Goal: Transaction & Acquisition: Book appointment/travel/reservation

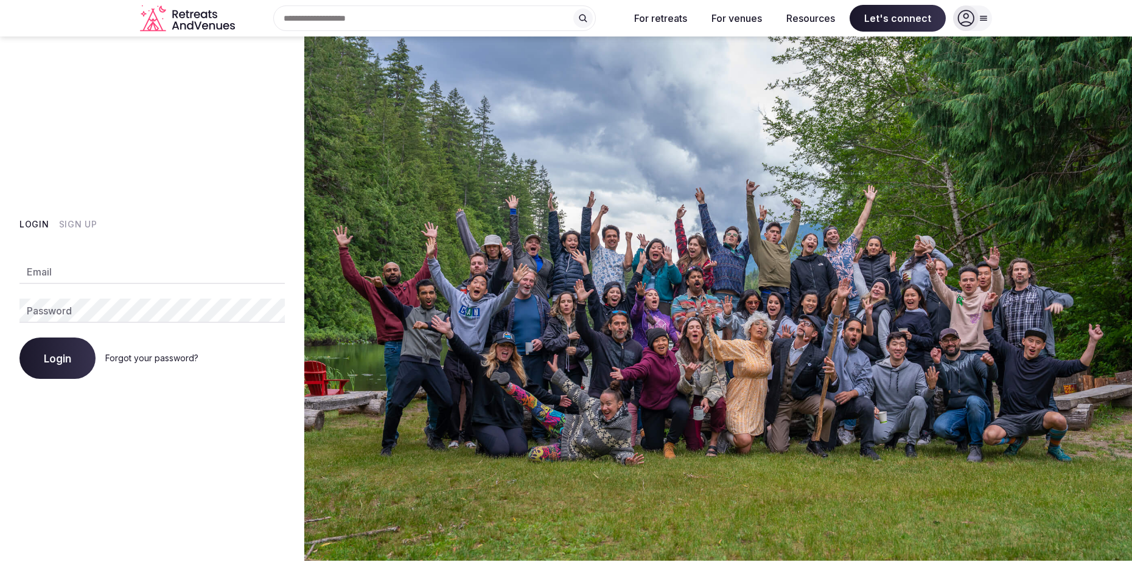
click at [136, 270] on input "Email" at bounding box center [151, 272] width 265 height 24
click at [265, 561] on com-1password-button at bounding box center [566, 561] width 1132 height 0
type input "**********"
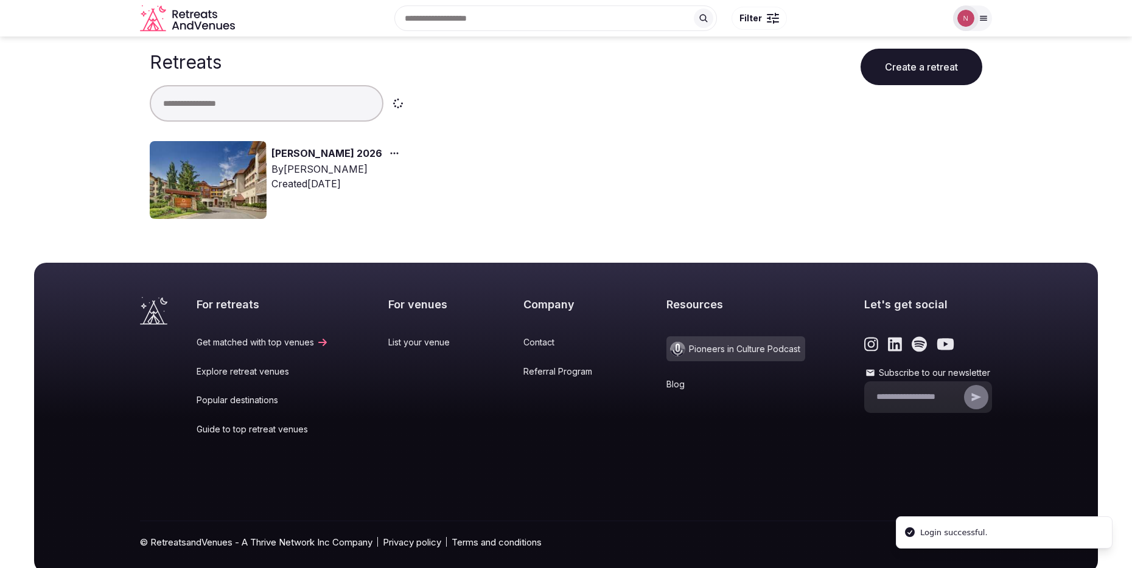
scroll to position [5, 0]
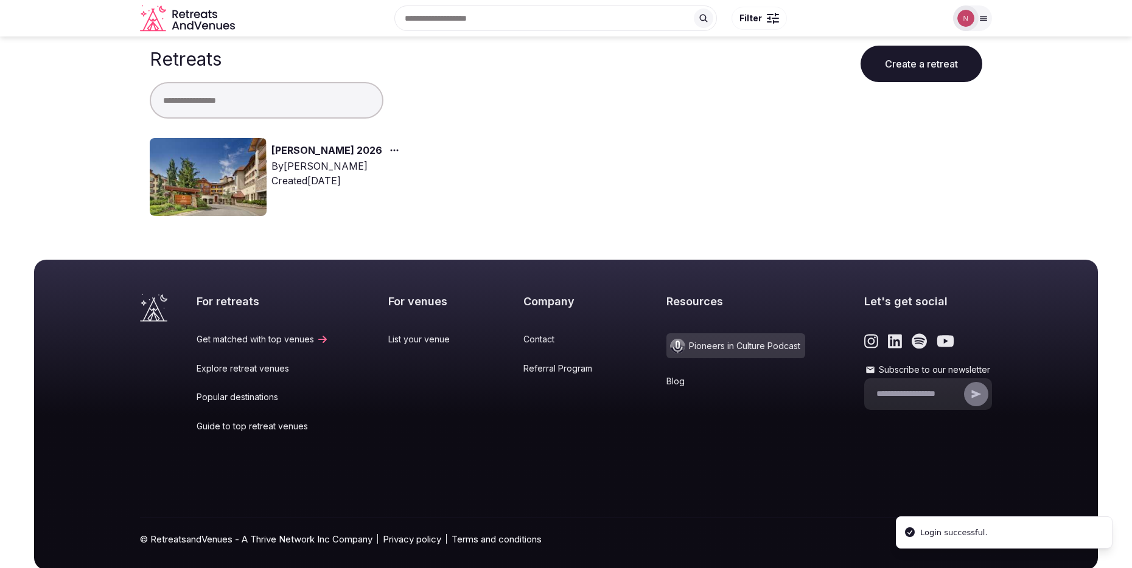
click at [325, 148] on link "Jane Retreat 2026" at bounding box center [326, 151] width 111 height 16
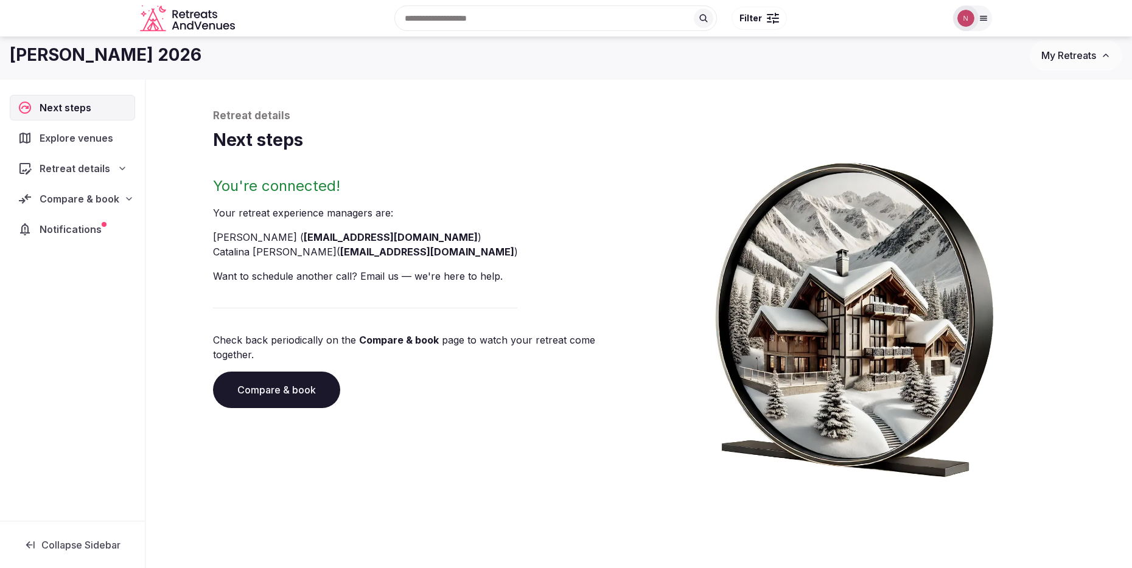
click at [267, 380] on link "Compare & book" at bounding box center [276, 390] width 127 height 37
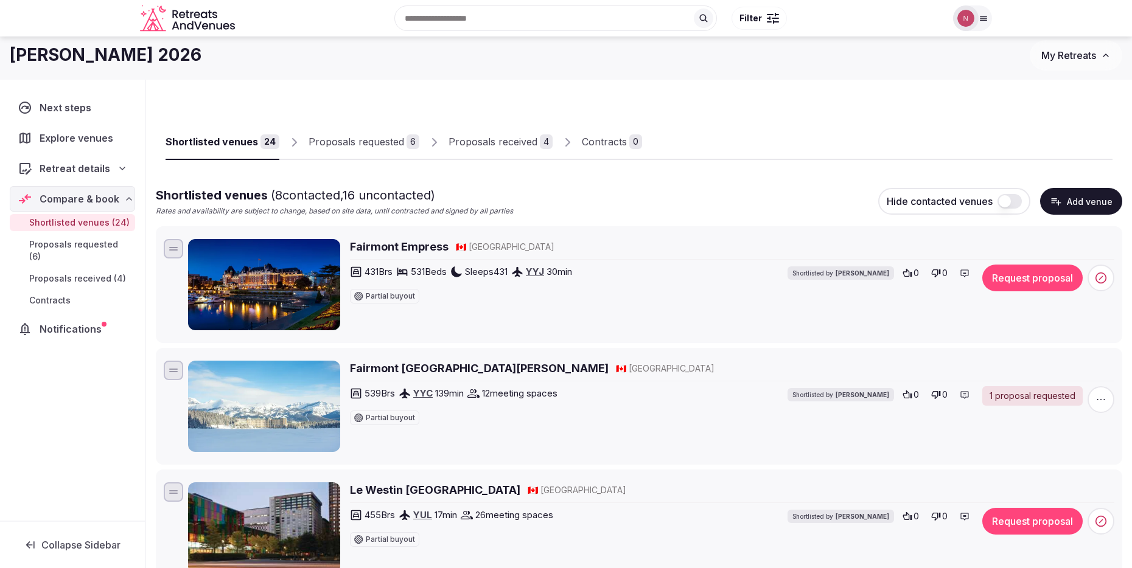
click at [530, 144] on div "Proposals received" at bounding box center [493, 142] width 89 height 15
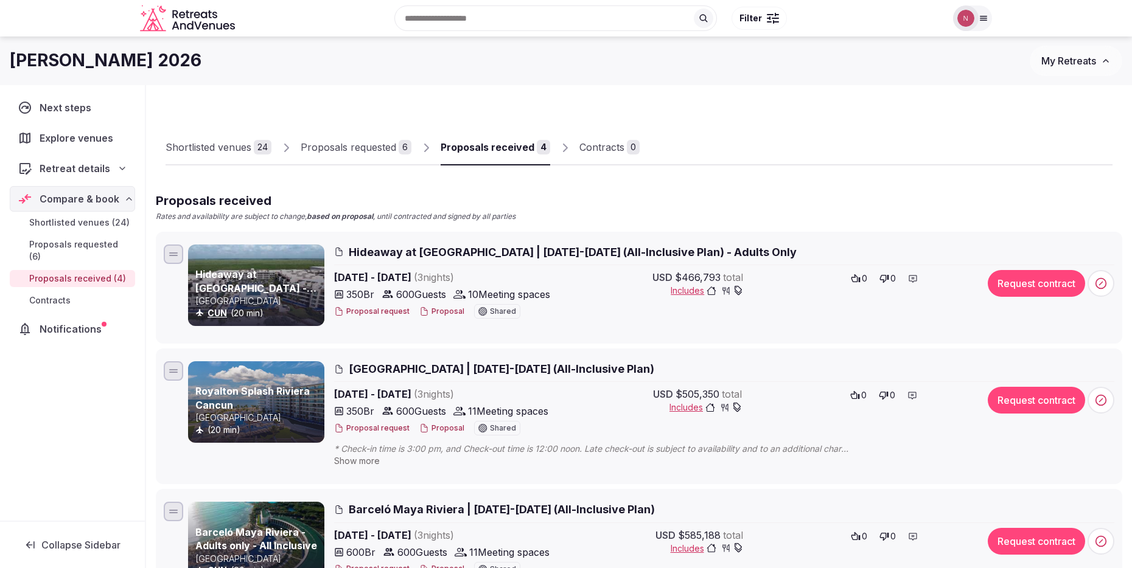
click at [359, 144] on div "Proposals requested" at bounding box center [349, 147] width 96 height 15
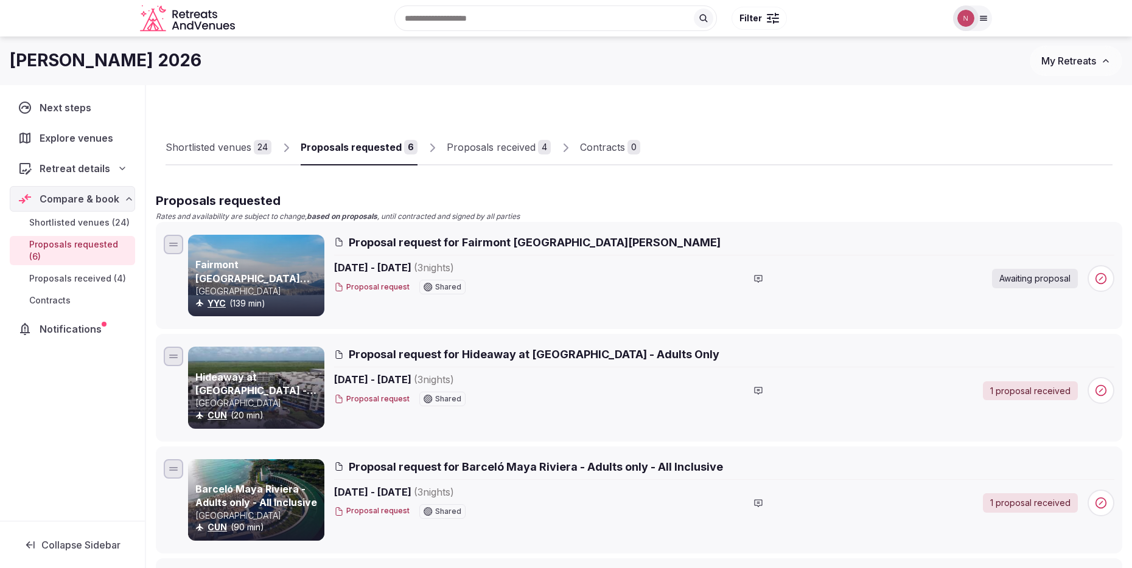
click at [195, 155] on link "Shortlisted venues 24" at bounding box center [219, 147] width 106 height 35
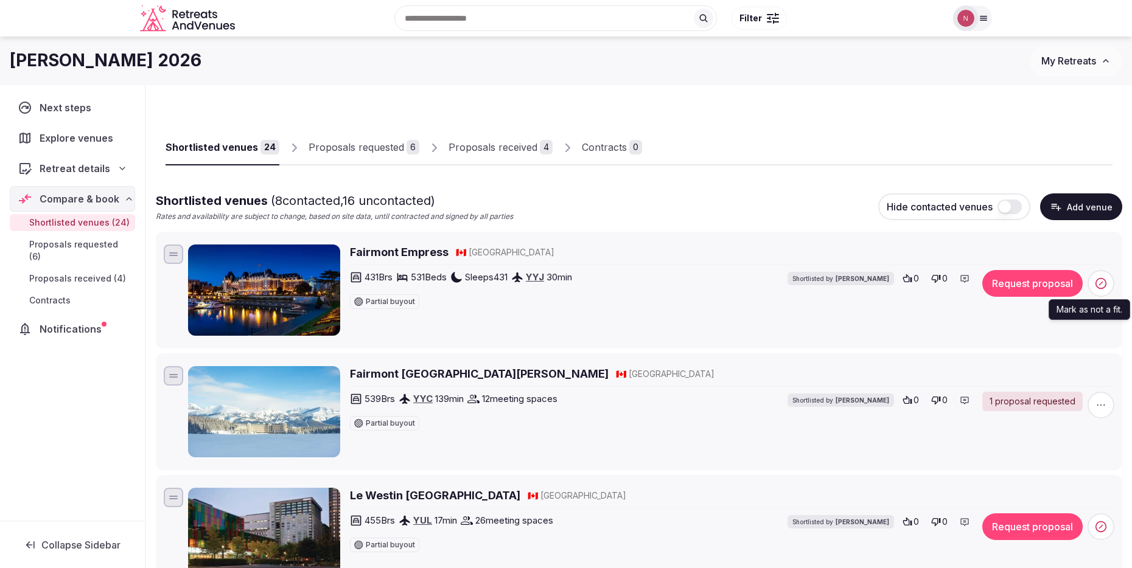
click at [1103, 283] on icon at bounding box center [1101, 284] width 12 height 12
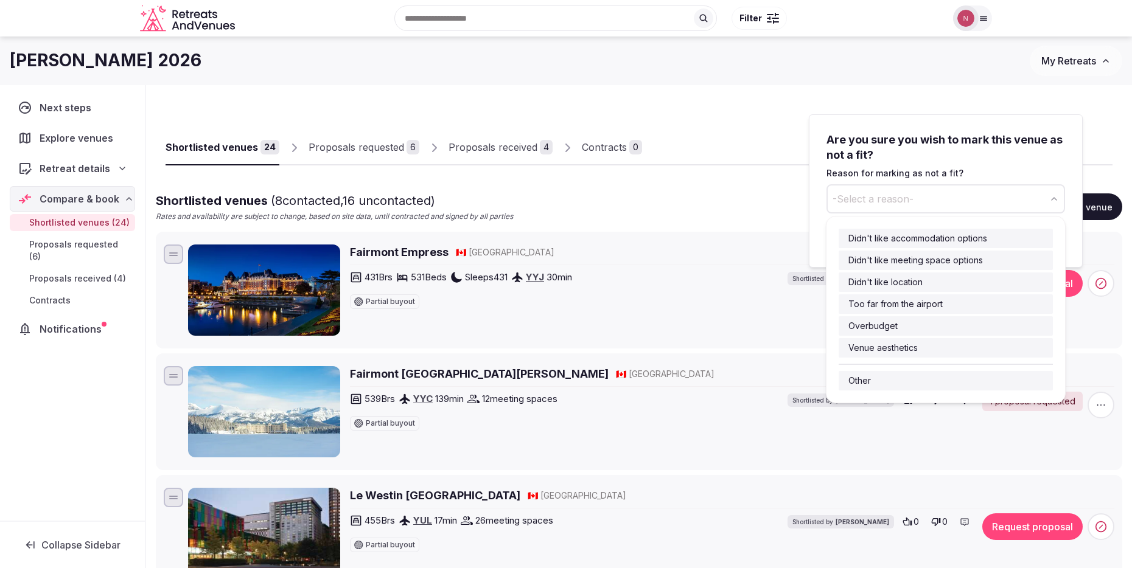
click at [970, 201] on button "-Select a reason-" at bounding box center [946, 198] width 239 height 29
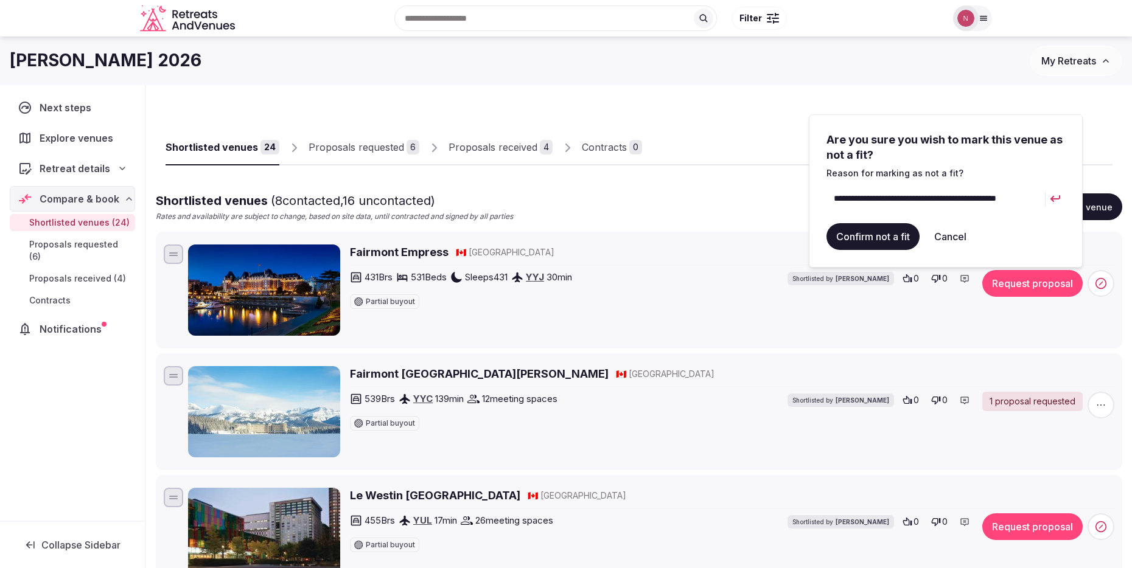
scroll to position [0, 7]
type input "**********"
click at [882, 234] on button "Confirm not a fit" at bounding box center [873, 236] width 93 height 27
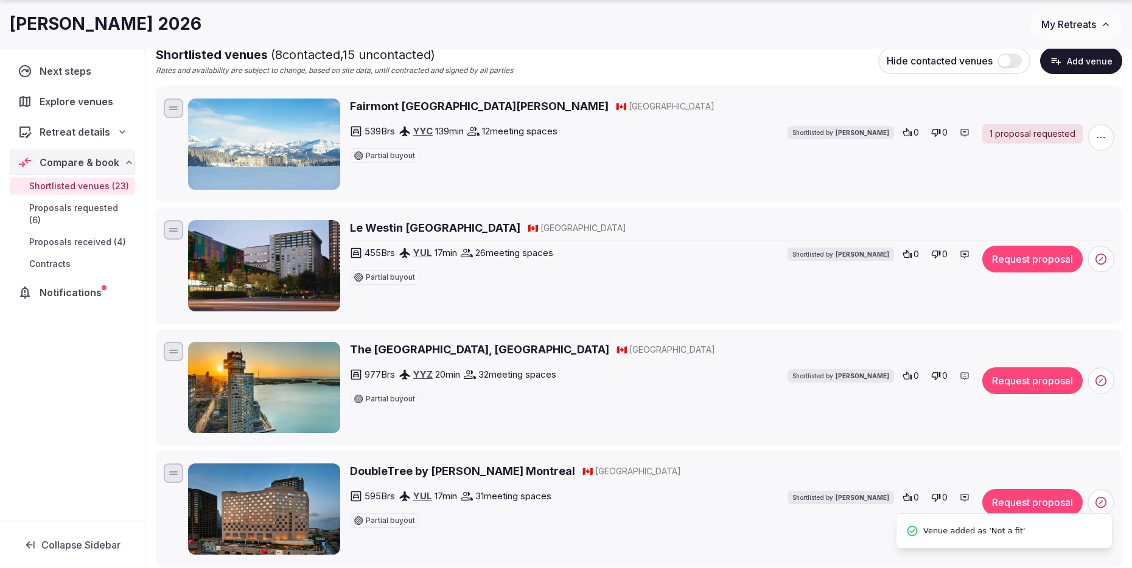
scroll to position [147, 0]
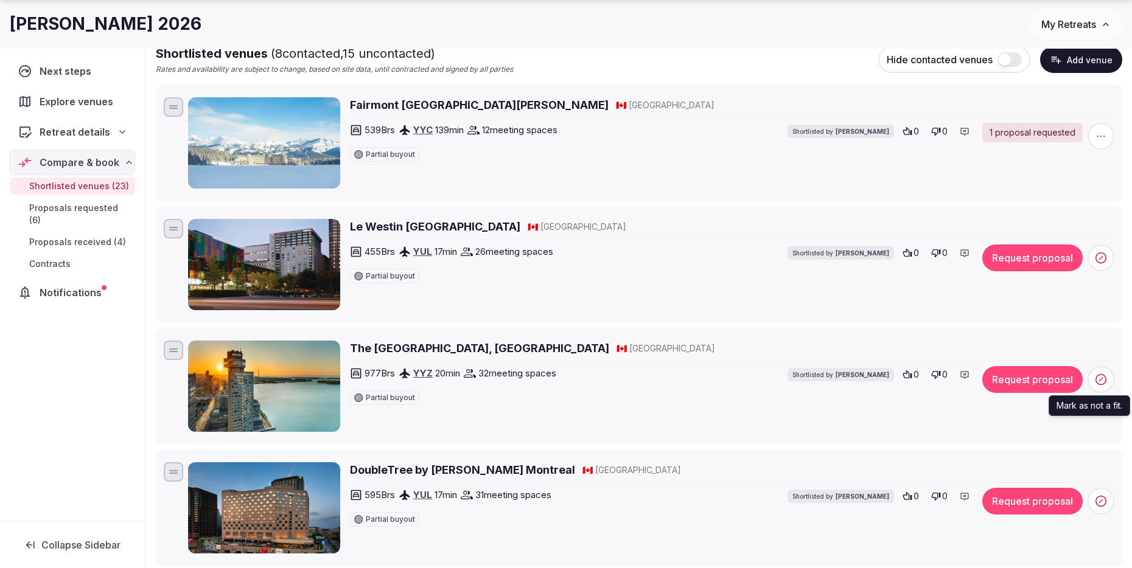
click at [1102, 383] on icon at bounding box center [1101, 380] width 12 height 12
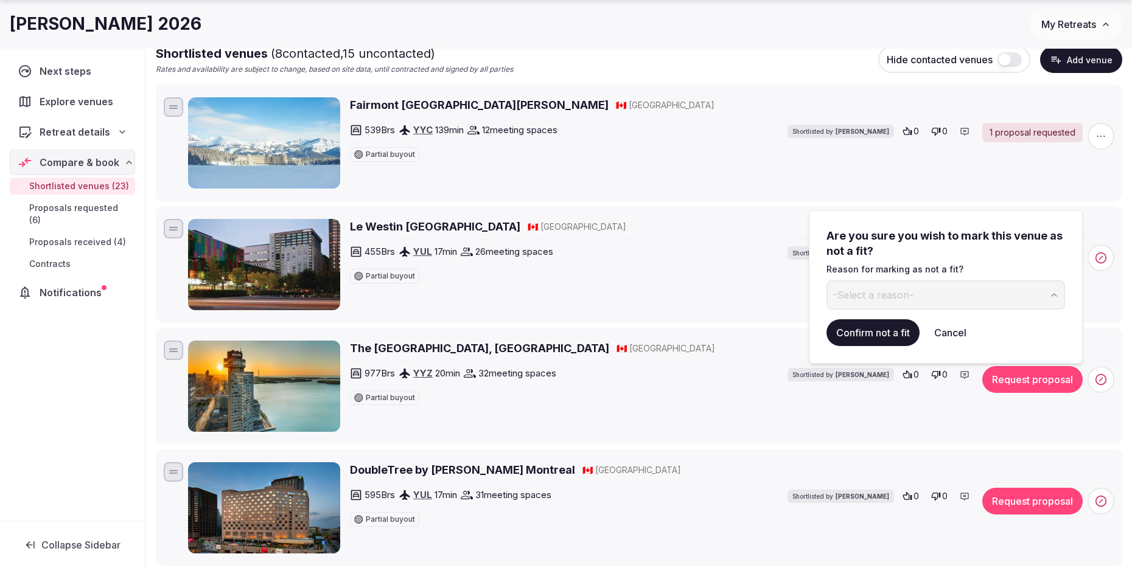
click at [981, 293] on button "-Select a reason-" at bounding box center [946, 295] width 239 height 29
click at [878, 336] on button "Confirm not a fit" at bounding box center [873, 333] width 93 height 27
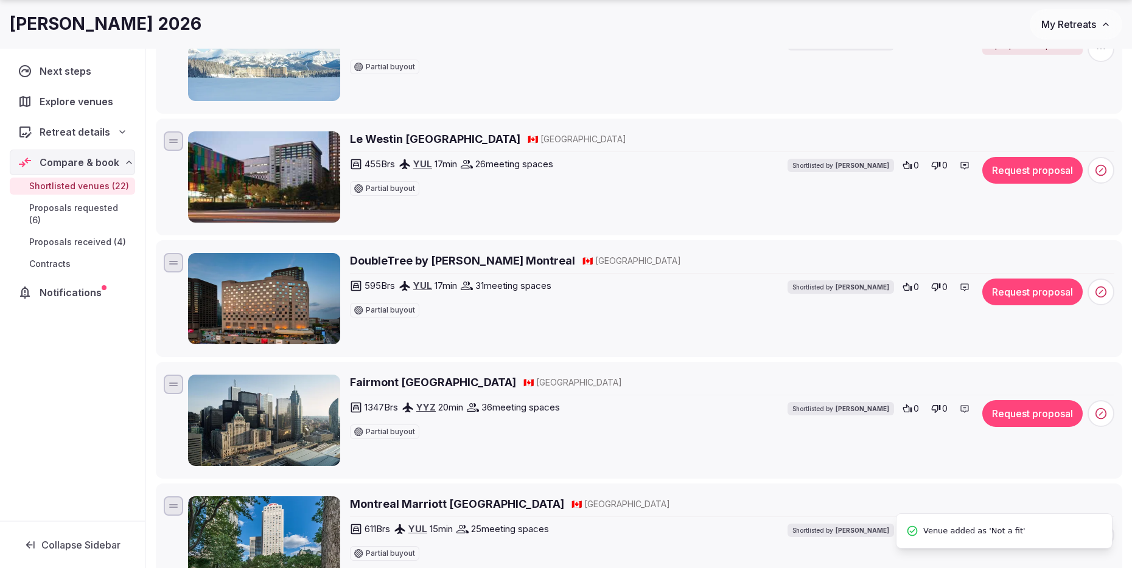
scroll to position [250, 0]
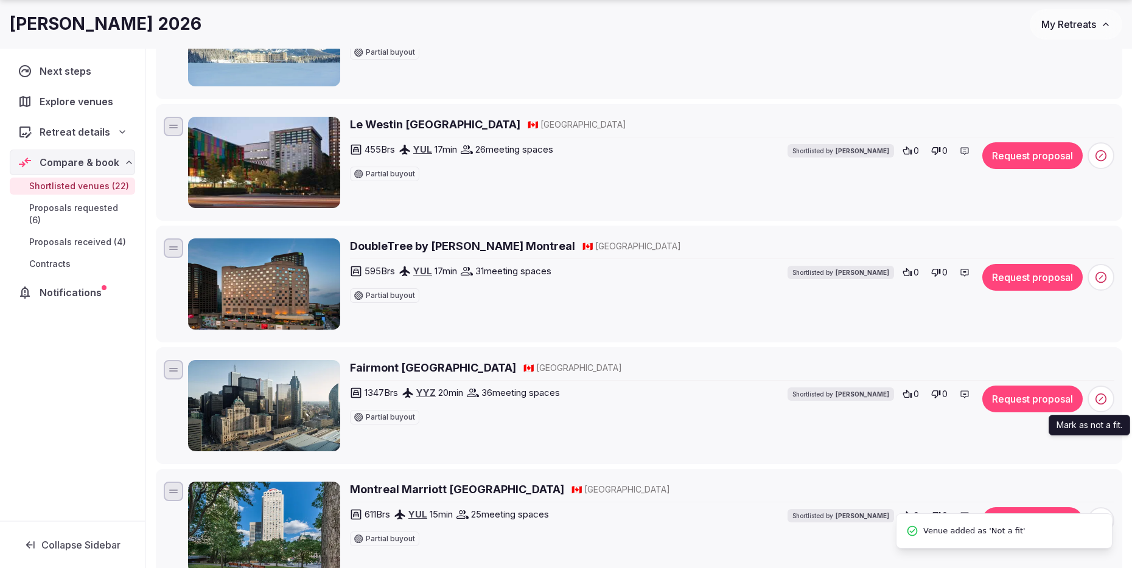
click at [1108, 402] on span at bounding box center [1101, 399] width 27 height 27
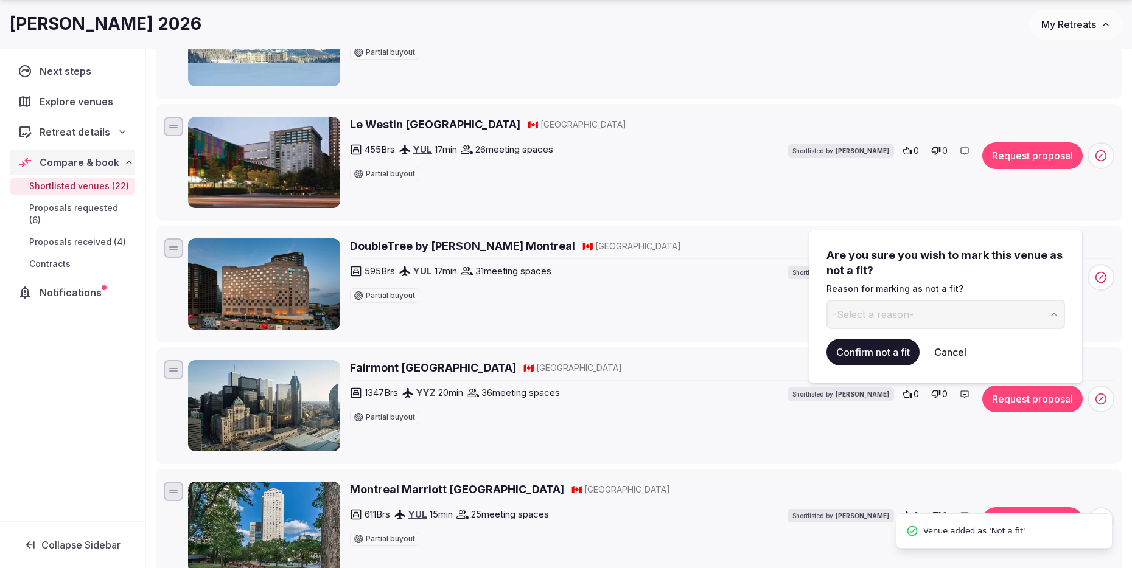
click at [926, 313] on button "-Select a reason-" at bounding box center [946, 314] width 239 height 29
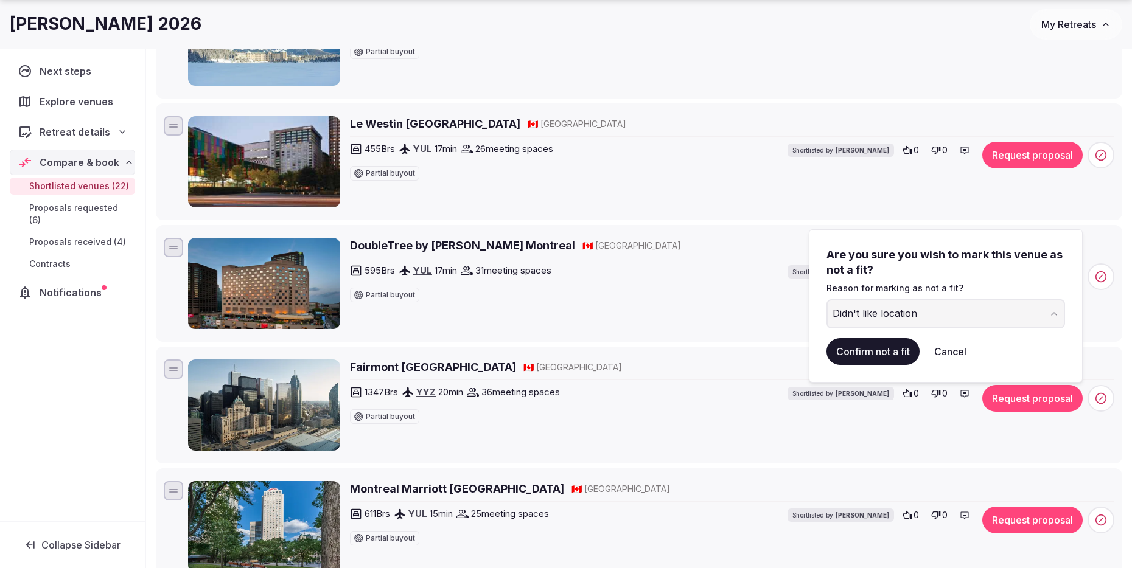
click at [862, 350] on button "Confirm not a fit" at bounding box center [873, 351] width 93 height 27
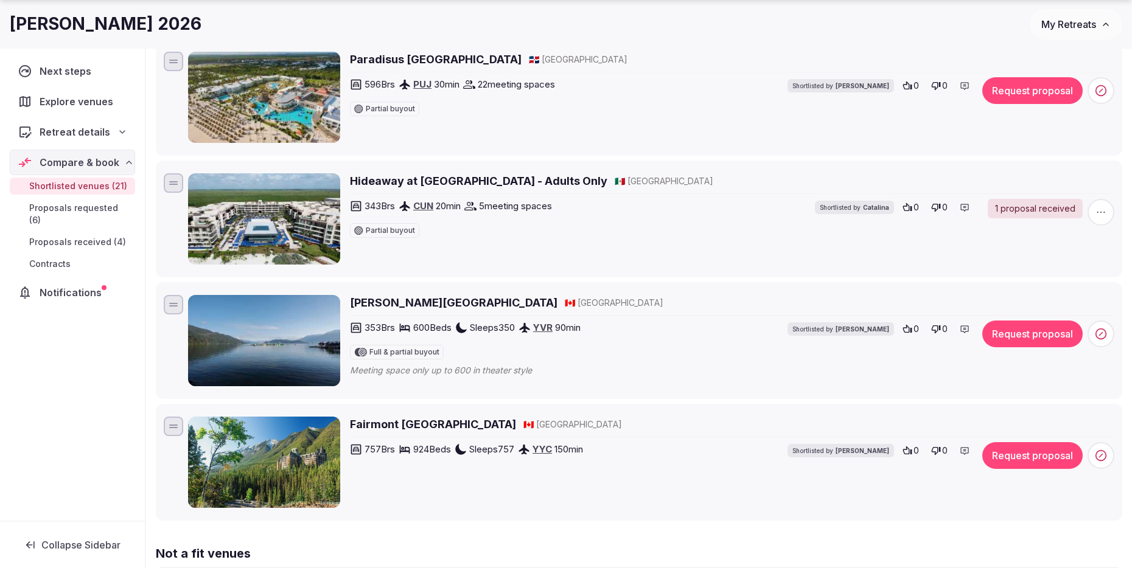
scroll to position [2266, 0]
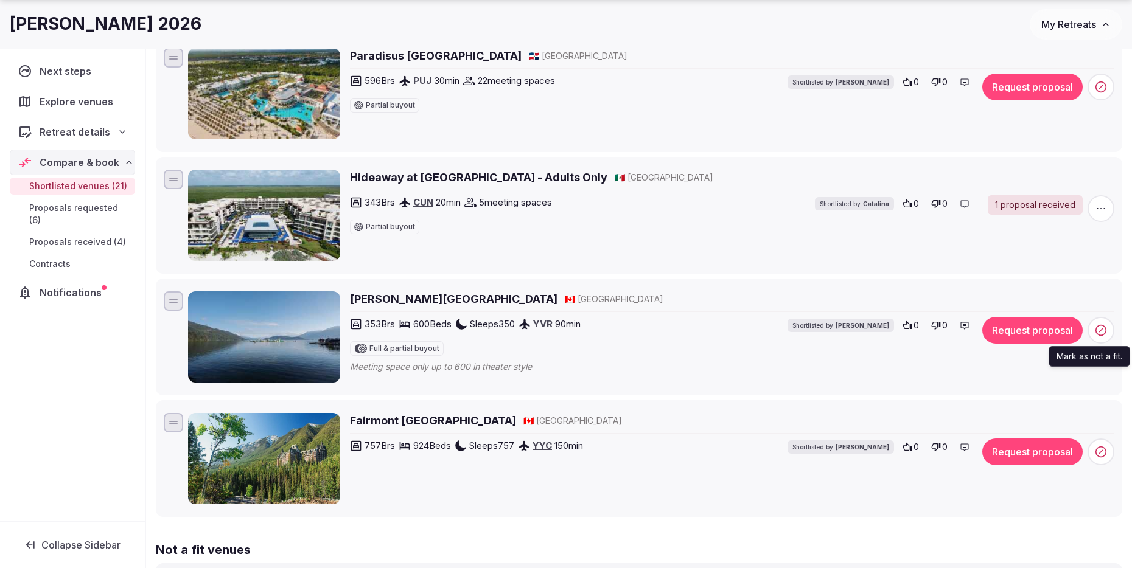
click at [1097, 329] on icon at bounding box center [1101, 330] width 12 height 12
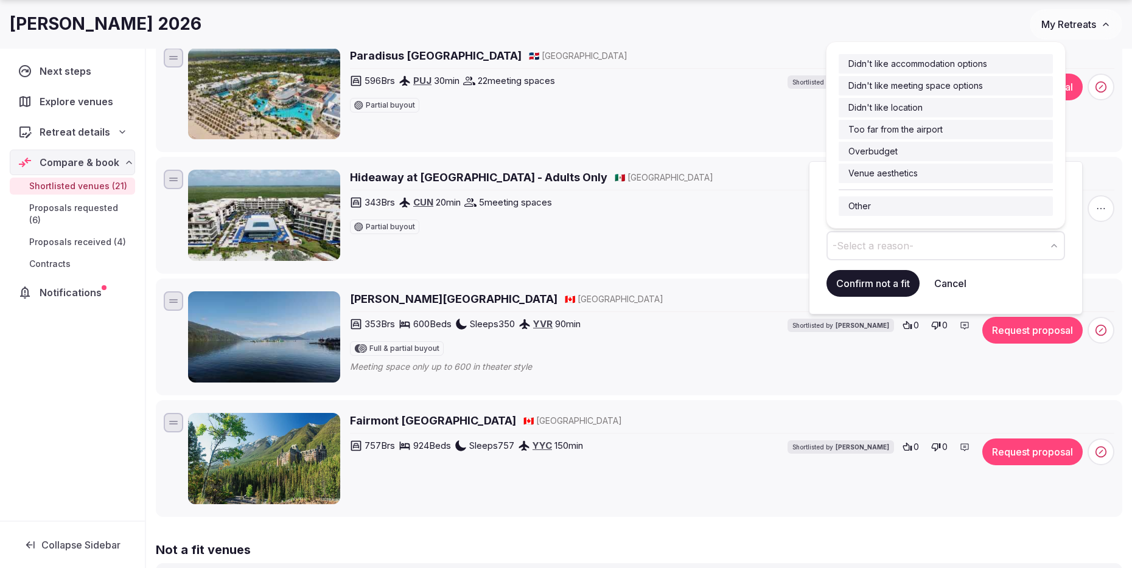
click at [949, 244] on button "-Select a reason-" at bounding box center [946, 245] width 239 height 29
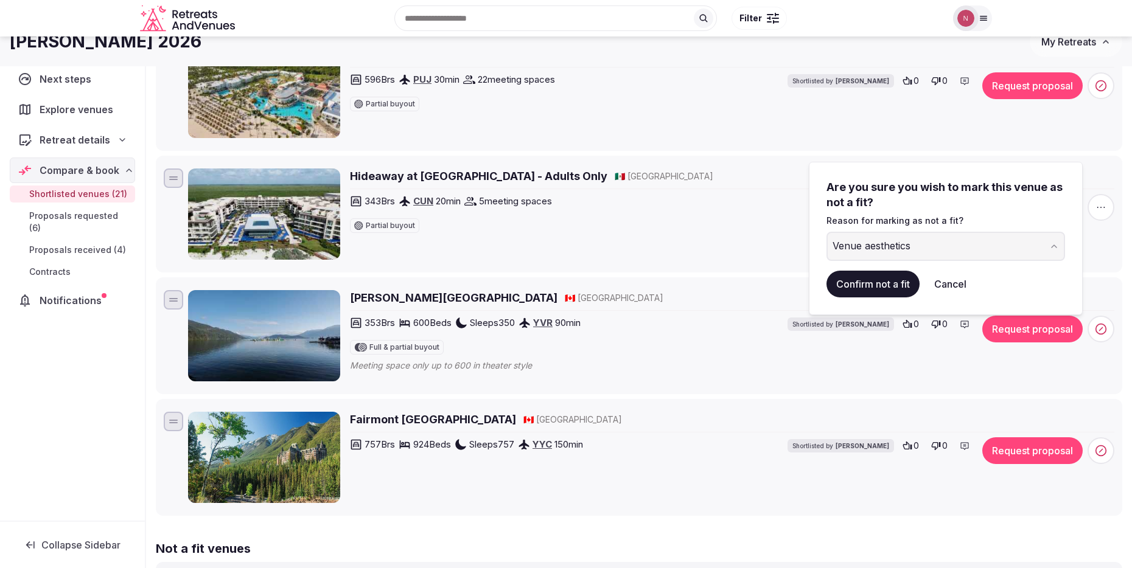
scroll to position [2265, 0]
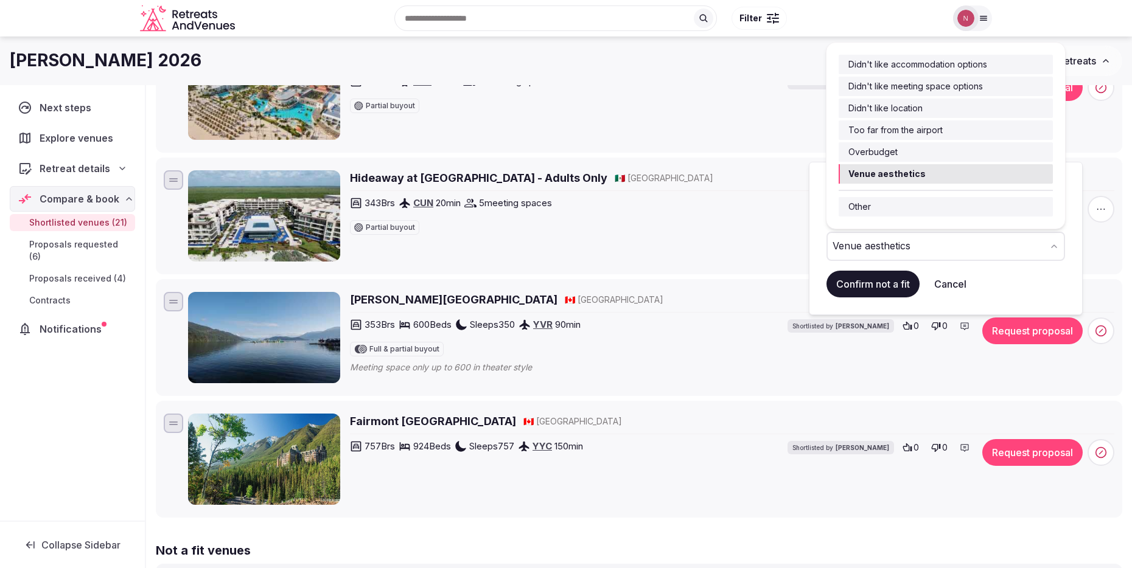
click at [899, 247] on div "Venue aesthetics" at bounding box center [872, 246] width 78 height 15
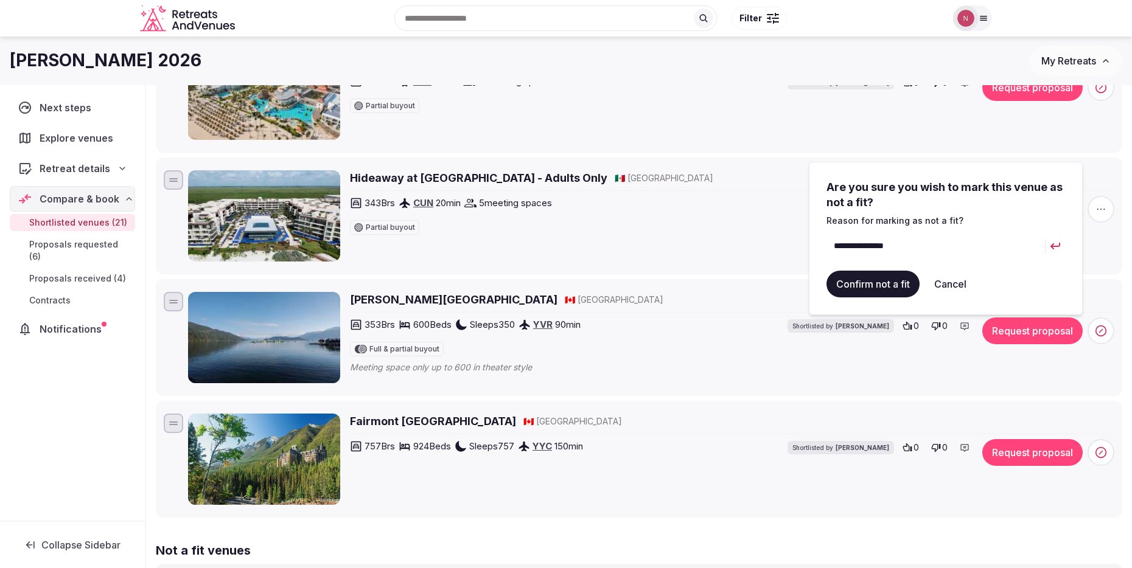
click at [892, 246] on input "**********" at bounding box center [936, 246] width 219 height 29
drag, startPoint x: 929, startPoint y: 250, endPoint x: 837, endPoint y: 250, distance: 91.9
click at [837, 250] on input "**********" at bounding box center [936, 246] width 219 height 29
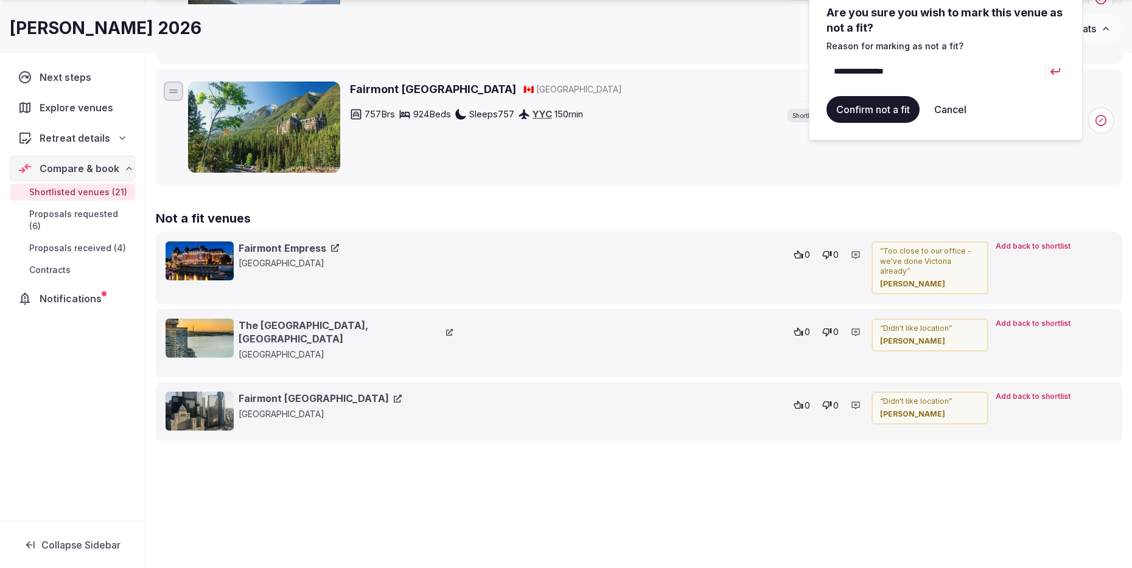
scroll to position [2625, 0]
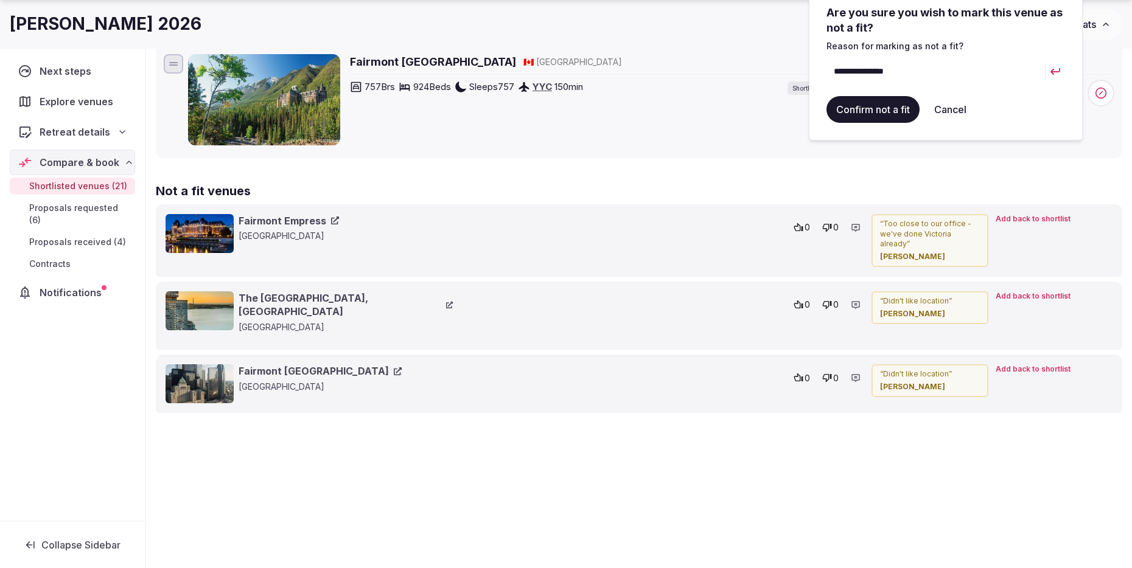
click at [939, 71] on input "**********" at bounding box center [936, 71] width 219 height 29
type input "**********"
click at [892, 109] on button "Confirm not a fit" at bounding box center [873, 109] width 93 height 27
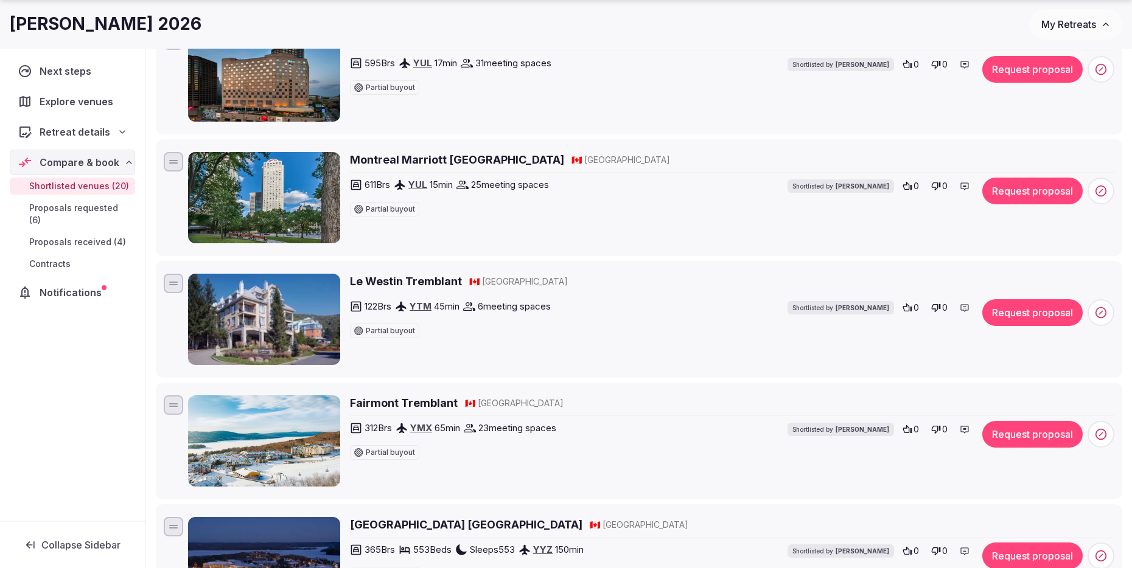
scroll to position [460, 0]
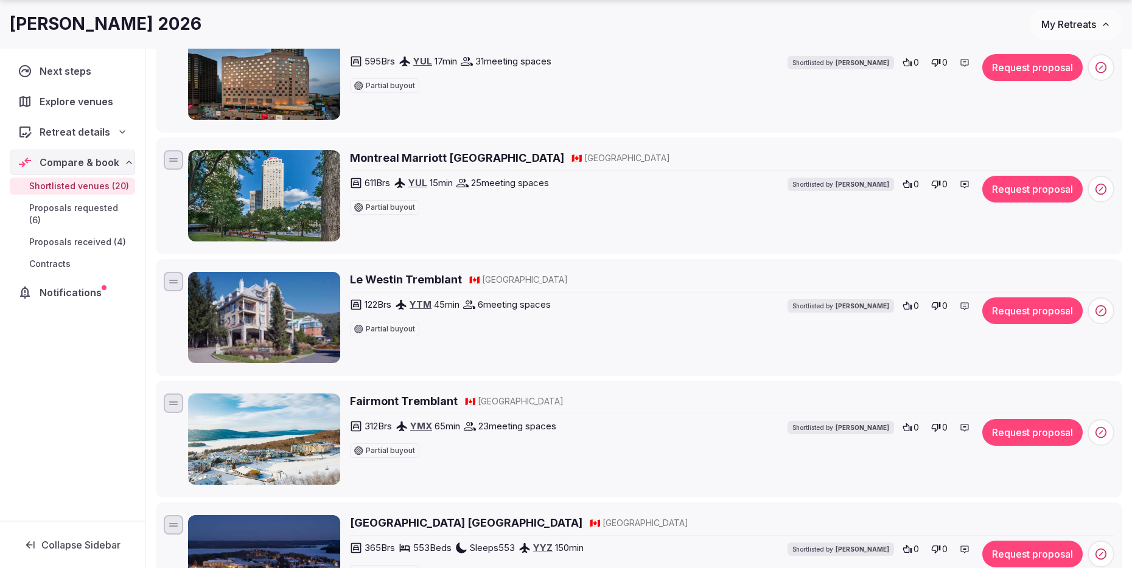
click at [1012, 435] on button "Request proposal" at bounding box center [1032, 432] width 100 height 27
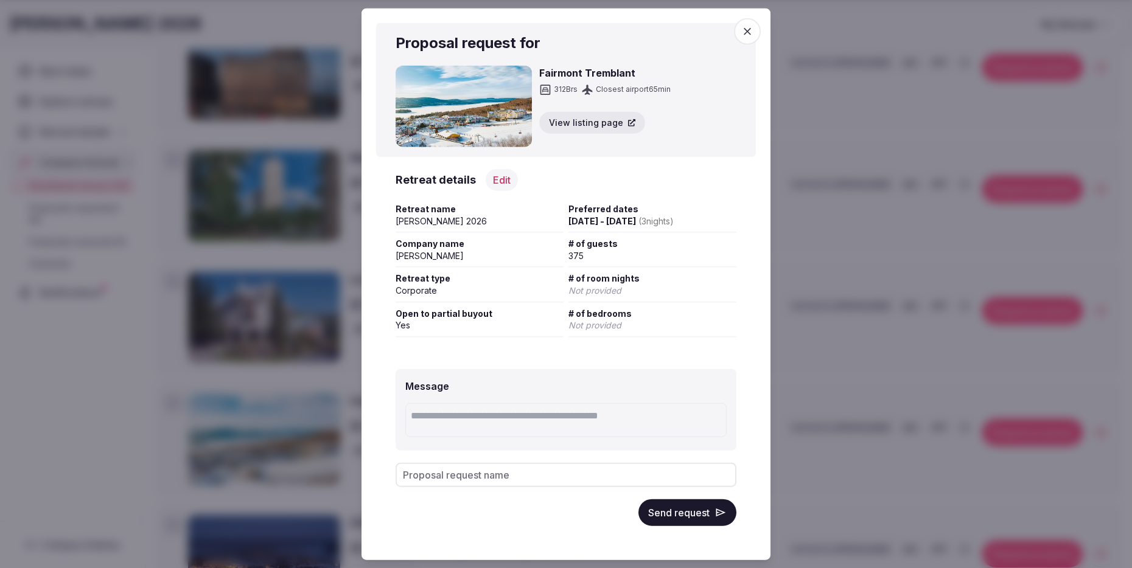
click at [689, 517] on button "Send request" at bounding box center [687, 512] width 98 height 27
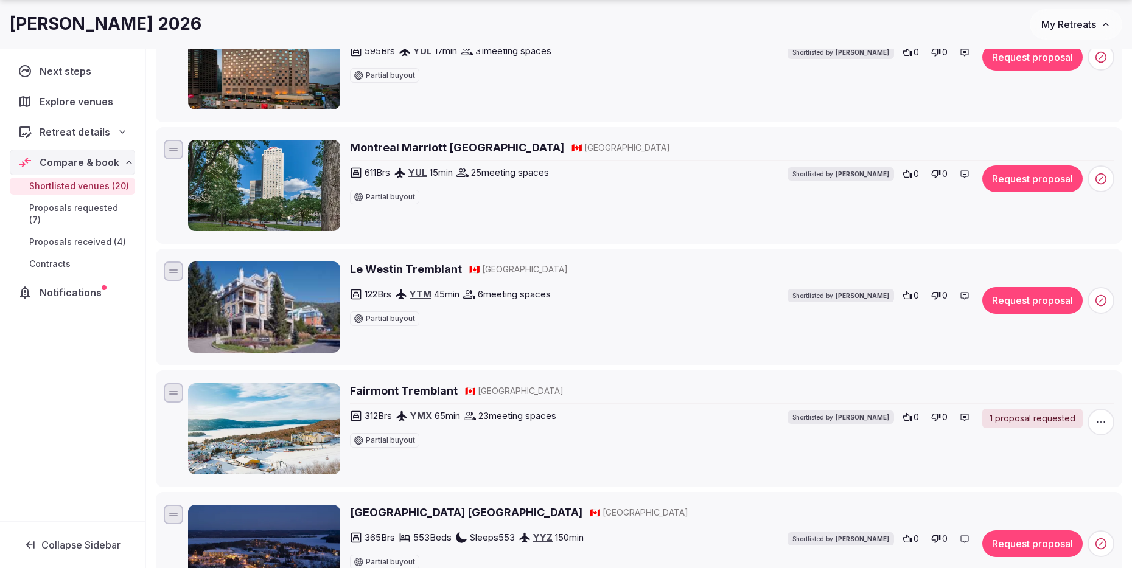
scroll to position [469, 0]
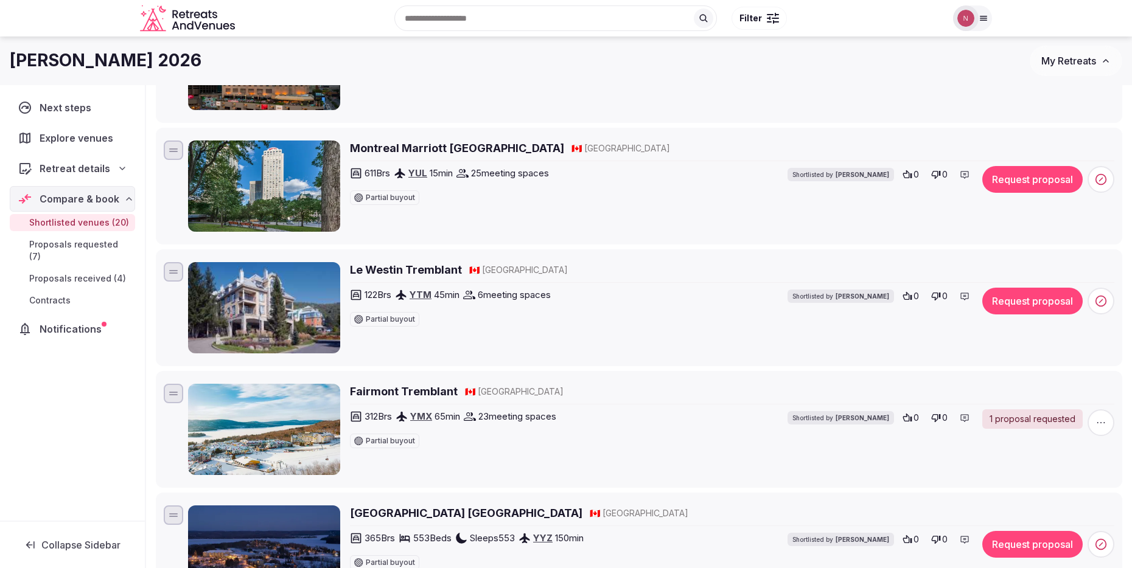
click at [543, 149] on h2 "Montreal Marriott Chateau Champlain" at bounding box center [457, 148] width 214 height 15
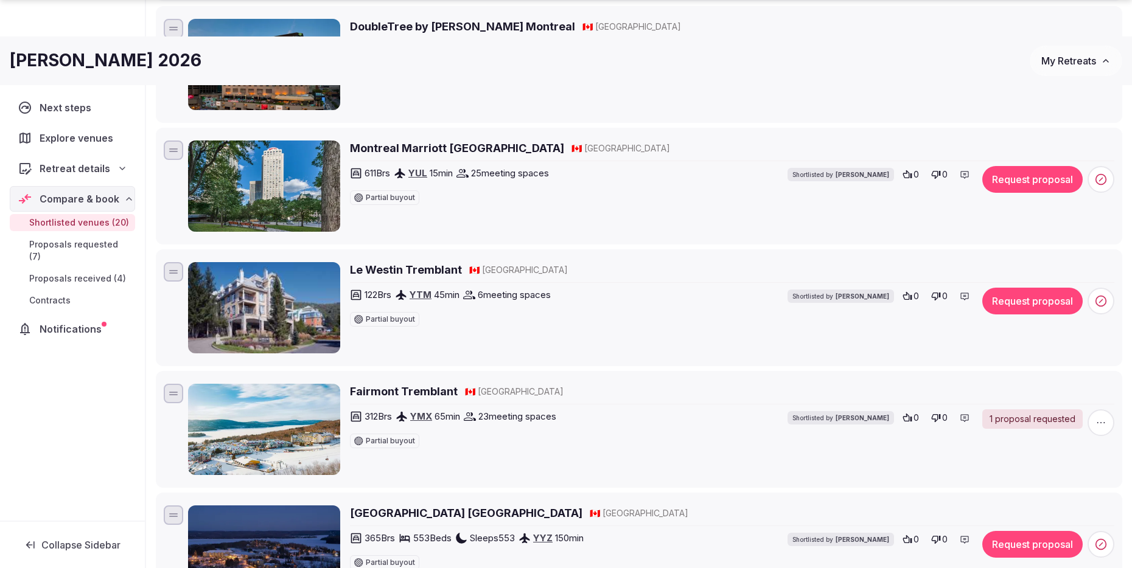
scroll to position [470, 0]
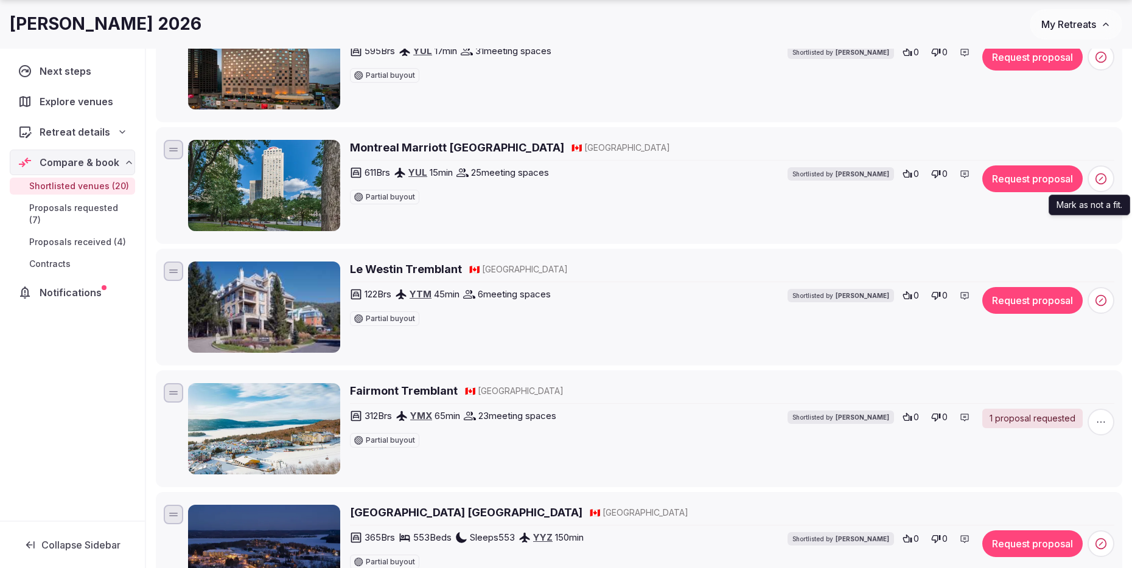
click at [1095, 178] on icon at bounding box center [1101, 179] width 12 height 12
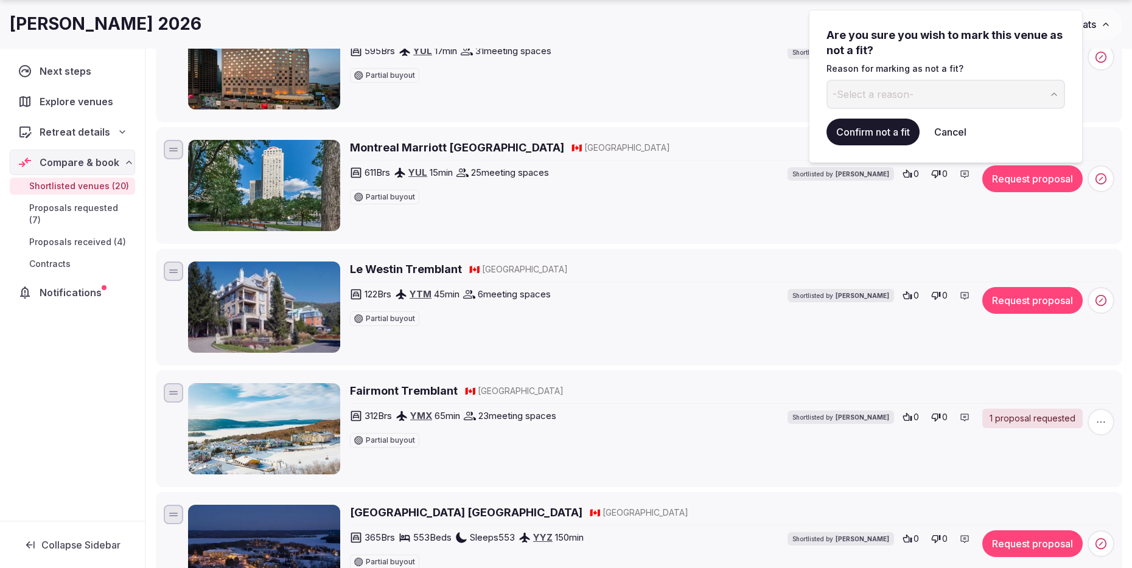
click at [942, 97] on button "-Select a reason-" at bounding box center [946, 94] width 239 height 29
click at [884, 131] on button "Confirm not a fit" at bounding box center [873, 132] width 93 height 27
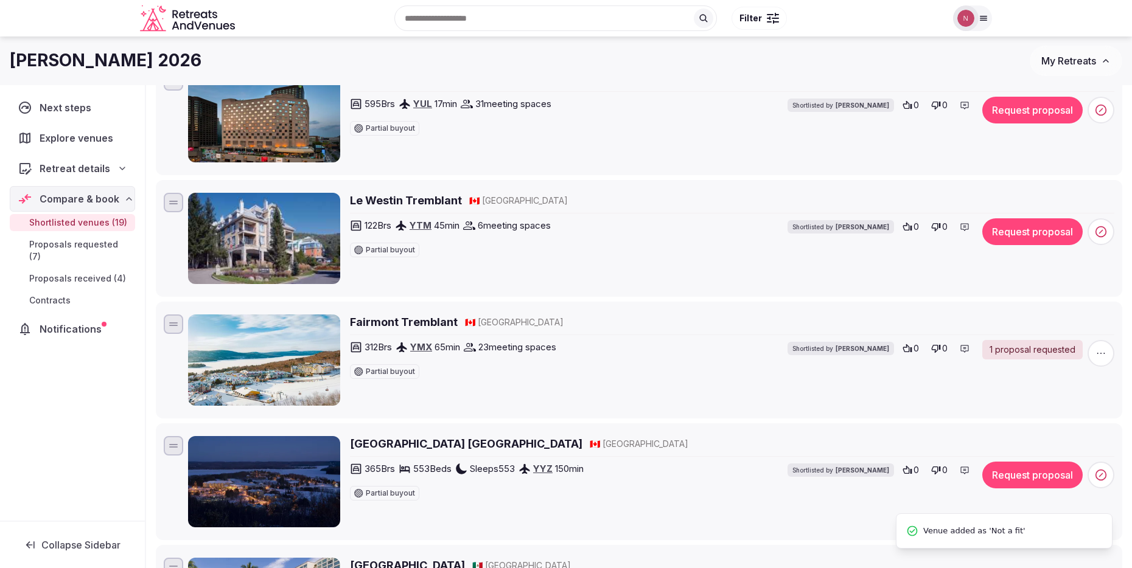
scroll to position [413, 0]
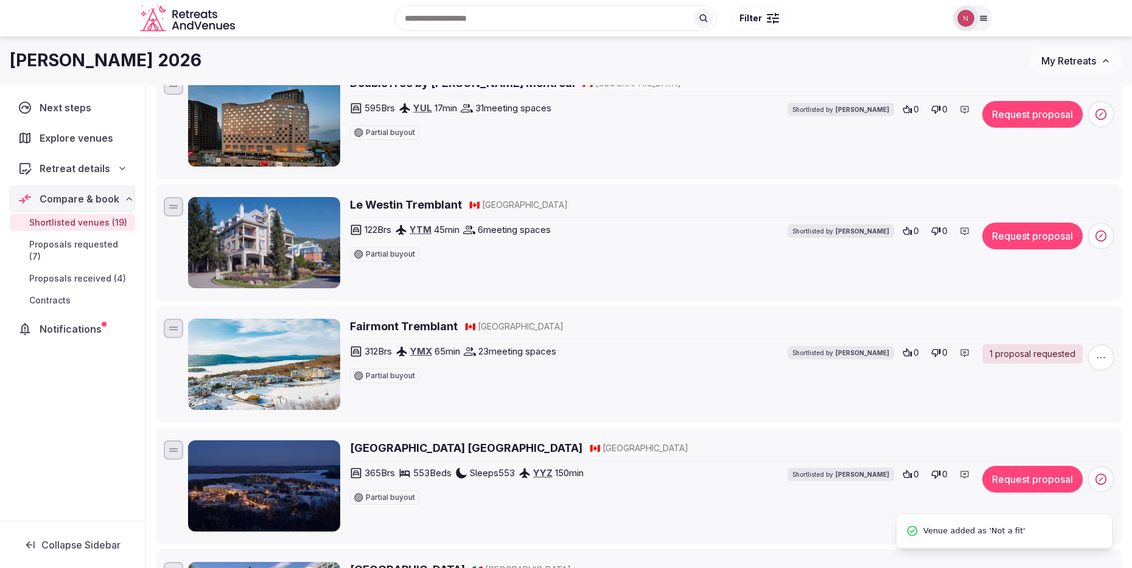
click at [1043, 241] on button "Request proposal" at bounding box center [1032, 236] width 100 height 27
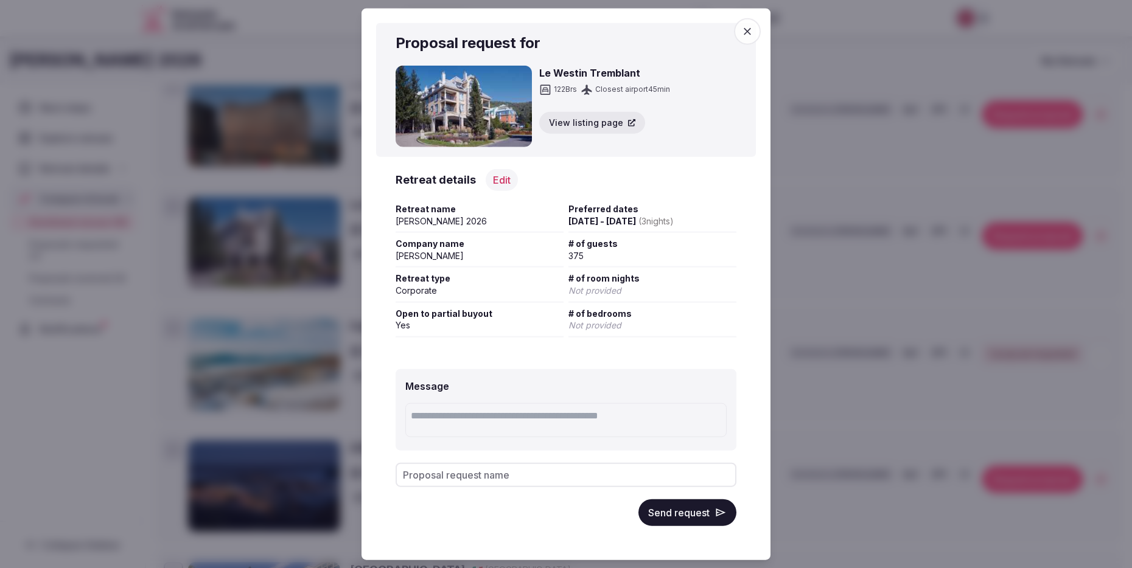
click at [705, 517] on button "Send request" at bounding box center [687, 512] width 98 height 27
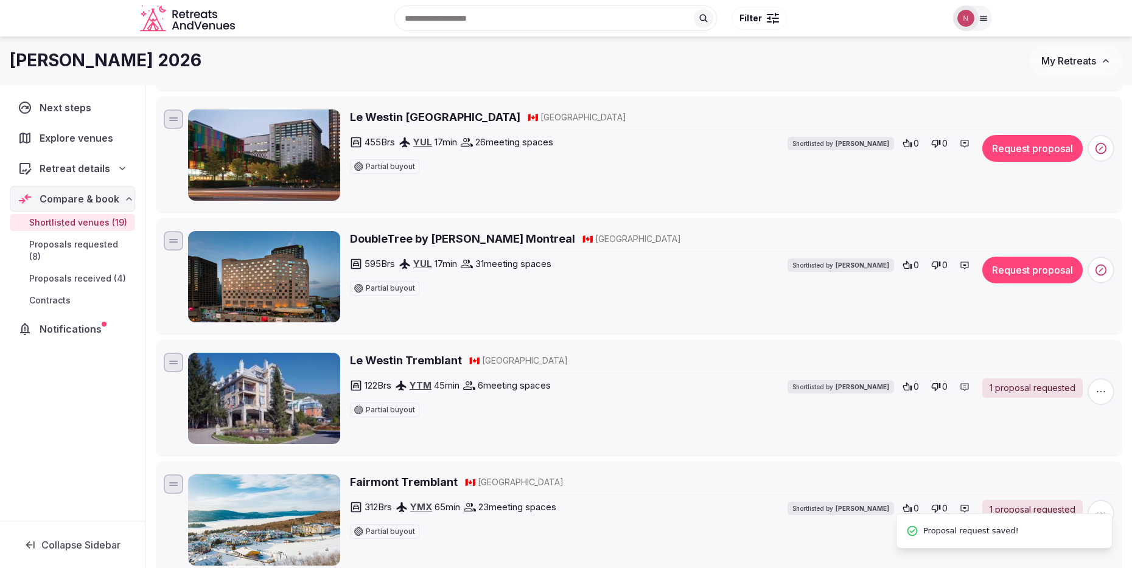
scroll to position [254, 0]
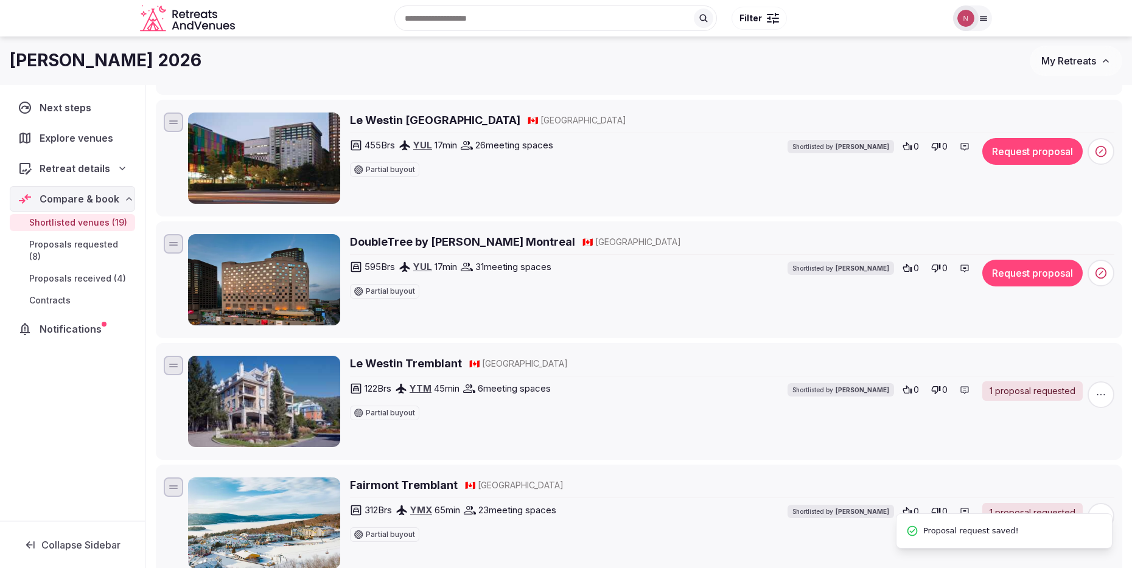
click at [1093, 277] on span at bounding box center [1101, 273] width 27 height 27
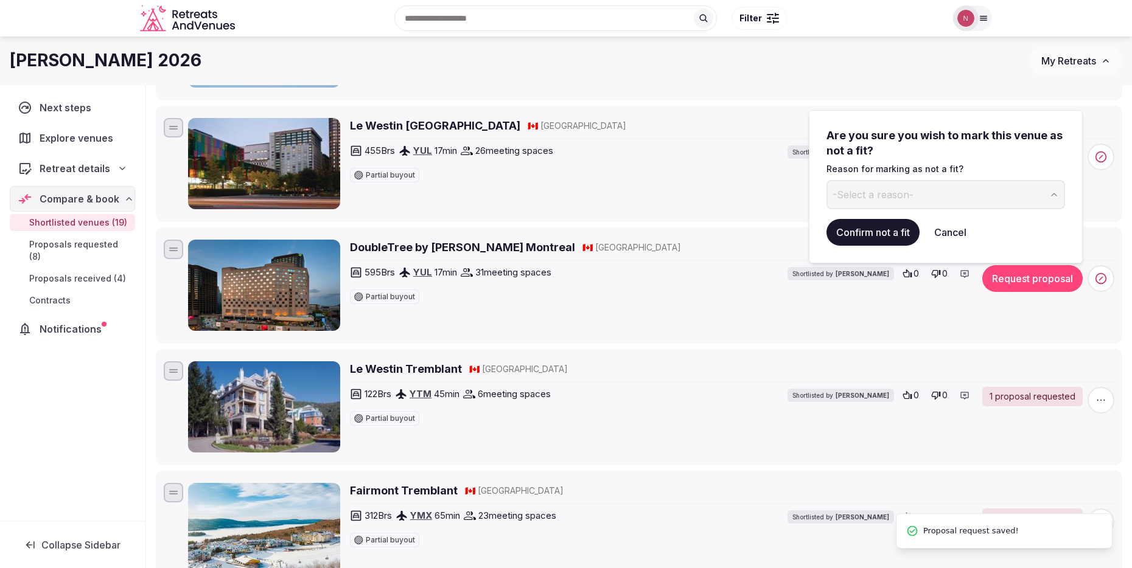
scroll to position [247, 0]
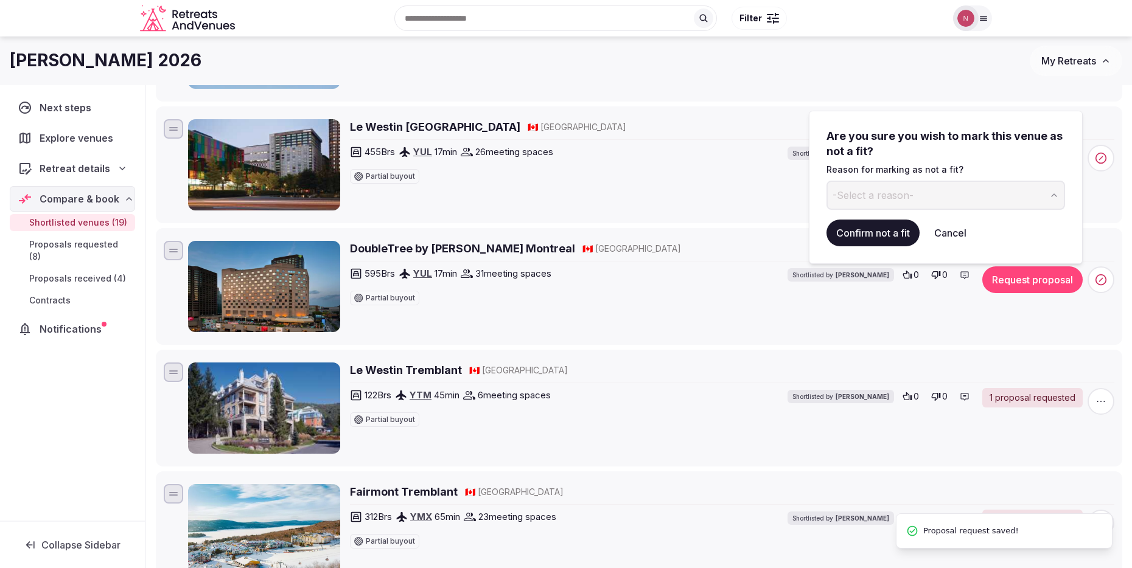
click at [935, 189] on button "-Select a reason-" at bounding box center [946, 195] width 239 height 29
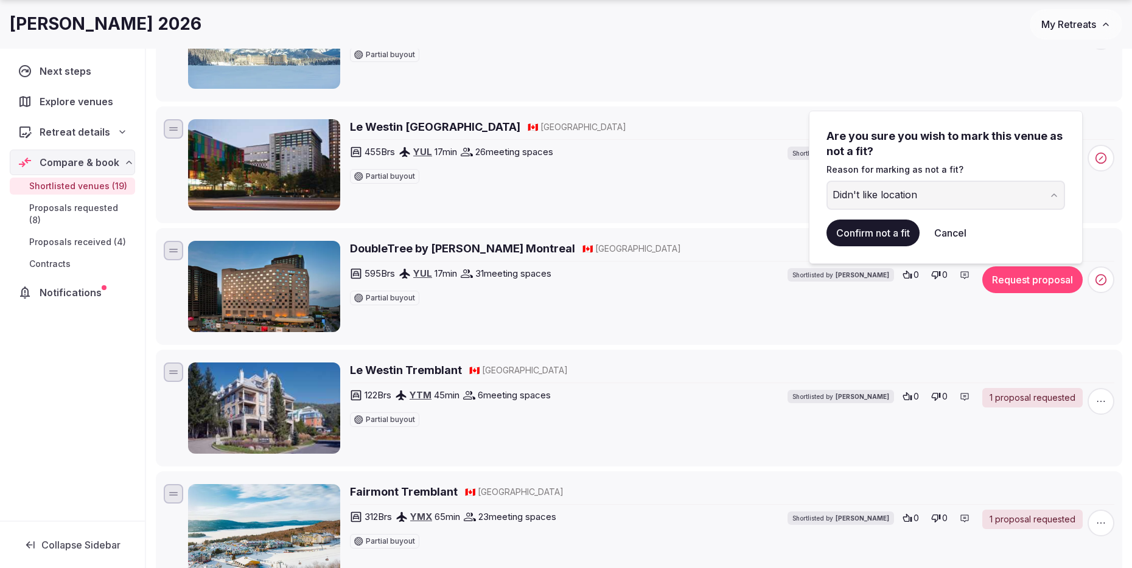
click at [876, 231] on button "Confirm not a fit" at bounding box center [873, 233] width 93 height 27
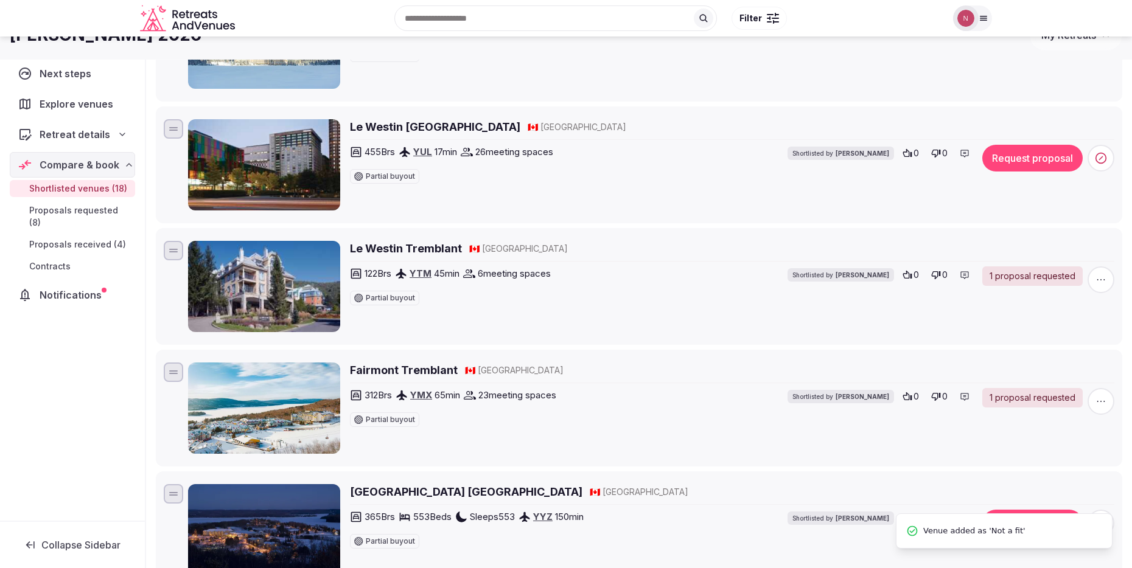
scroll to position [231, 0]
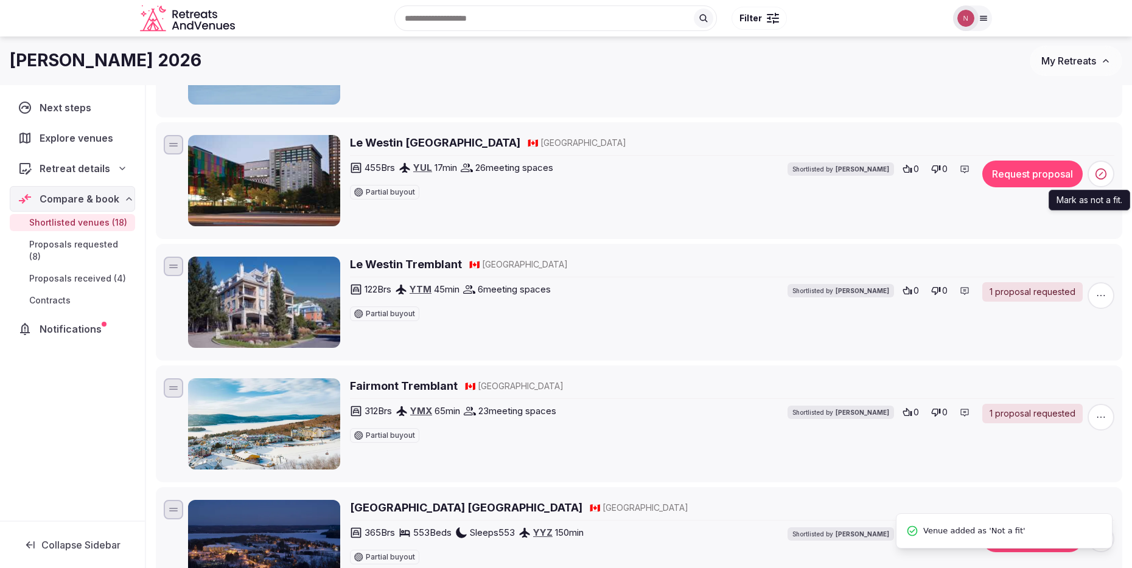
click at [1102, 175] on icon at bounding box center [1101, 174] width 12 height 12
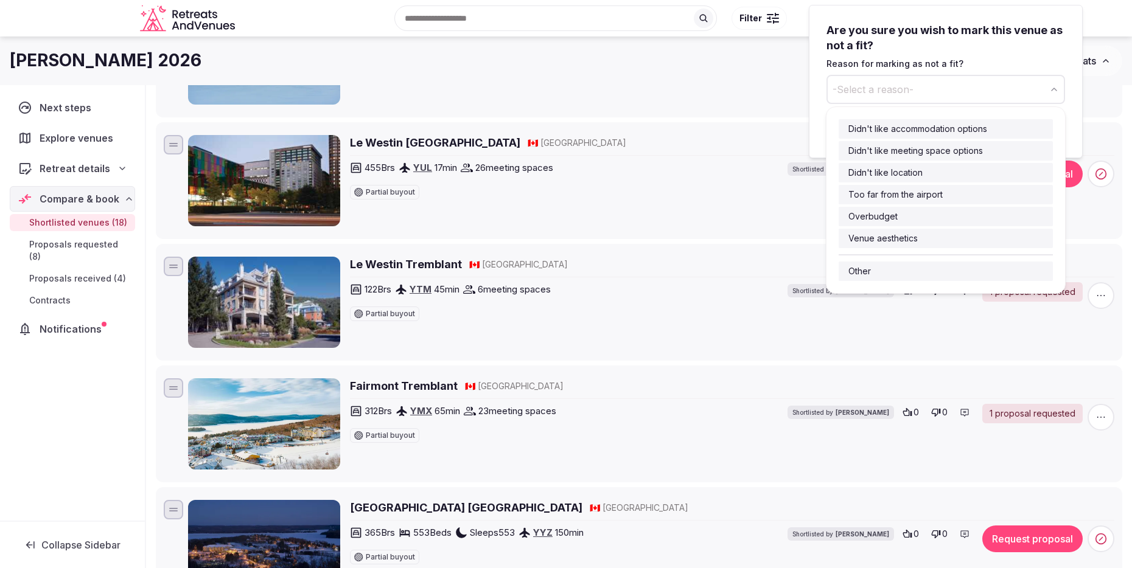
click at [932, 83] on button "-Select a reason-" at bounding box center [946, 89] width 239 height 29
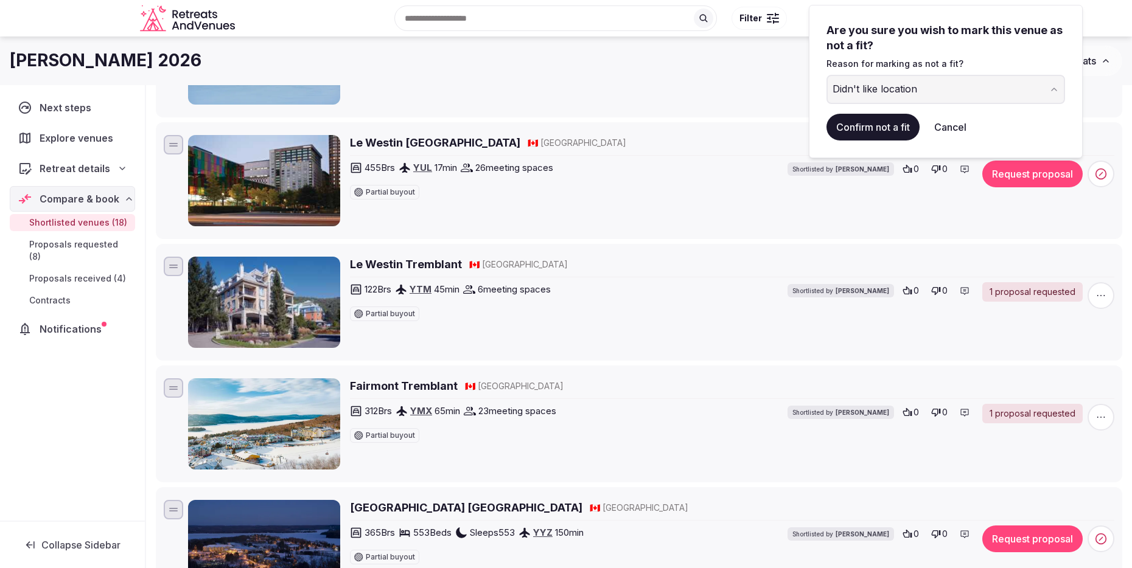
click at [888, 133] on button "Confirm not a fit" at bounding box center [873, 127] width 93 height 27
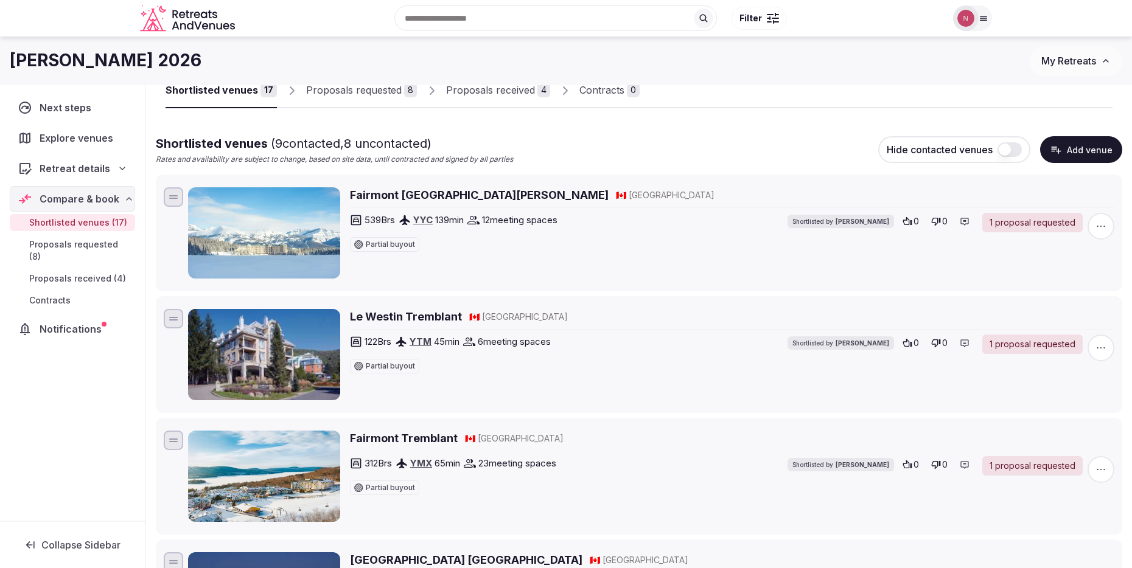
scroll to position [0, 0]
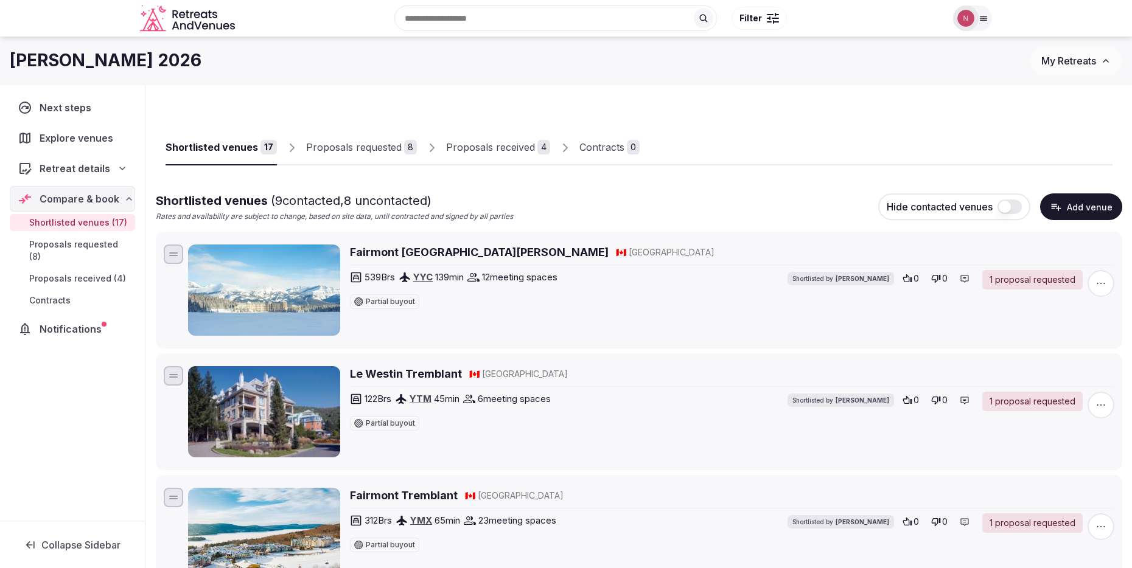
click at [506, 146] on div "Proposals received" at bounding box center [490, 147] width 89 height 15
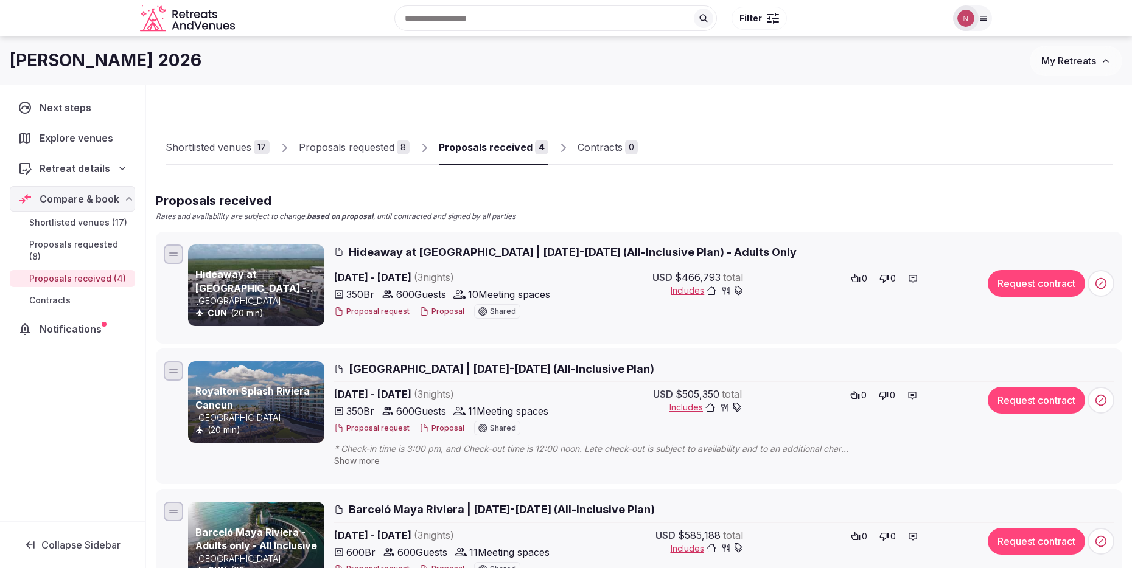
click at [349, 144] on div "Proposals requested" at bounding box center [347, 147] width 96 height 15
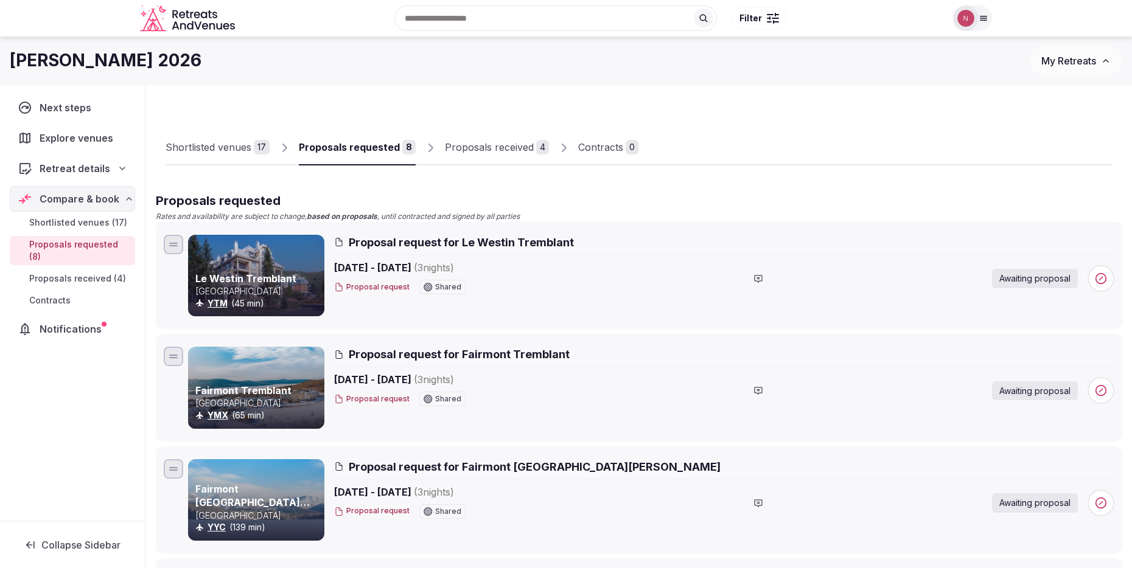
click at [234, 147] on div "Shortlisted venues" at bounding box center [209, 147] width 86 height 15
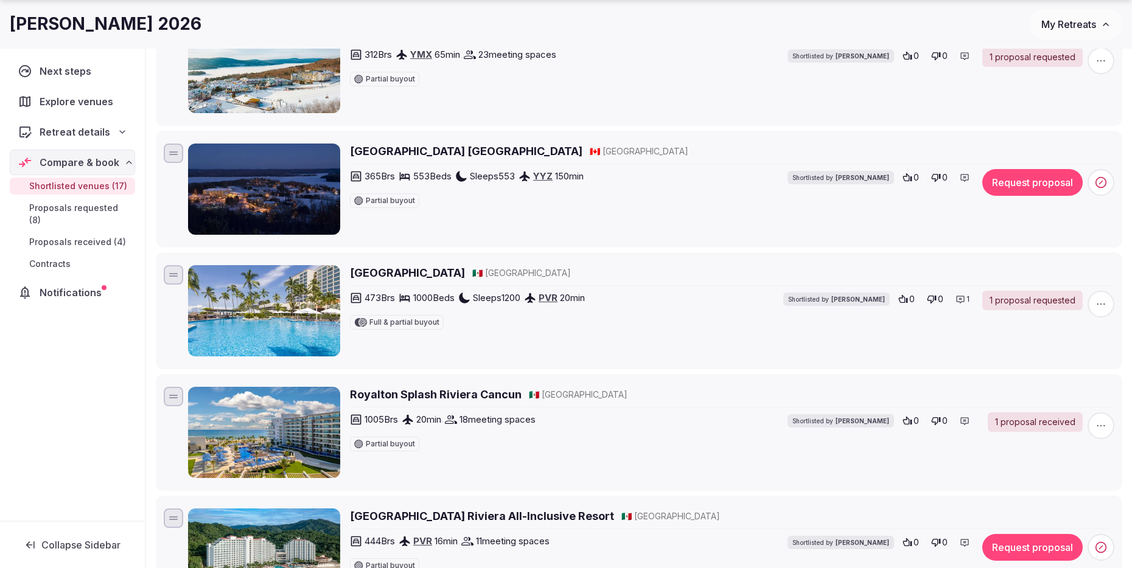
scroll to position [470, 0]
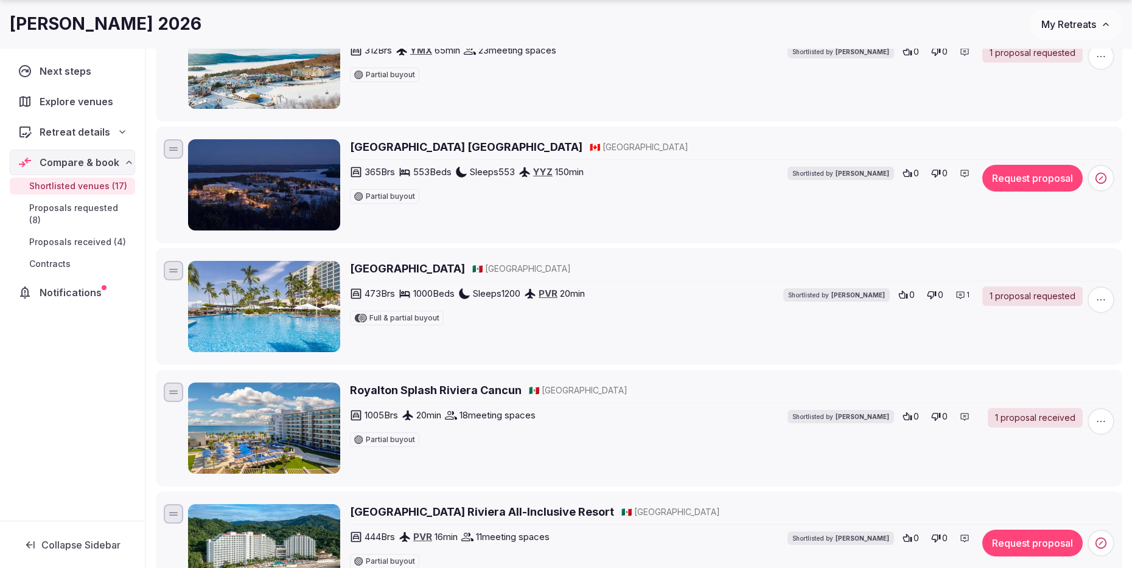
click at [1035, 183] on button "Request proposal" at bounding box center [1032, 178] width 100 height 27
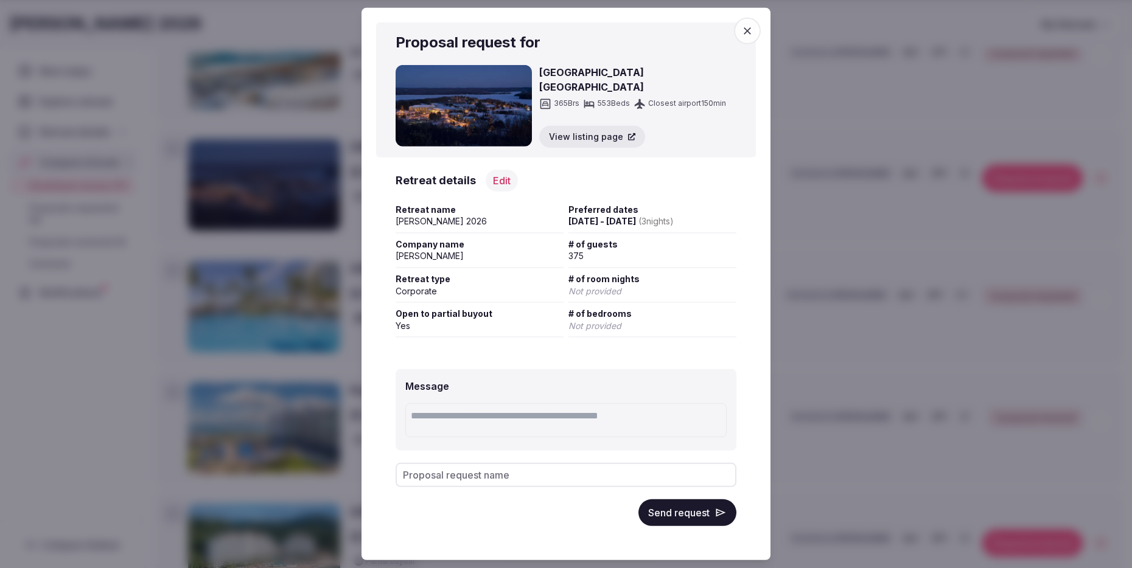
click at [681, 528] on div "Message Proposal request name Send request" at bounding box center [566, 448] width 380 height 196
click at [685, 516] on button "Send request" at bounding box center [687, 513] width 98 height 27
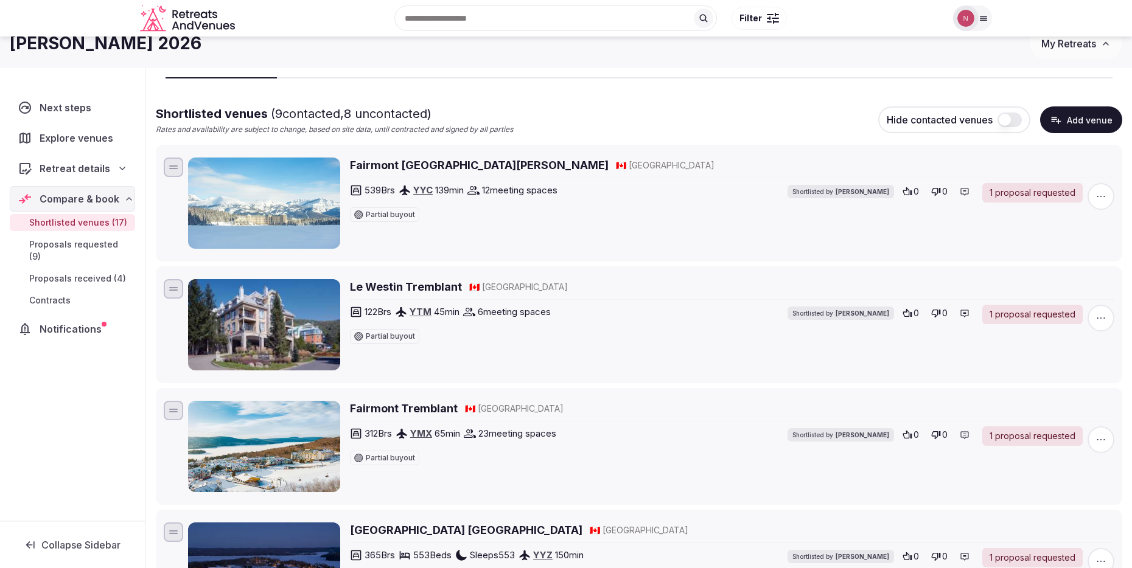
scroll to position [0, 0]
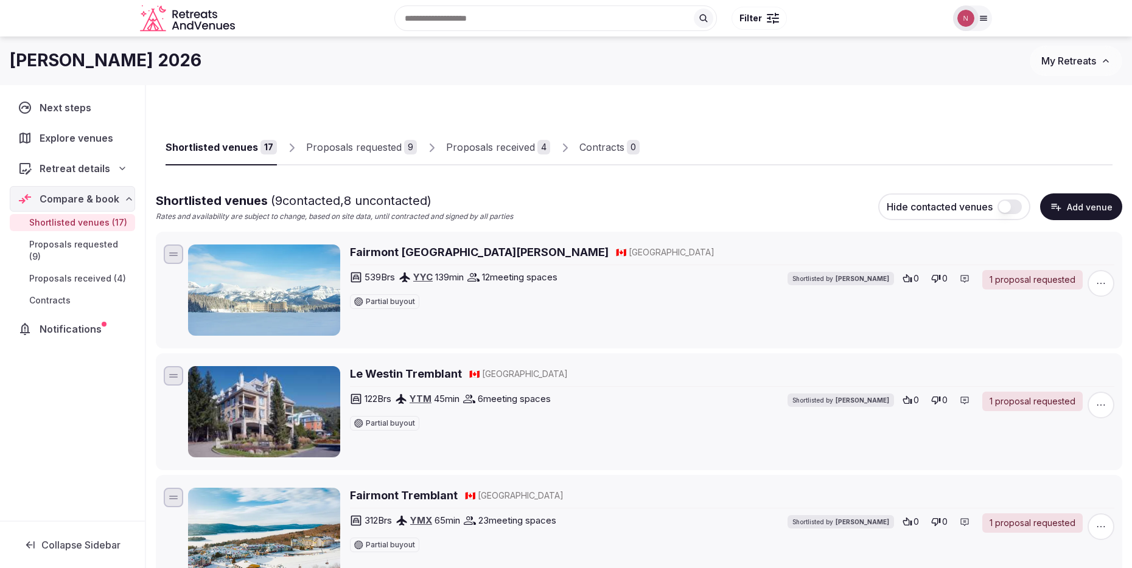
click at [1103, 209] on button "Add venue" at bounding box center [1081, 207] width 82 height 27
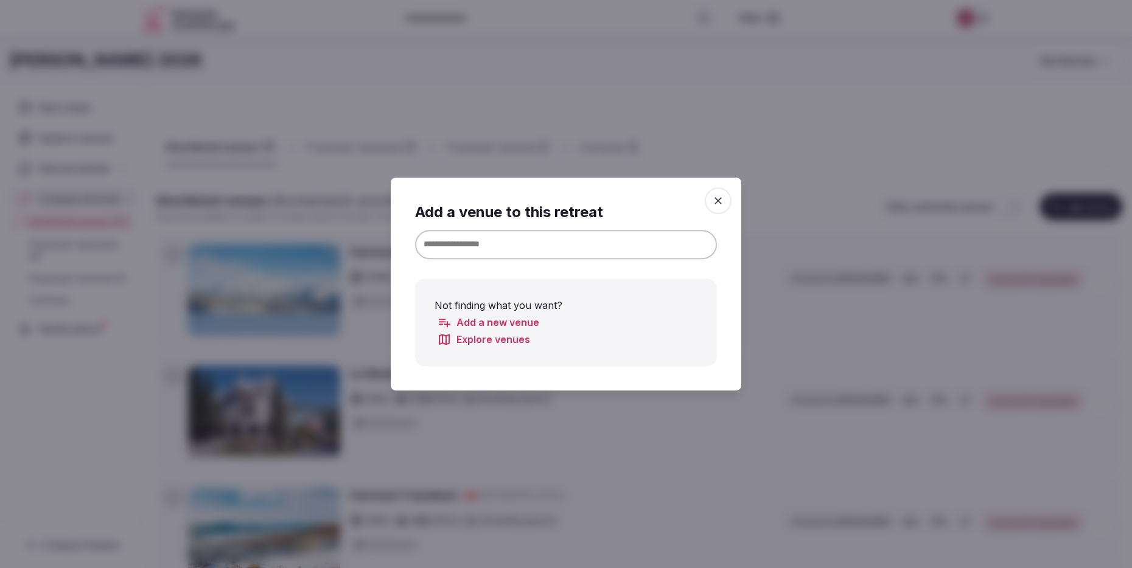
click at [503, 324] on link "Add a new venue" at bounding box center [488, 322] width 102 height 15
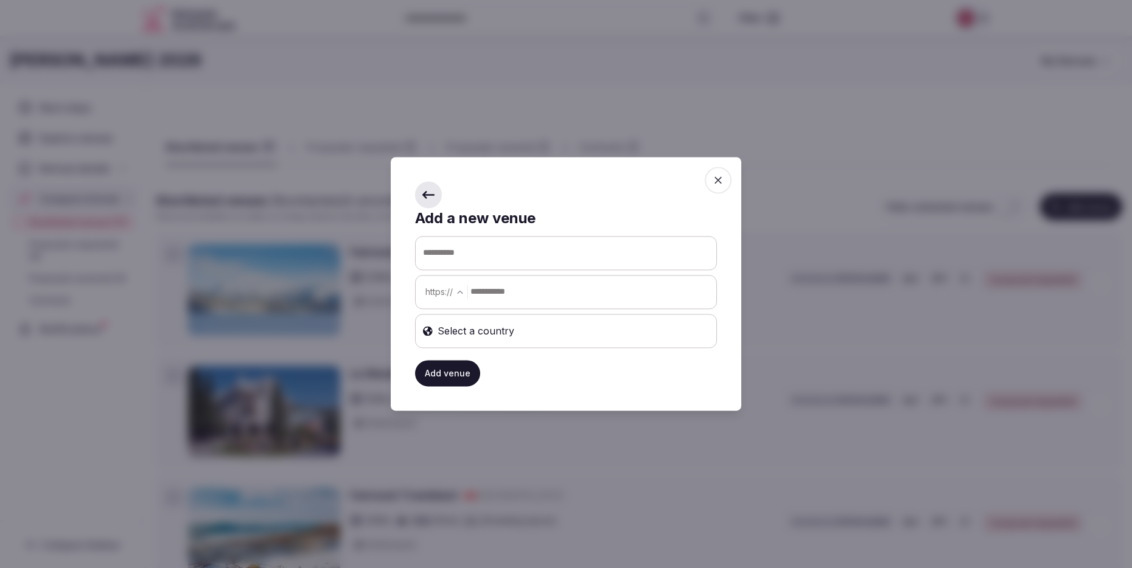
click at [522, 251] on input "text" at bounding box center [566, 253] width 301 height 33
type input "***"
click at [427, 202] on span at bounding box center [428, 194] width 27 height 27
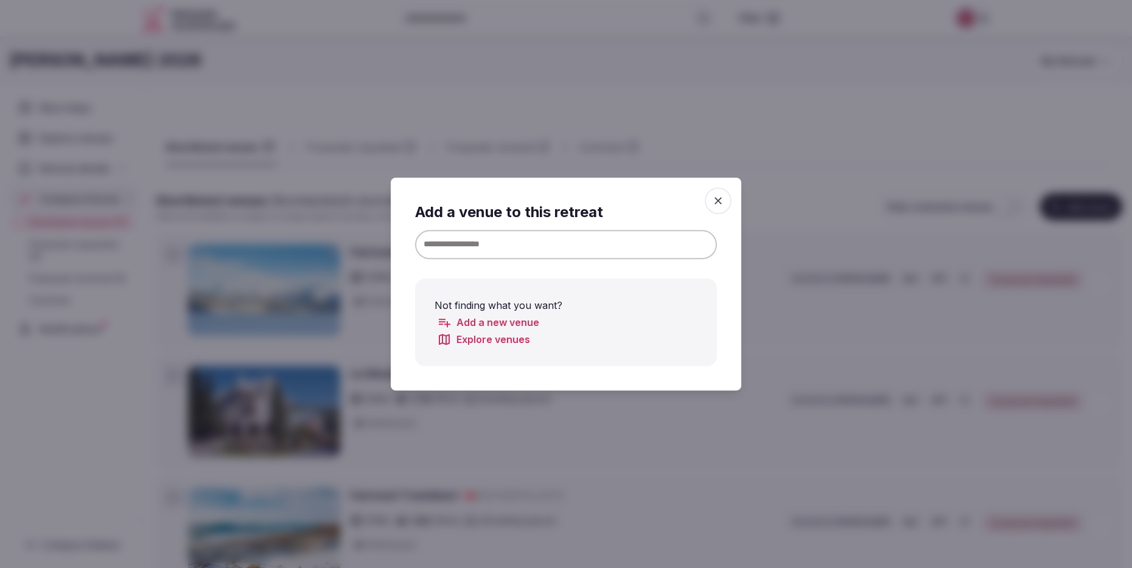
click at [505, 256] on input at bounding box center [566, 244] width 302 height 29
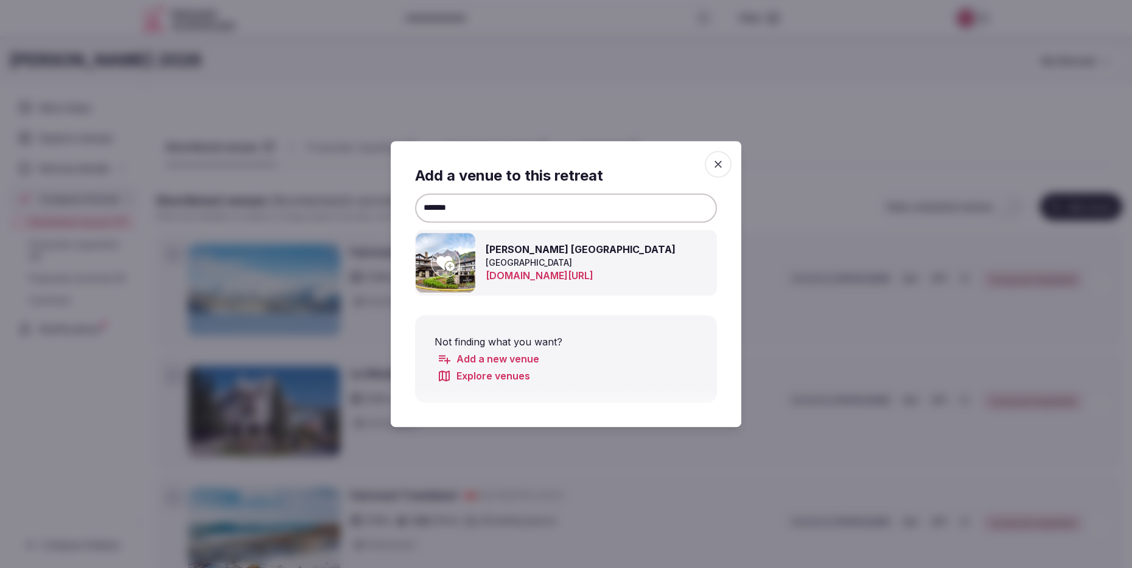
type input "*******"
click at [527, 253] on h3 "Pomeroy Kananaskis Mountain Lodge" at bounding box center [583, 249] width 195 height 15
click at [441, 263] on icon at bounding box center [445, 263] width 18 height 15
click at [718, 165] on icon "button" at bounding box center [718, 164] width 7 height 7
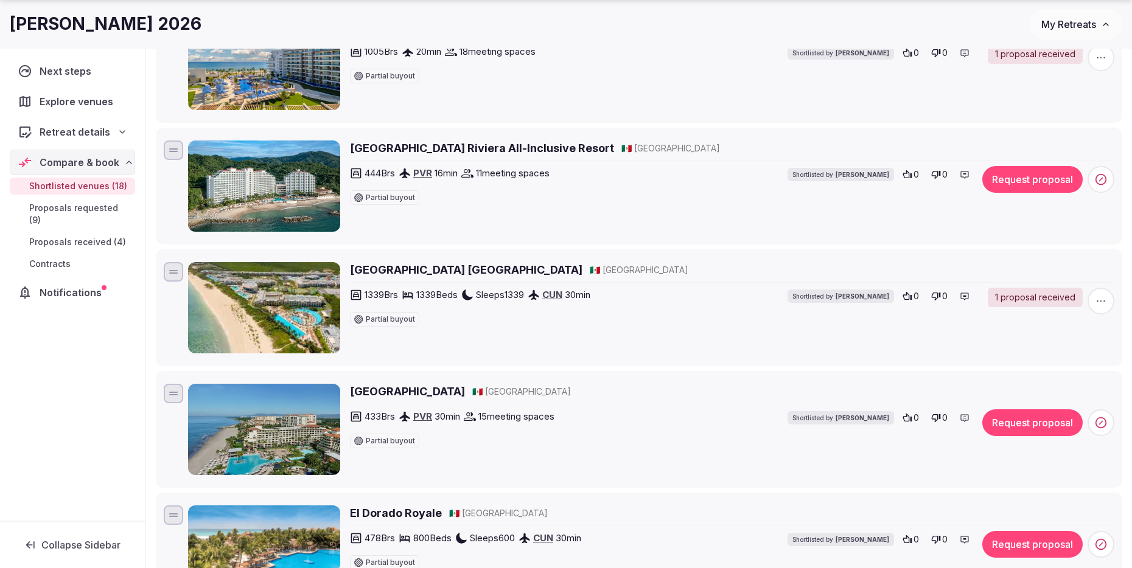
scroll to position [837, 0]
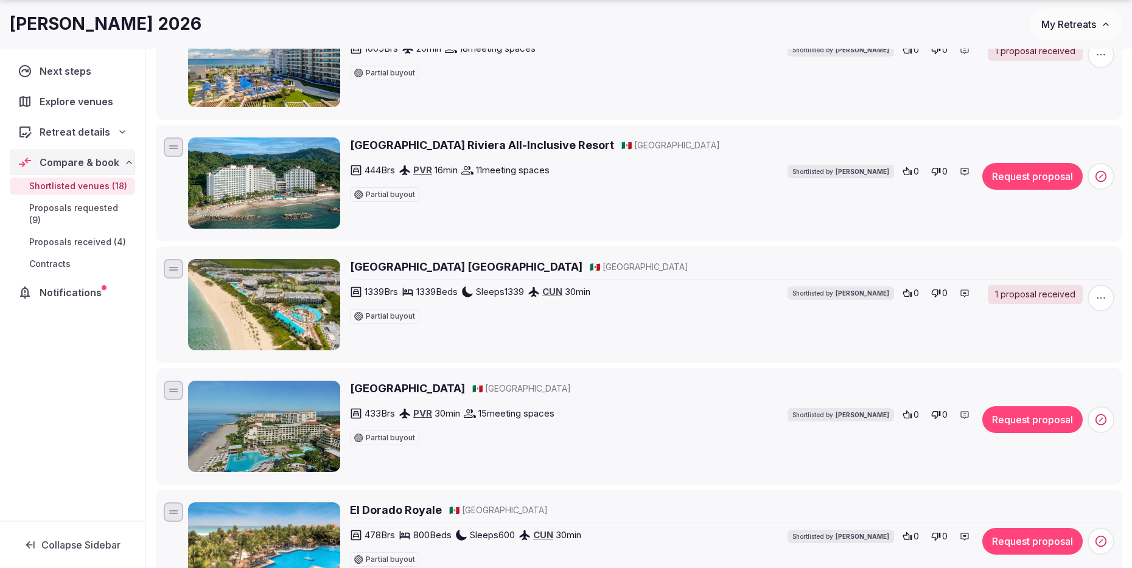
click at [554, 147] on h2 "Hilton Vallarta Riviera All-Inclusive Resort" at bounding box center [482, 145] width 264 height 15
click at [478, 266] on h2 "Moon Palace The Grand - Cancun" at bounding box center [466, 266] width 233 height 15
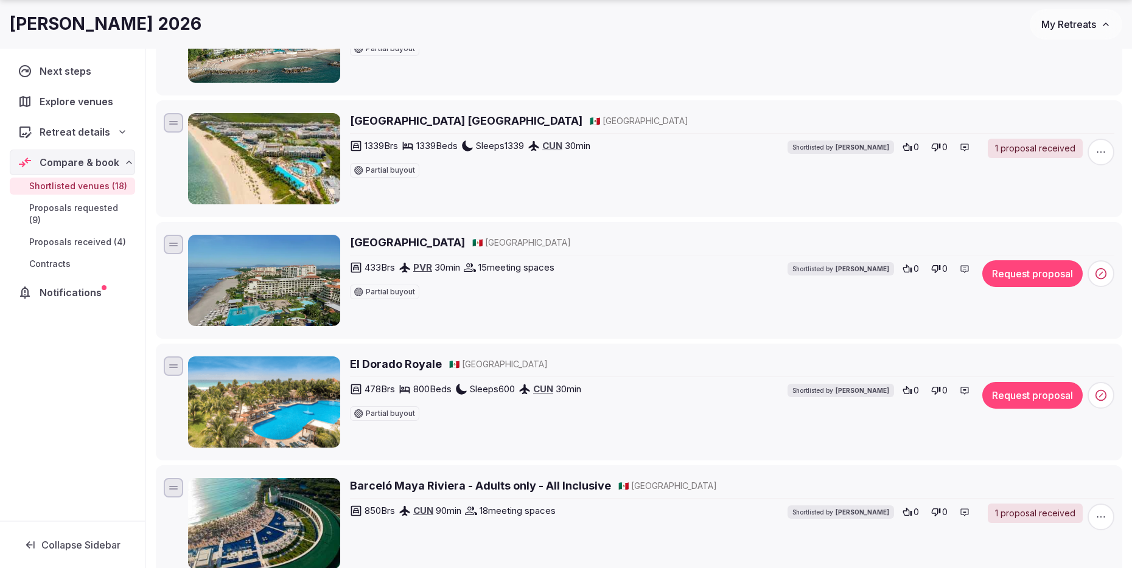
scroll to position [993, 0]
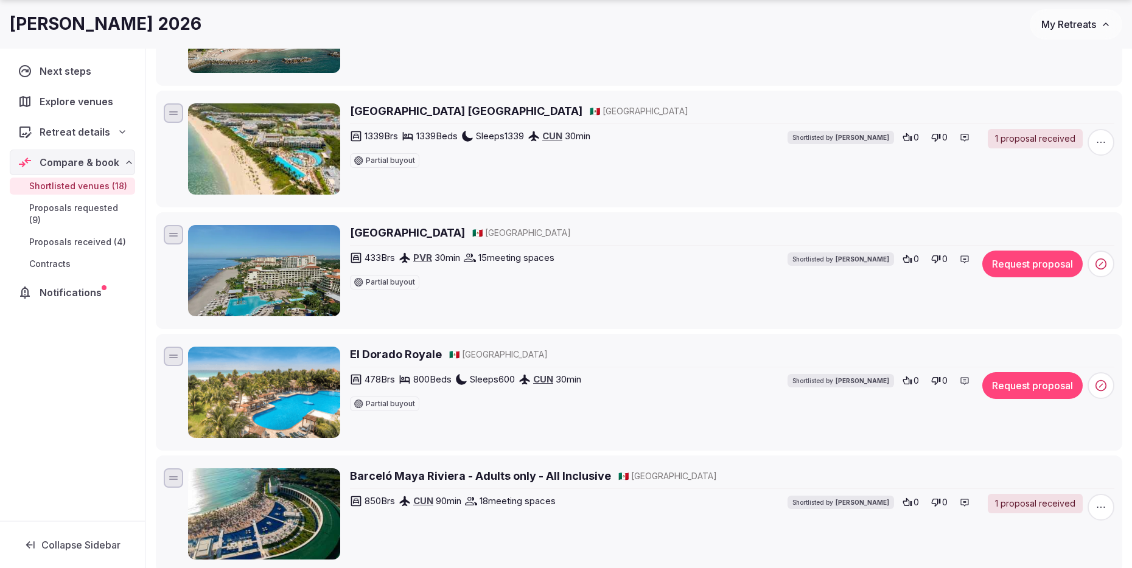
click at [465, 236] on h2 "Marriott Puerto Vallarta Resort & Spa" at bounding box center [407, 232] width 115 height 15
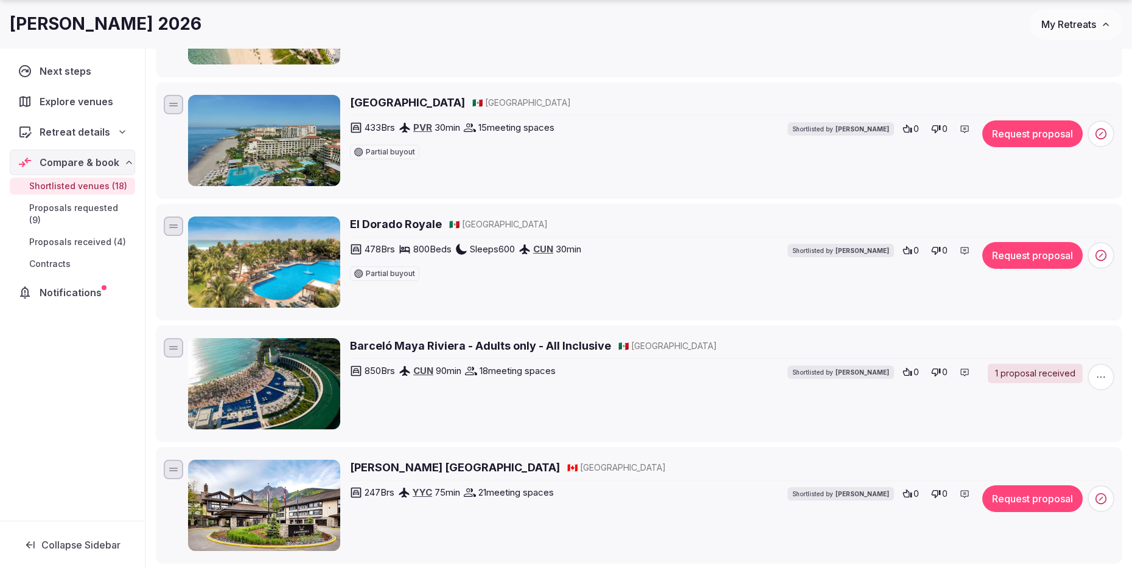
scroll to position [1125, 0]
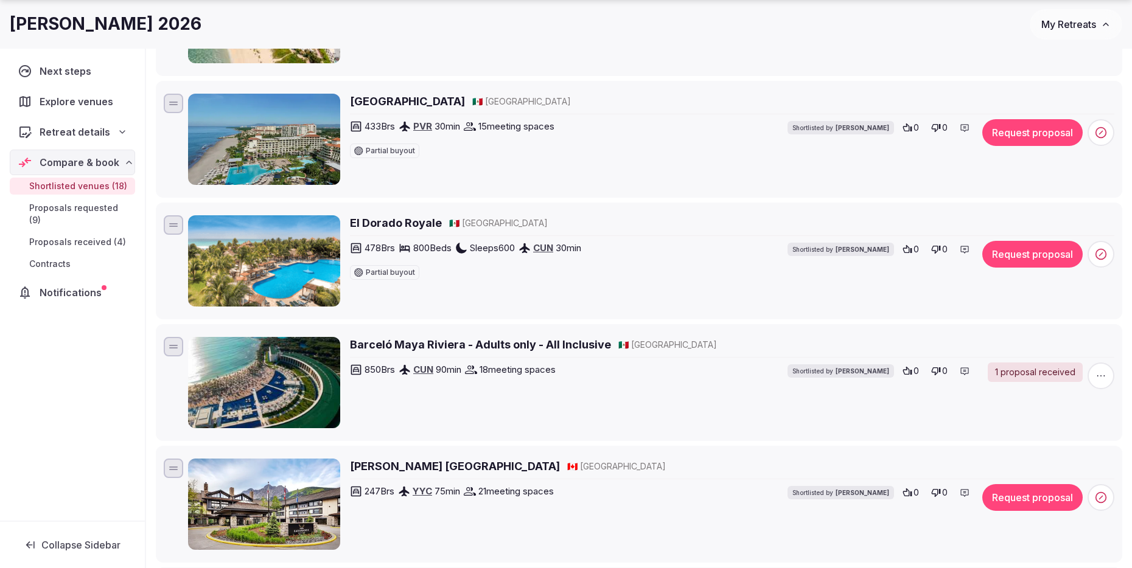
click at [394, 226] on h2 "El Dorado Royale" at bounding box center [396, 222] width 92 height 15
click at [1042, 253] on button "Request proposal" at bounding box center [1032, 254] width 100 height 27
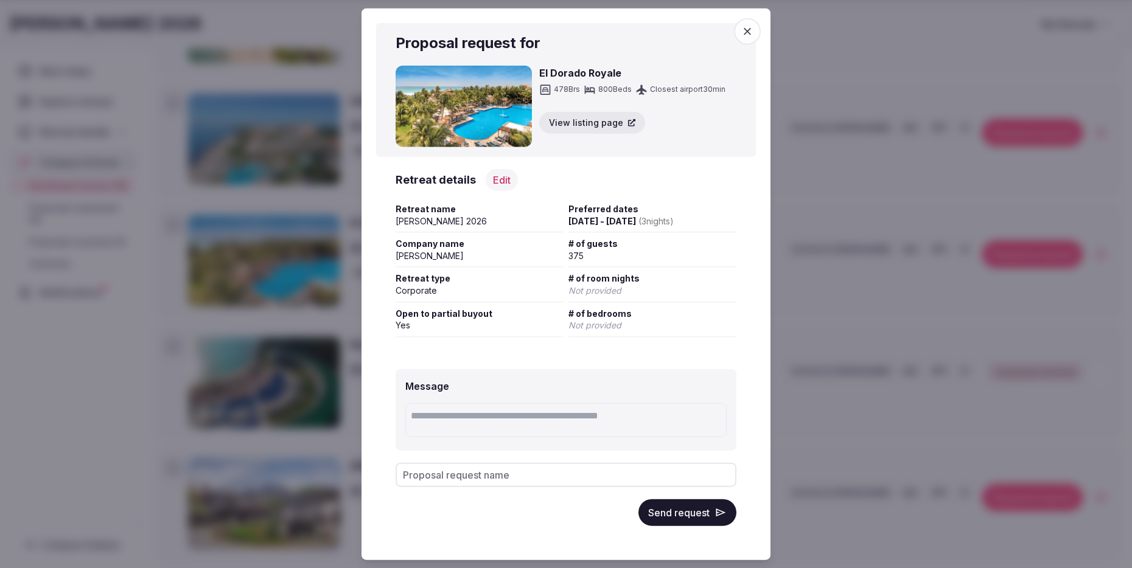
click at [700, 512] on button "Send request" at bounding box center [687, 512] width 98 height 27
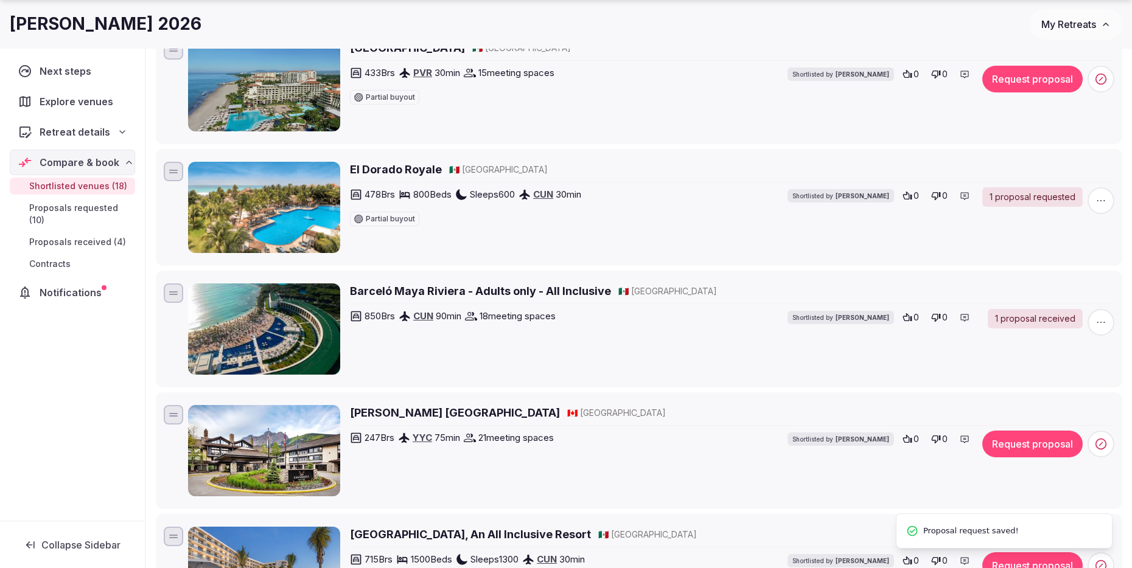
scroll to position [1214, 0]
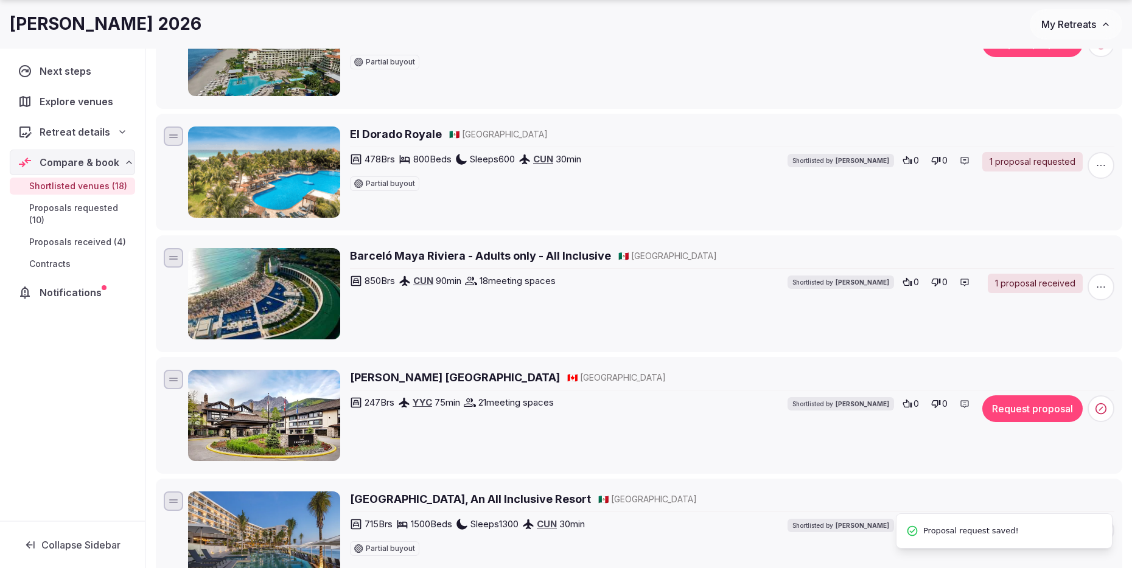
click at [540, 262] on h2 "Barceló Maya Riviera - Adults only - All Inclusive" at bounding box center [480, 255] width 261 height 15
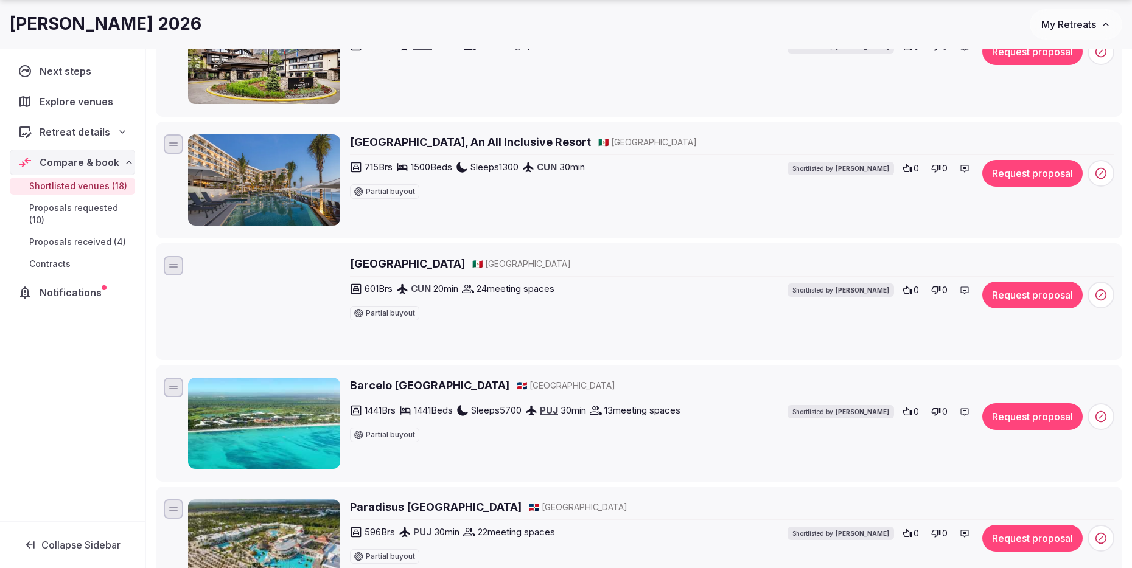
scroll to position [1572, 0]
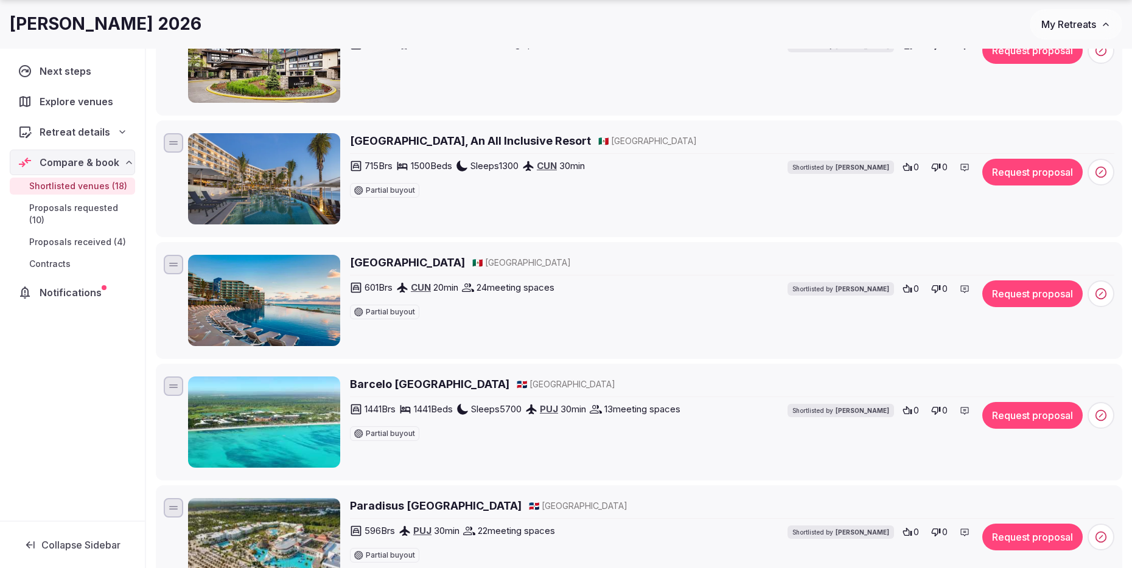
click at [478, 143] on h2 "Hilton Cancun, An All Inclusive Resort" at bounding box center [470, 140] width 241 height 15
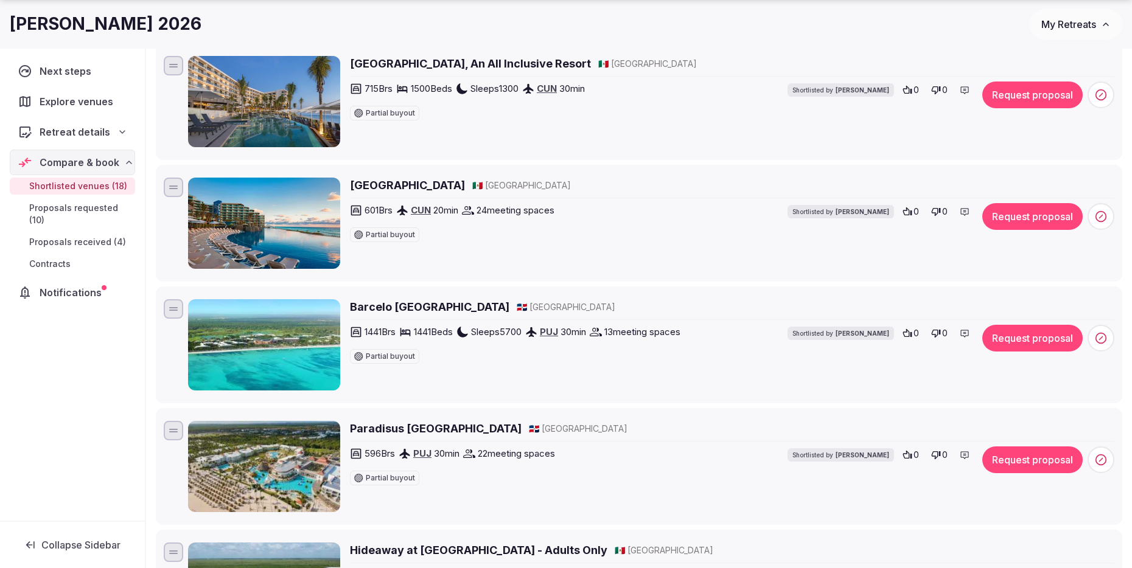
scroll to position [1654, 0]
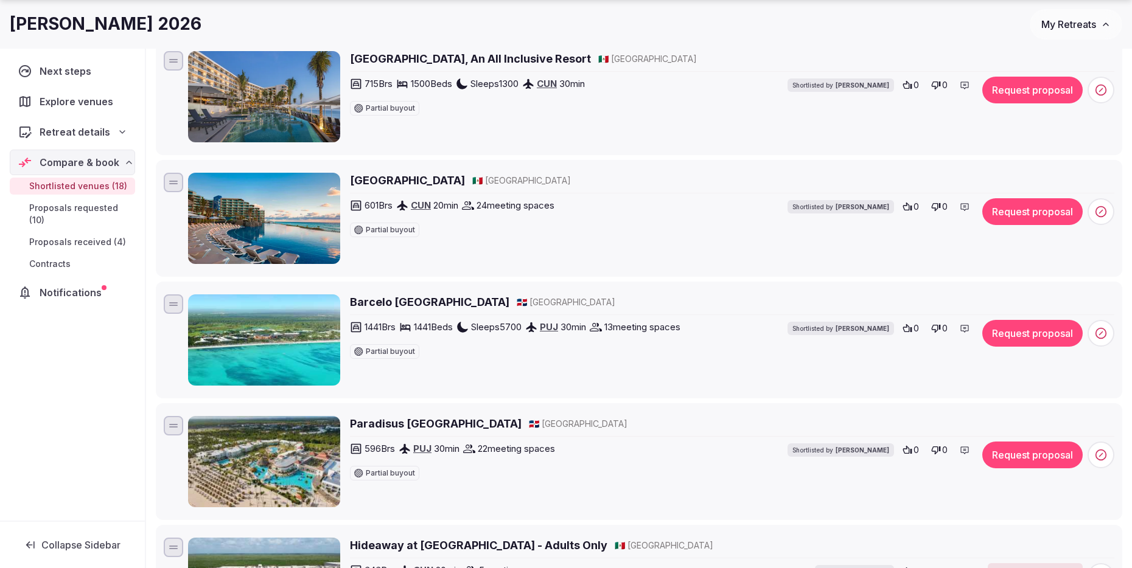
click at [453, 181] on h2 "Hard Rock Hotel Cancun" at bounding box center [407, 180] width 115 height 15
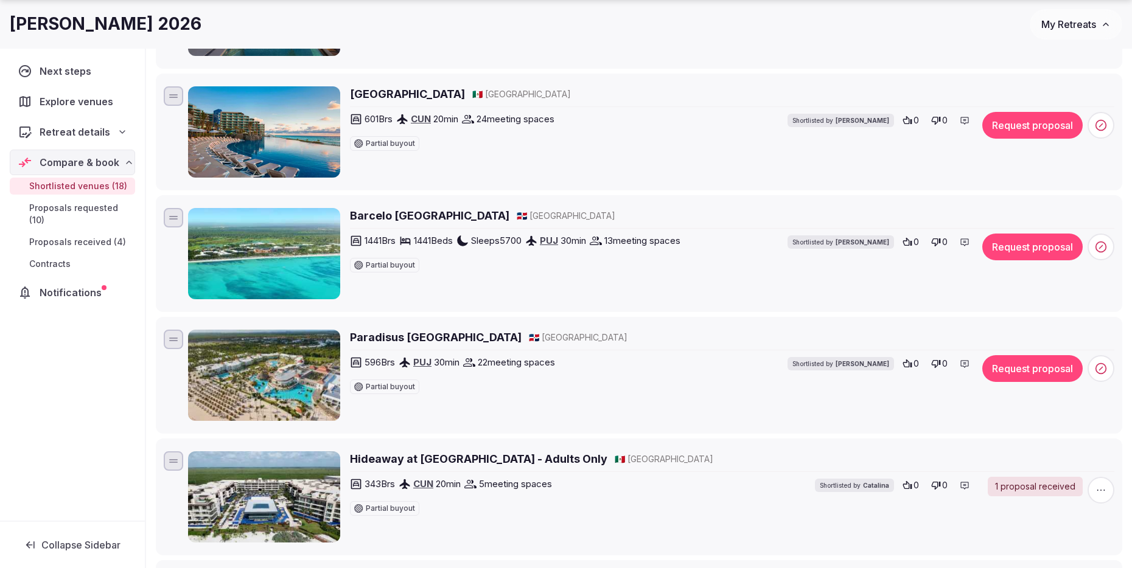
scroll to position [1749, 0]
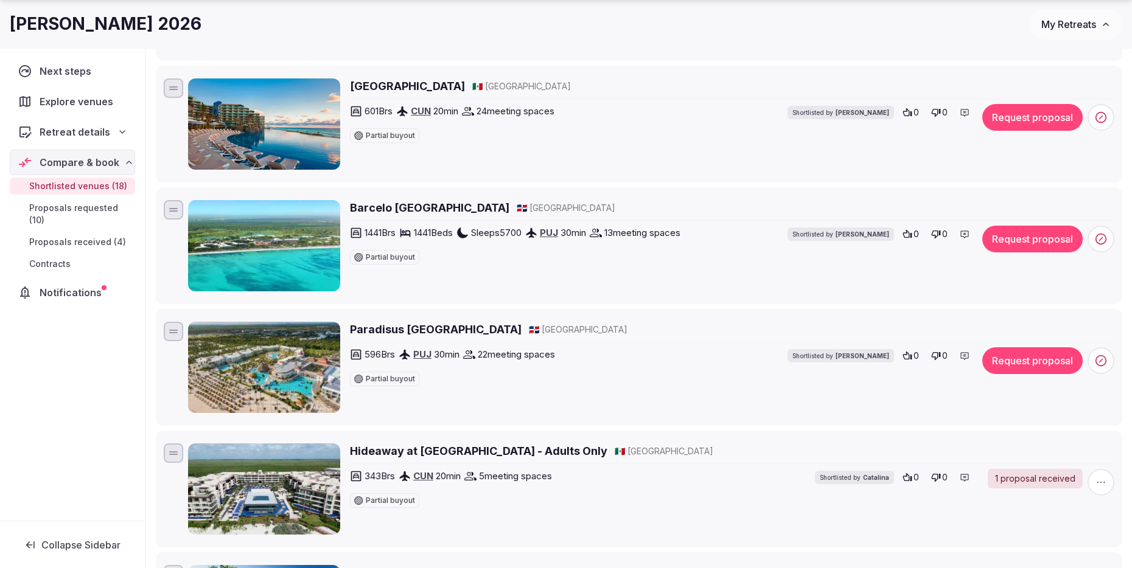
click at [454, 213] on h2 "Barcelo Bavaro Palace" at bounding box center [429, 207] width 159 height 15
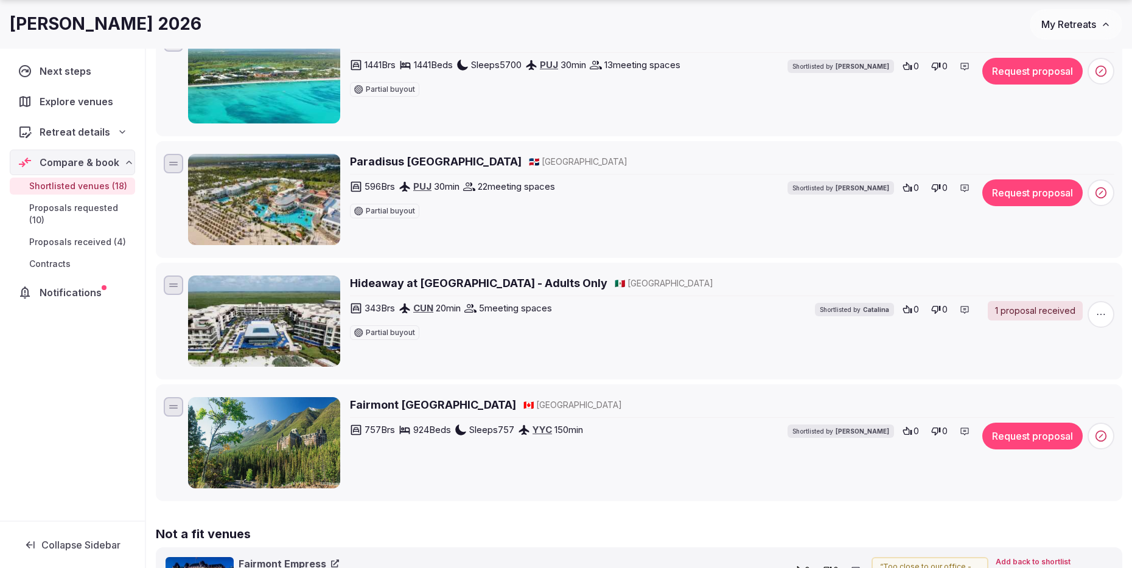
scroll to position [1918, 0]
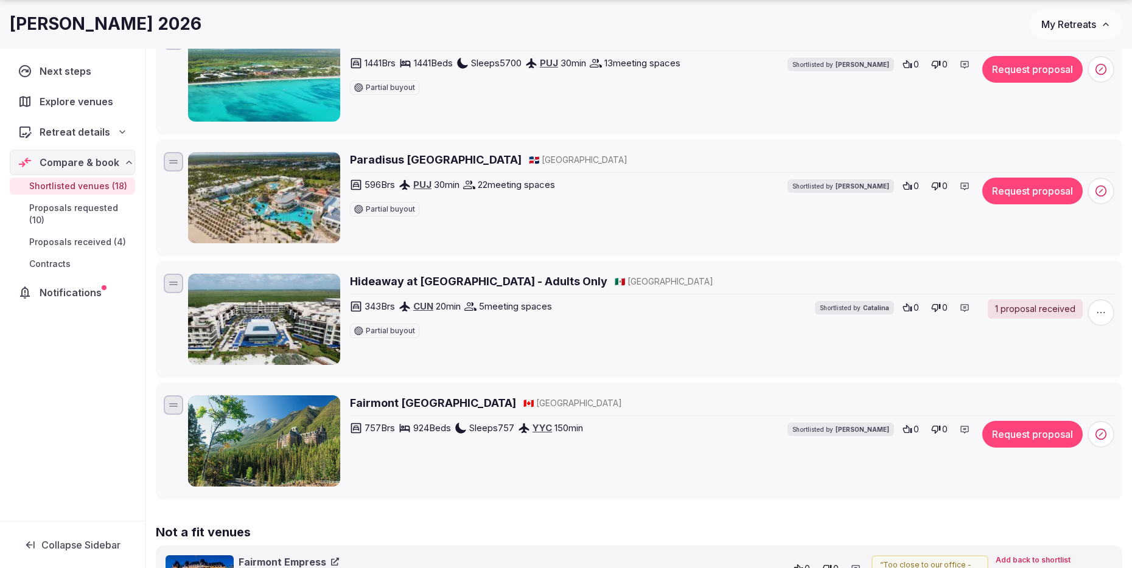
click at [575, 277] on h2 "Hideaway at [GEOGRAPHIC_DATA] - Adults Only" at bounding box center [478, 281] width 257 height 15
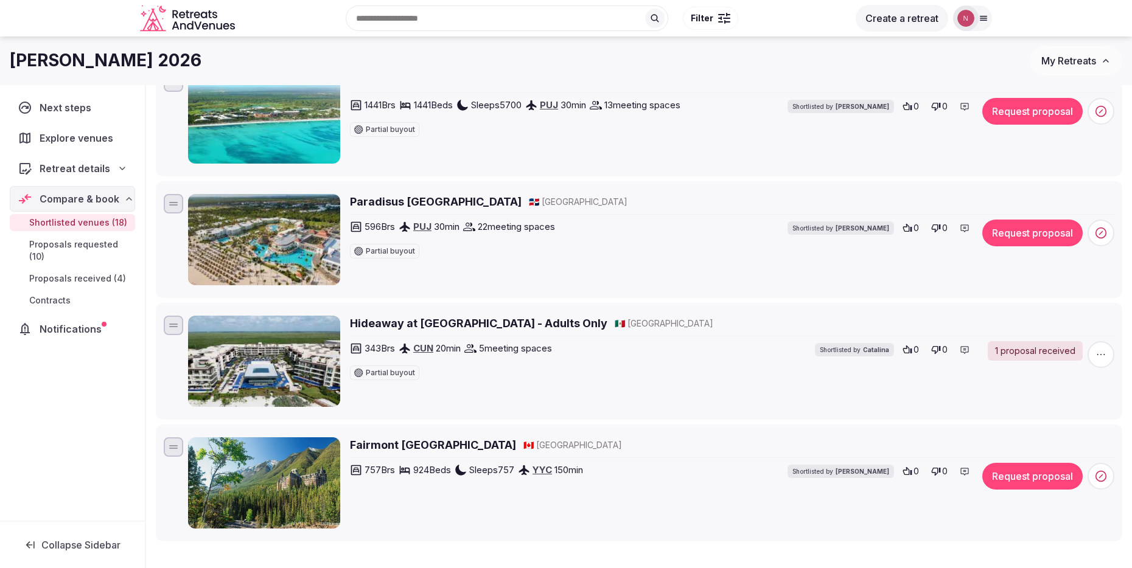
scroll to position [1867, 0]
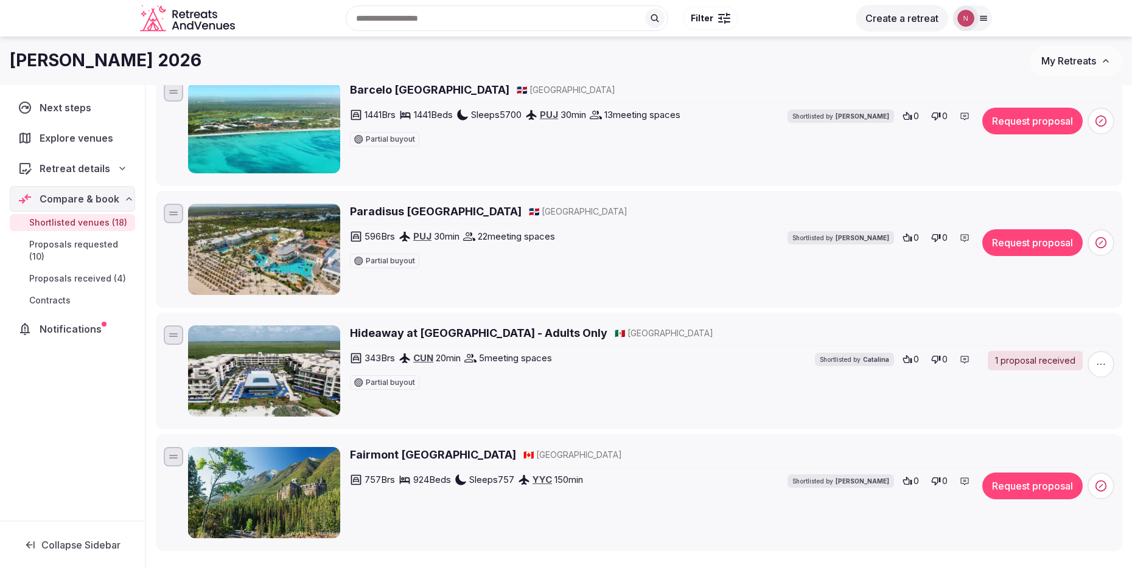
click at [522, 209] on h2 "Paradisus Palma Real Golf & Spa Resort" at bounding box center [436, 211] width 172 height 15
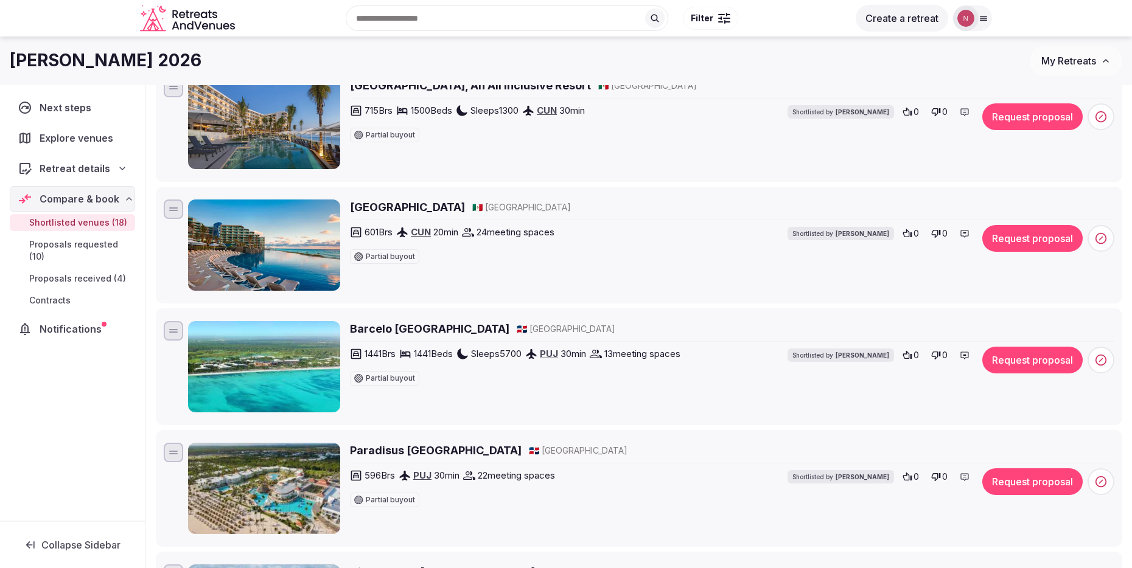
scroll to position [1624, 0]
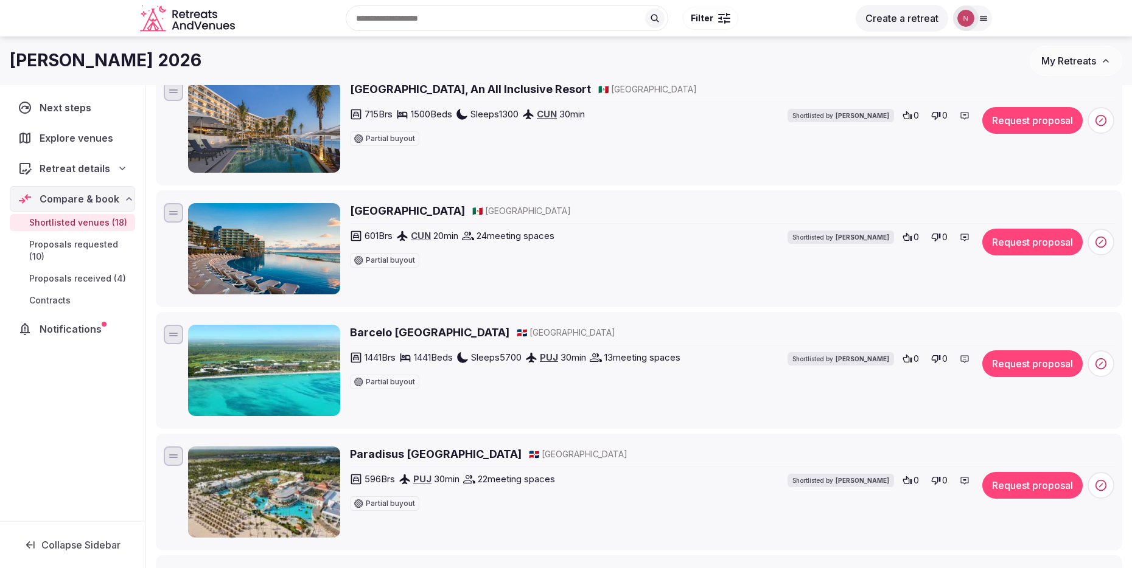
click at [408, 335] on h2 "Barcelo Bavaro Palace" at bounding box center [429, 332] width 159 height 15
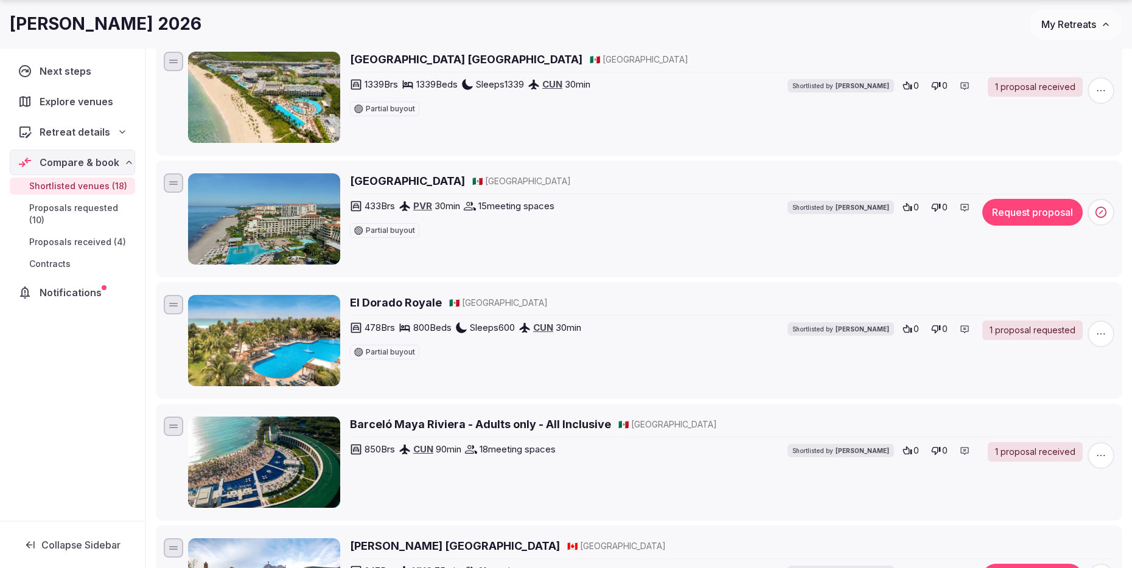
scroll to position [1079, 0]
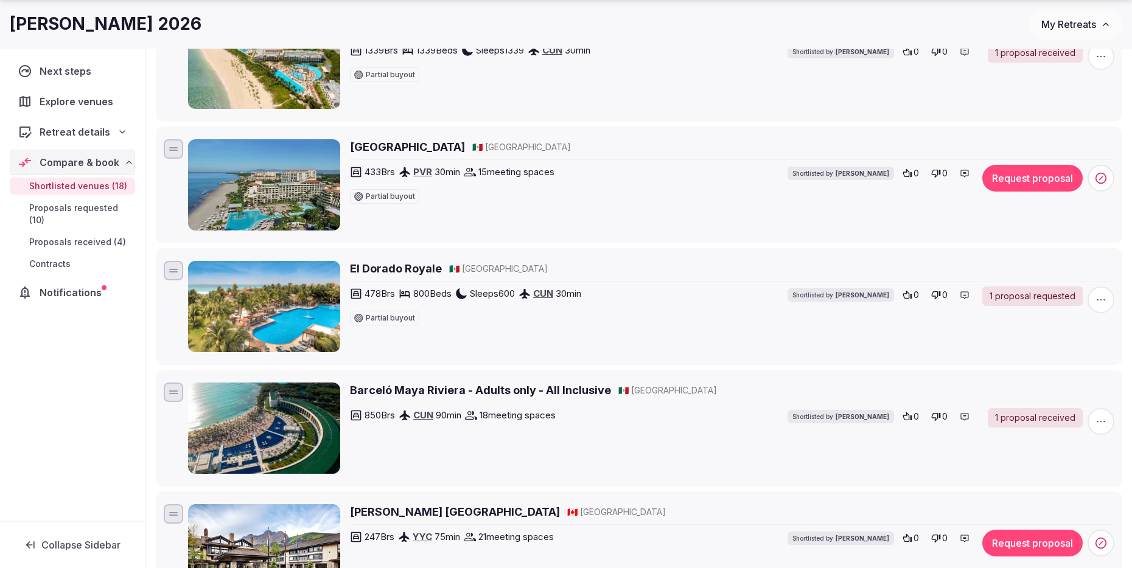
click at [421, 267] on h2 "El Dorado Royale" at bounding box center [396, 268] width 92 height 15
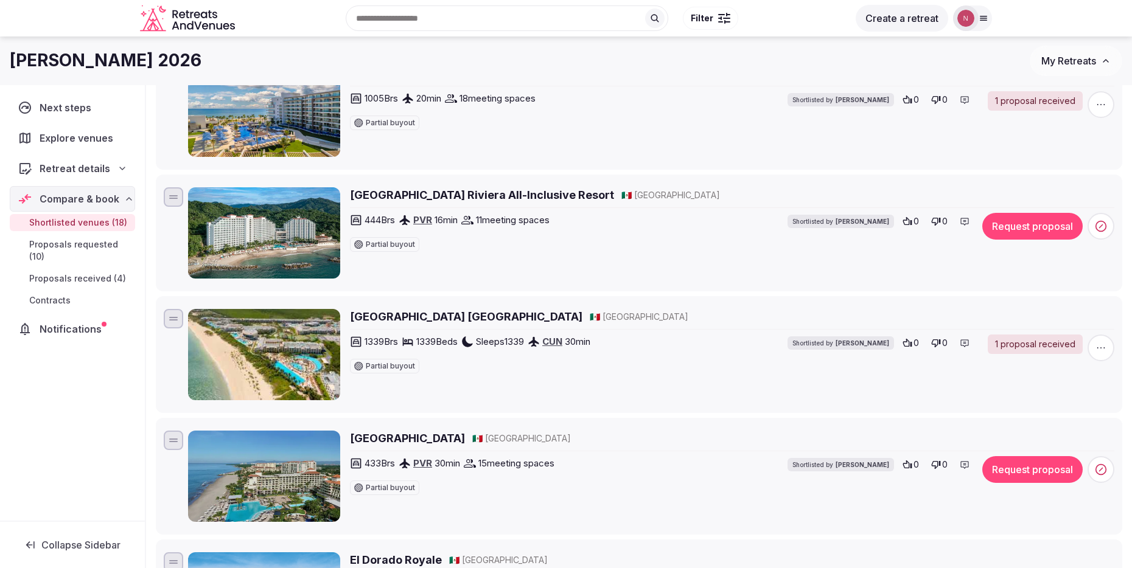
scroll to position [785, 0]
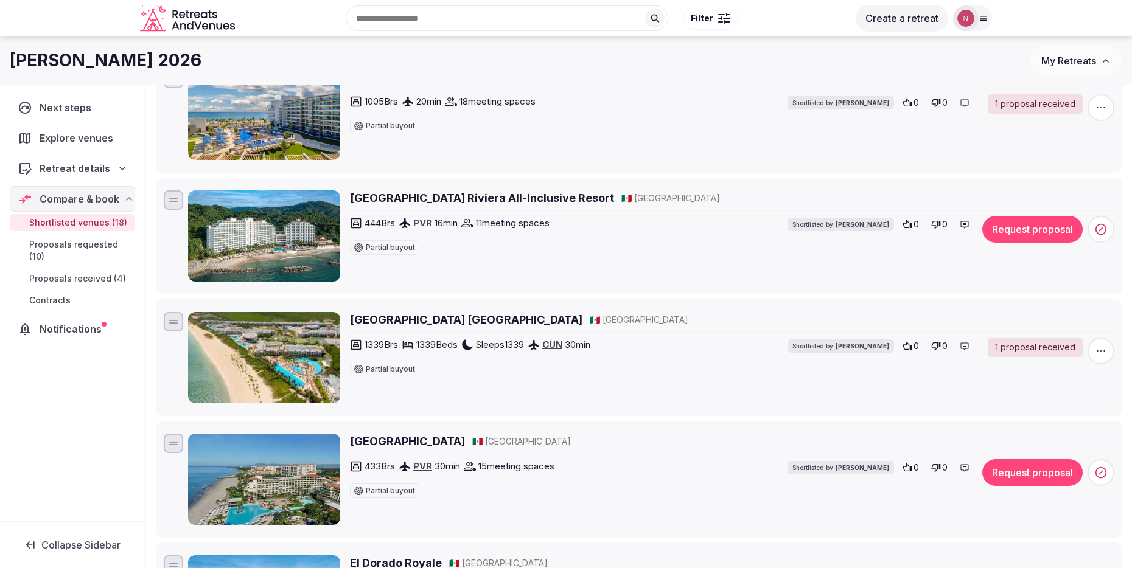
click at [494, 320] on h2 "Moon Palace The Grand - Cancun" at bounding box center [466, 319] width 233 height 15
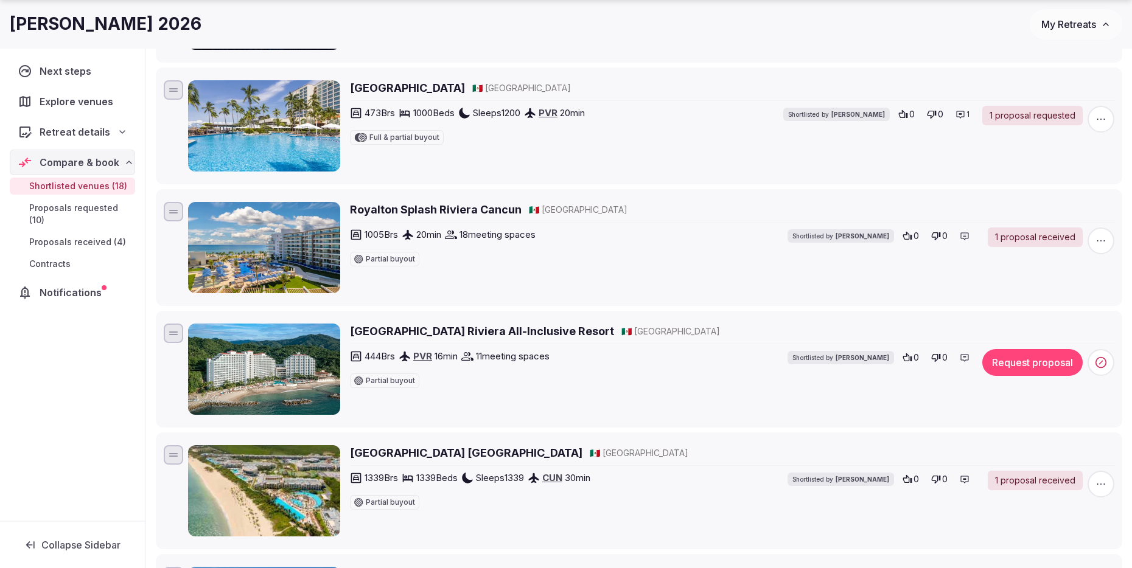
scroll to position [652, 0]
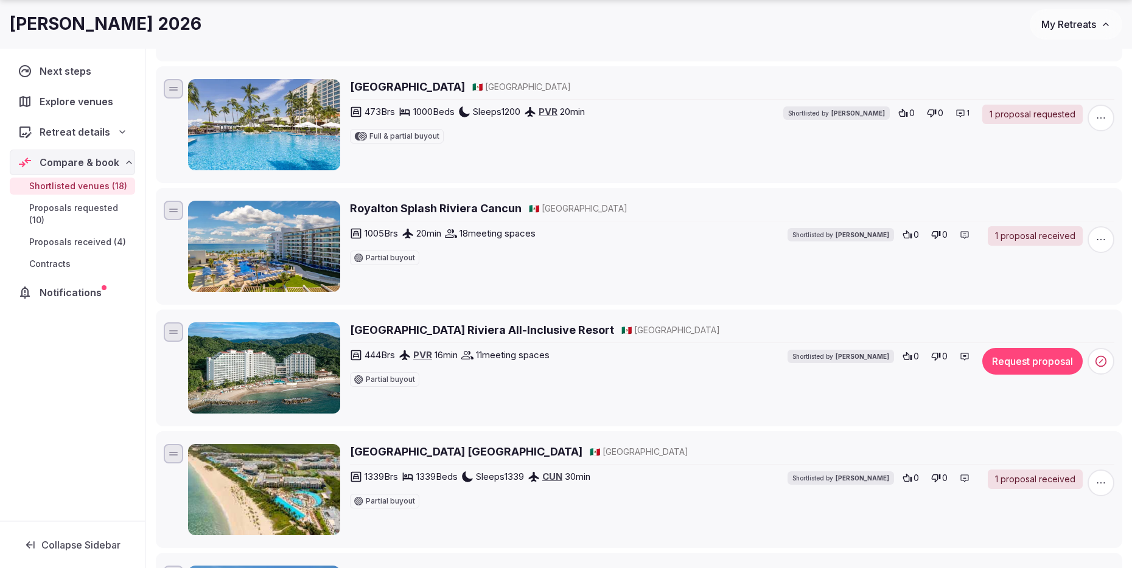
click at [495, 208] on h2 "Royalton Splash Riviera Cancun" at bounding box center [436, 208] width 172 height 15
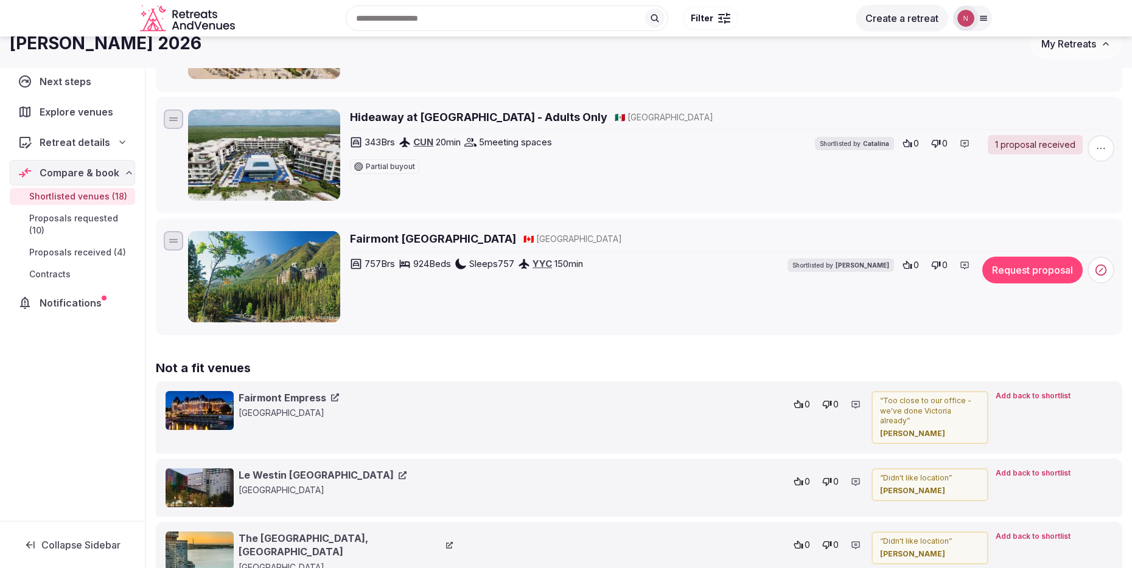
scroll to position [2066, 0]
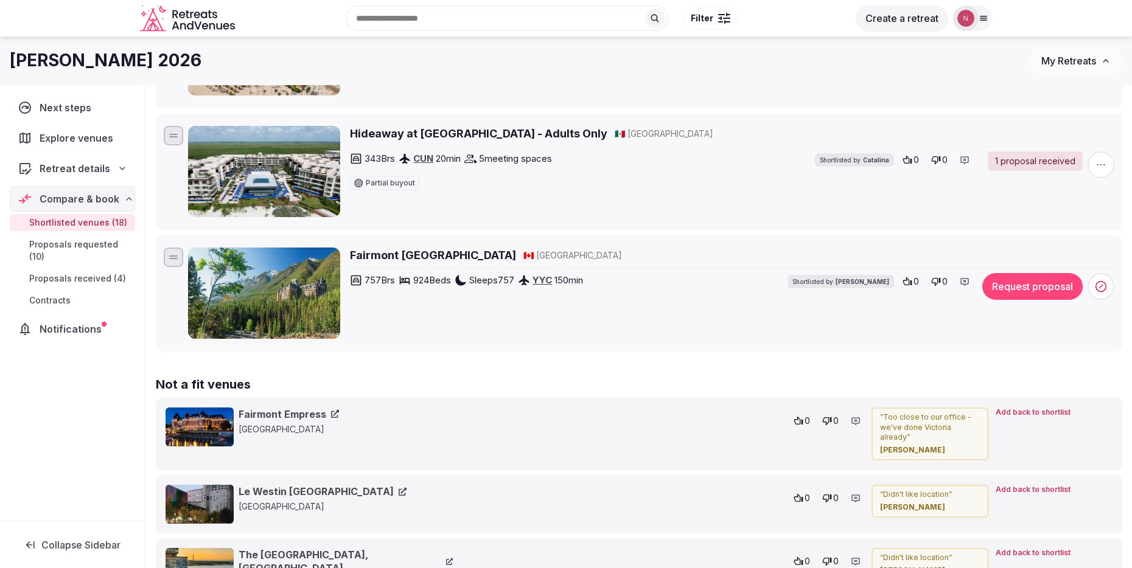
click at [460, 131] on h2 "Hideaway at [GEOGRAPHIC_DATA] - Adults Only" at bounding box center [478, 133] width 257 height 15
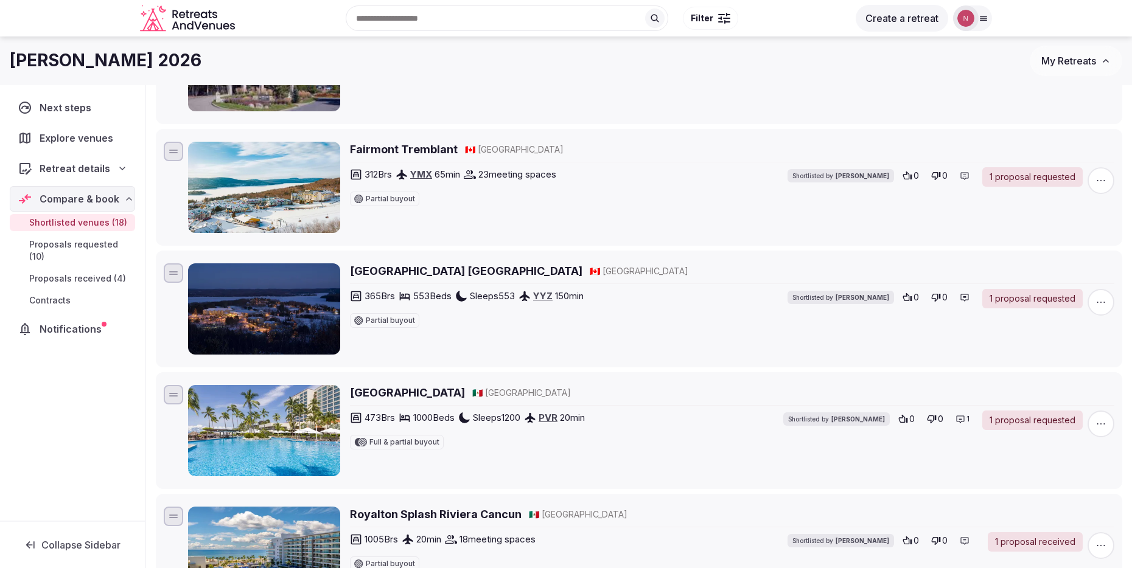
scroll to position [0, 0]
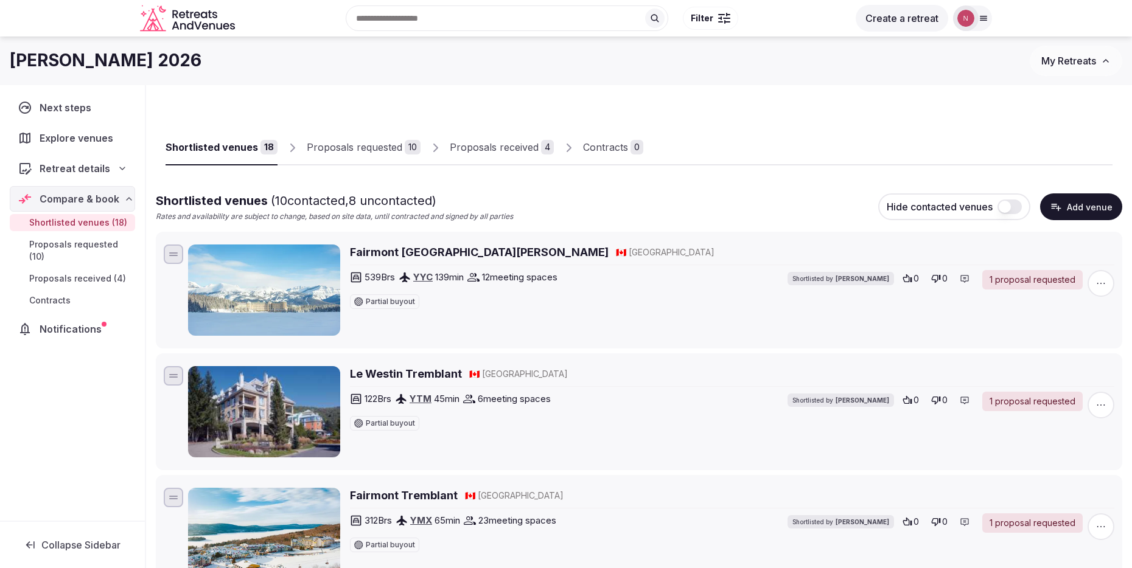
click at [345, 149] on div "Proposals requested" at bounding box center [355, 147] width 96 height 15
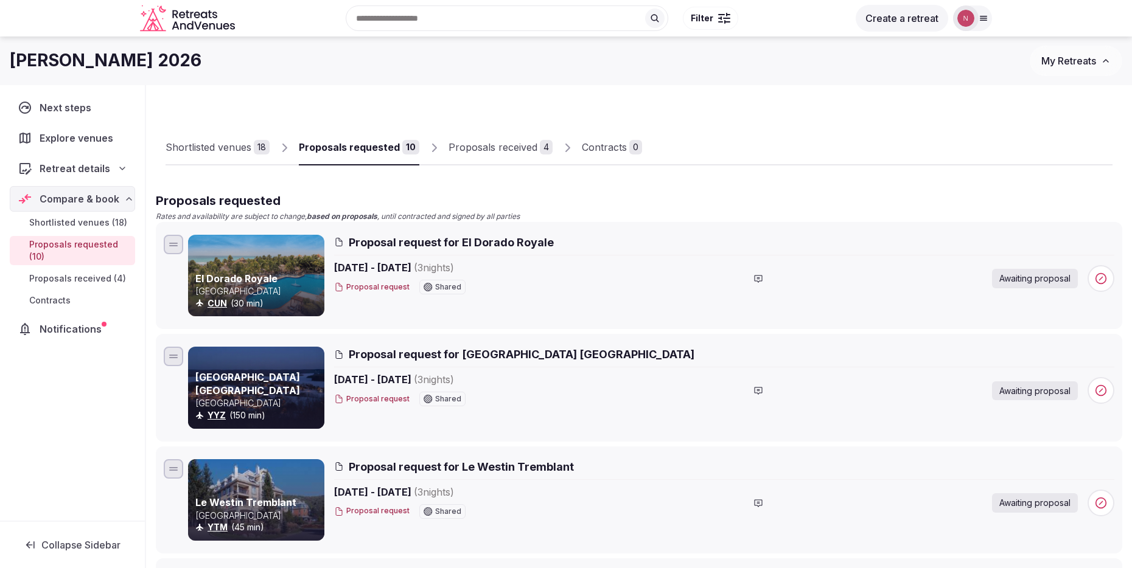
click at [227, 155] on link "Shortlisted venues 18" at bounding box center [218, 147] width 104 height 35
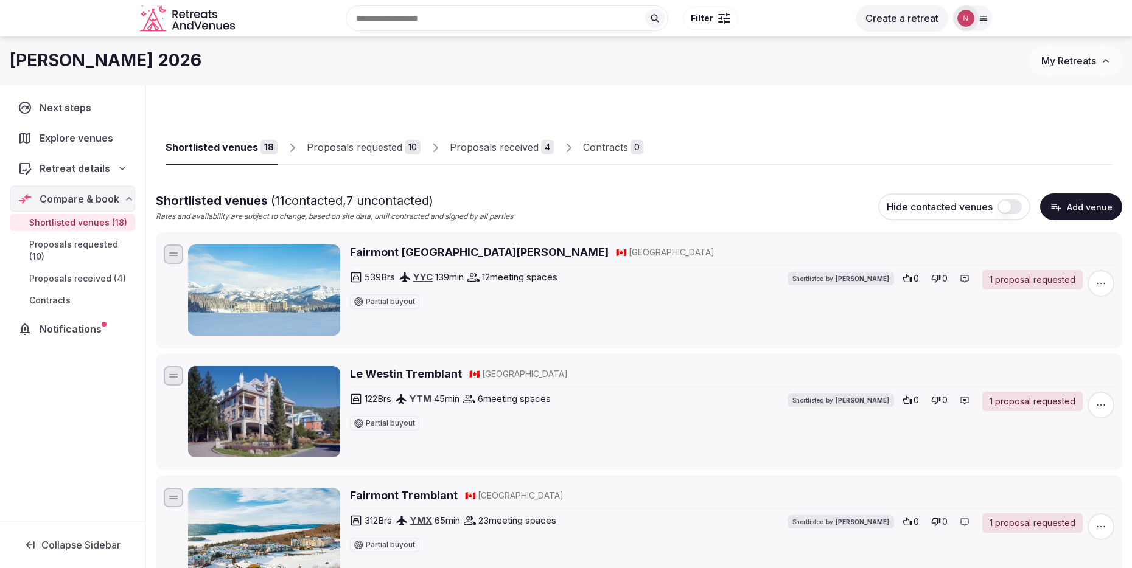
click at [518, 150] on div "Proposals received" at bounding box center [494, 147] width 89 height 15
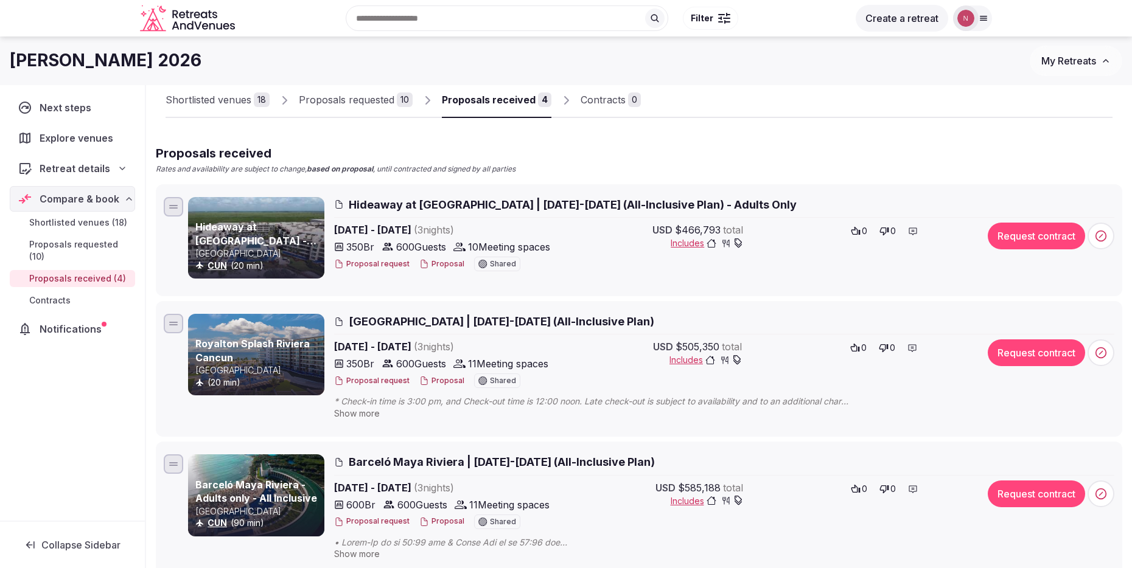
scroll to position [44, 0]
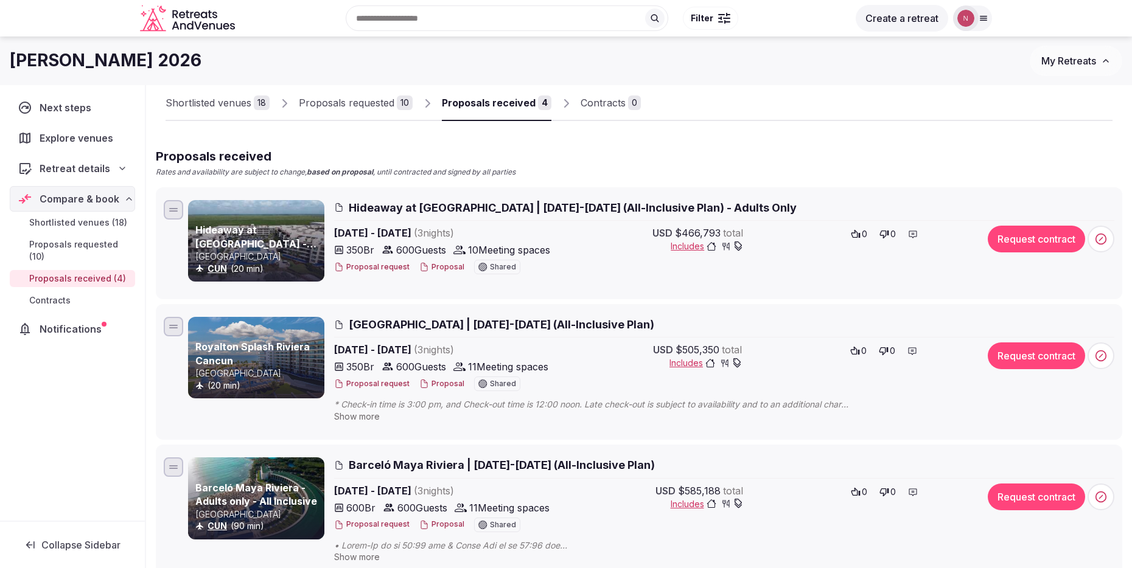
click at [502, 103] on div "Proposals received" at bounding box center [489, 103] width 94 height 15
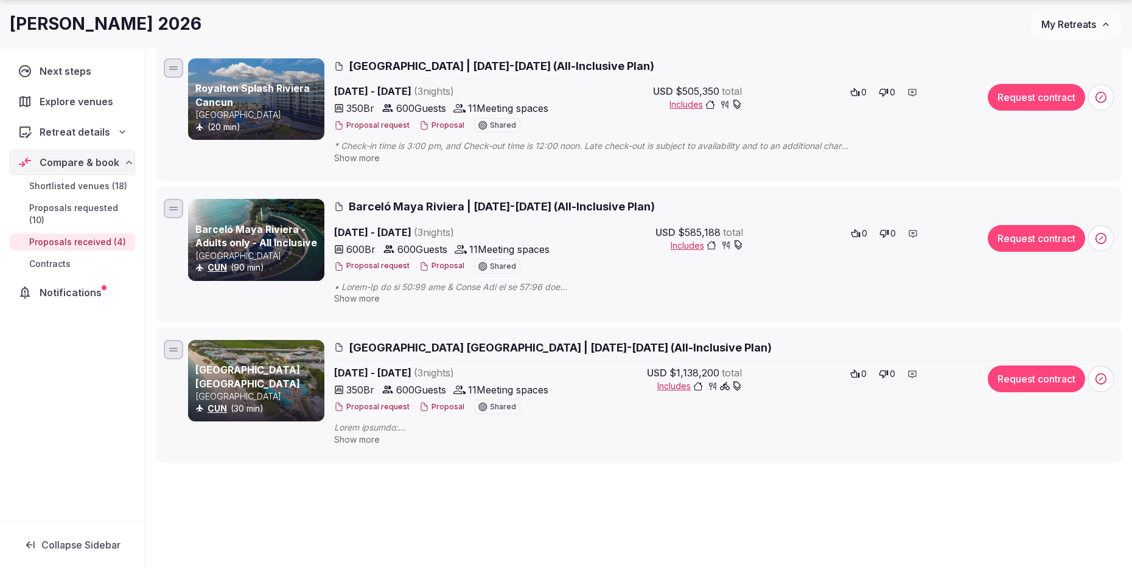
scroll to position [307, 0]
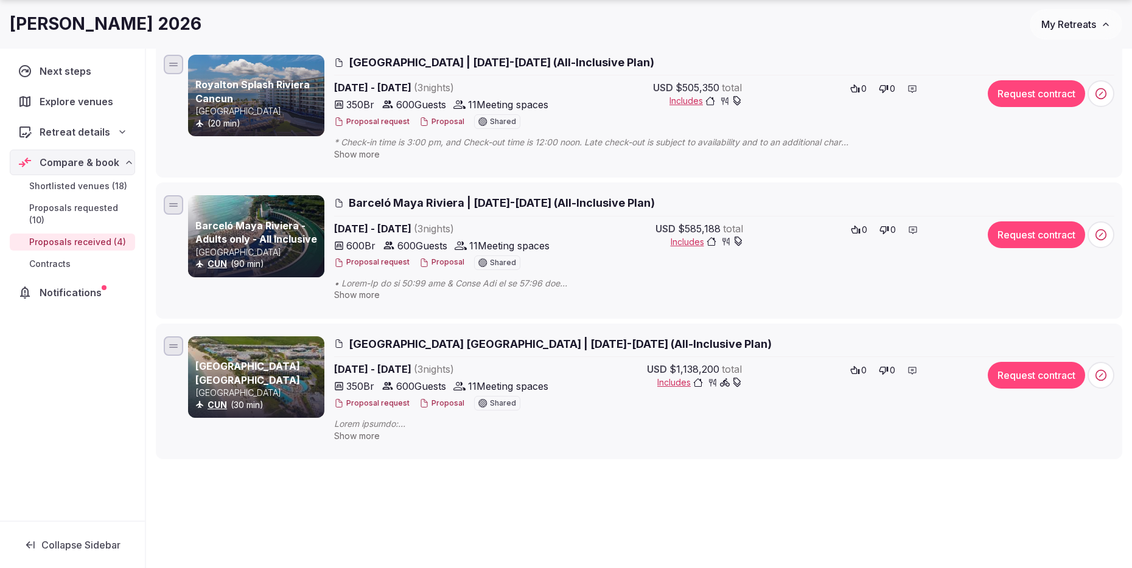
click at [618, 346] on span "Moon Palace The Grand - Cancun | Feb 09-12, 2026 (All-Inclusive Plan)" at bounding box center [560, 344] width 423 height 15
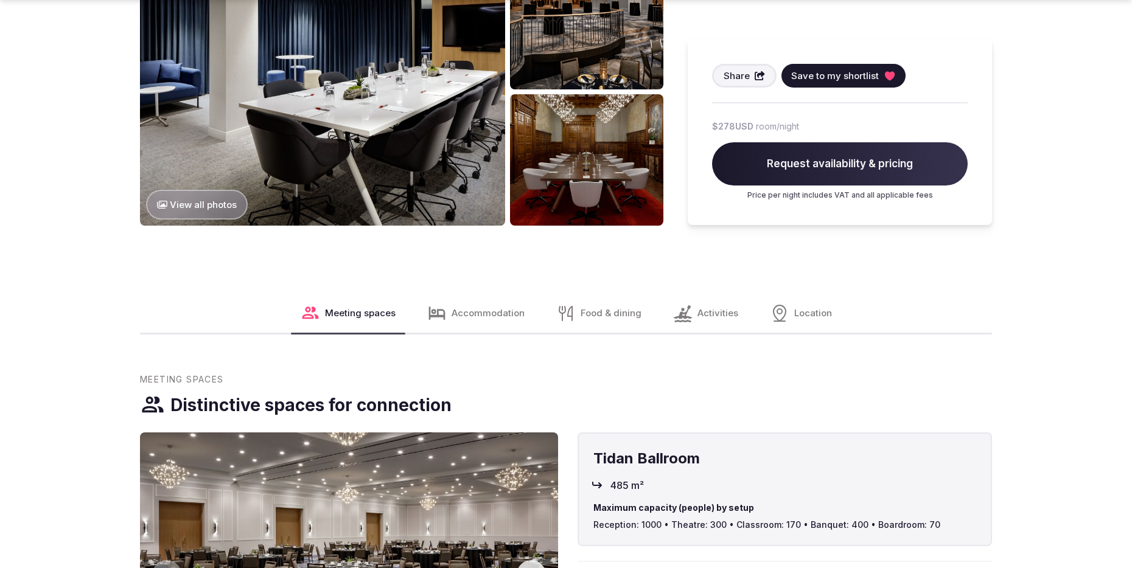
click at [794, 307] on span "Location" at bounding box center [813, 313] width 38 height 13
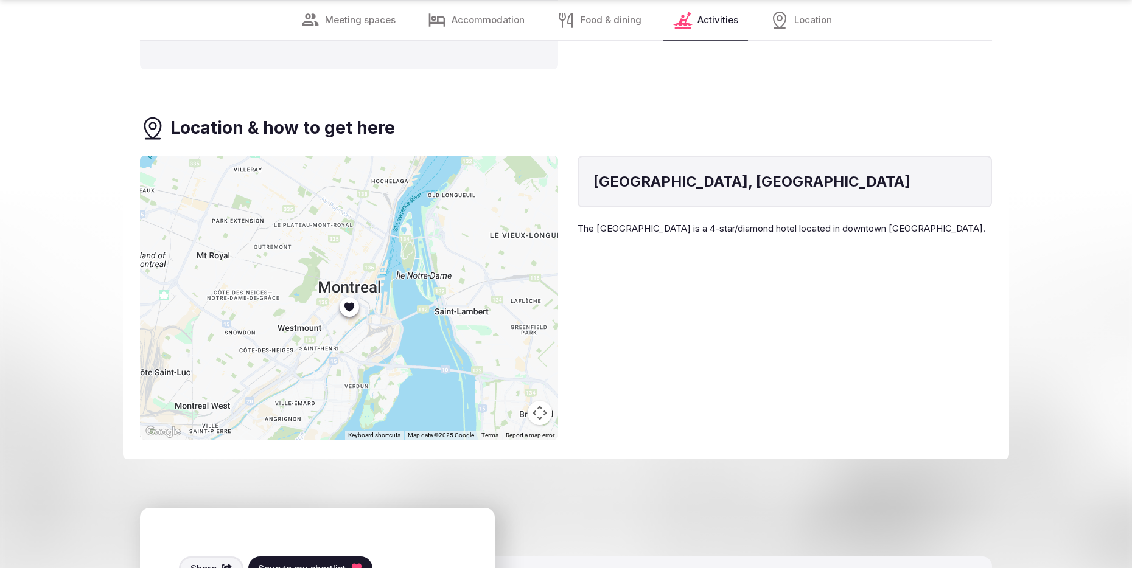
scroll to position [2895, 0]
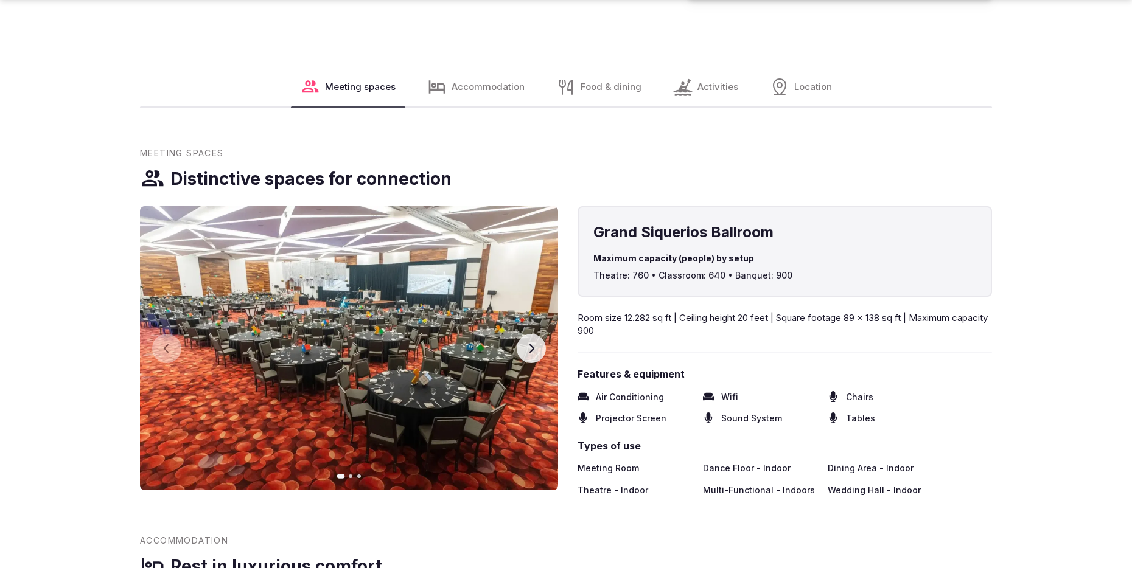
scroll to position [1231, 0]
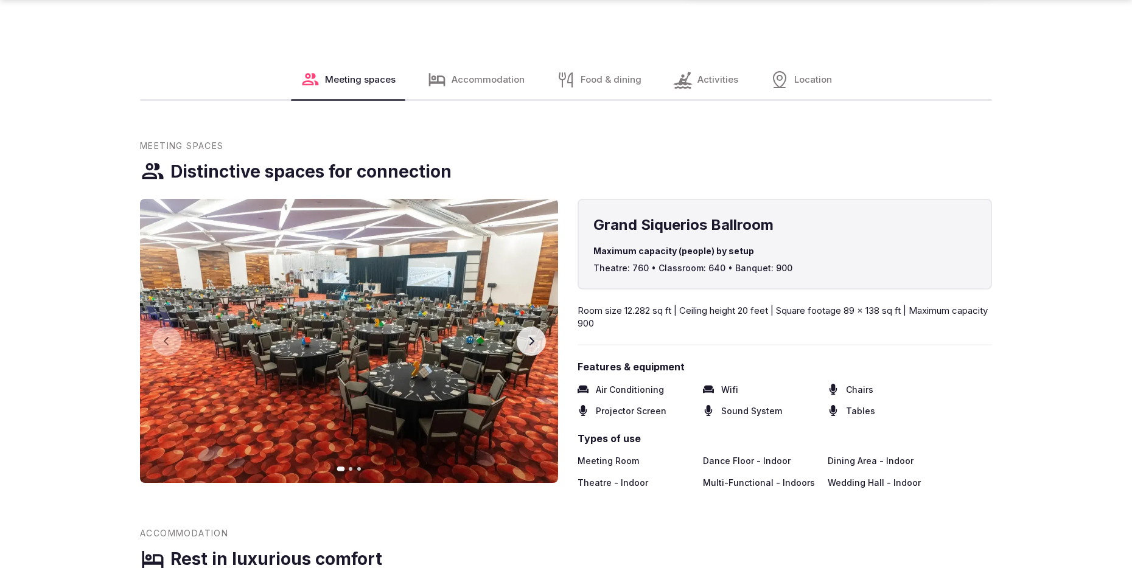
click at [536, 338] on button "Next slide" at bounding box center [531, 341] width 29 height 29
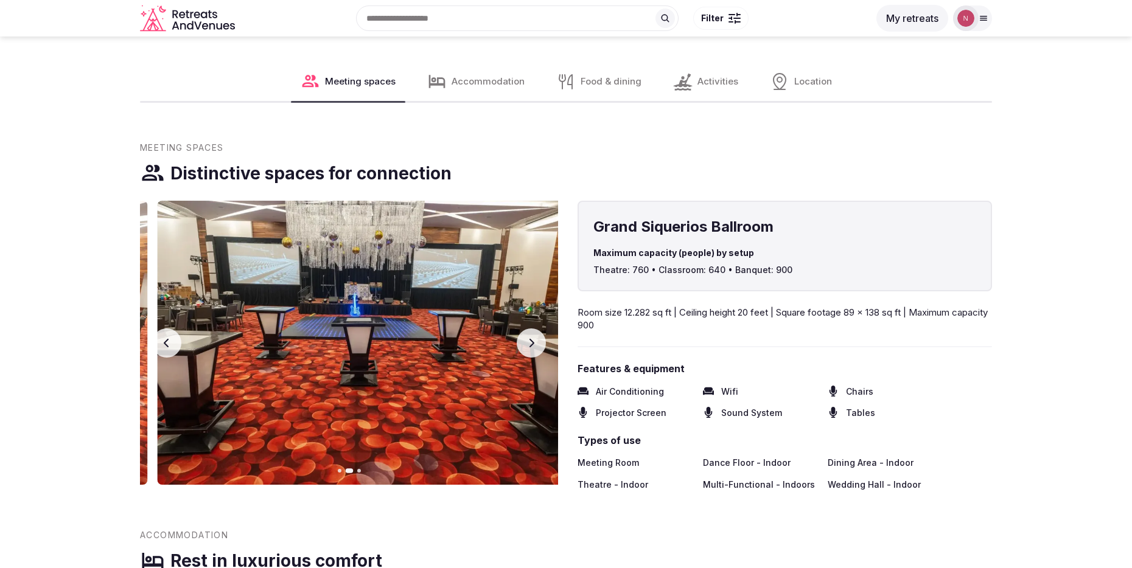
scroll to position [1228, 0]
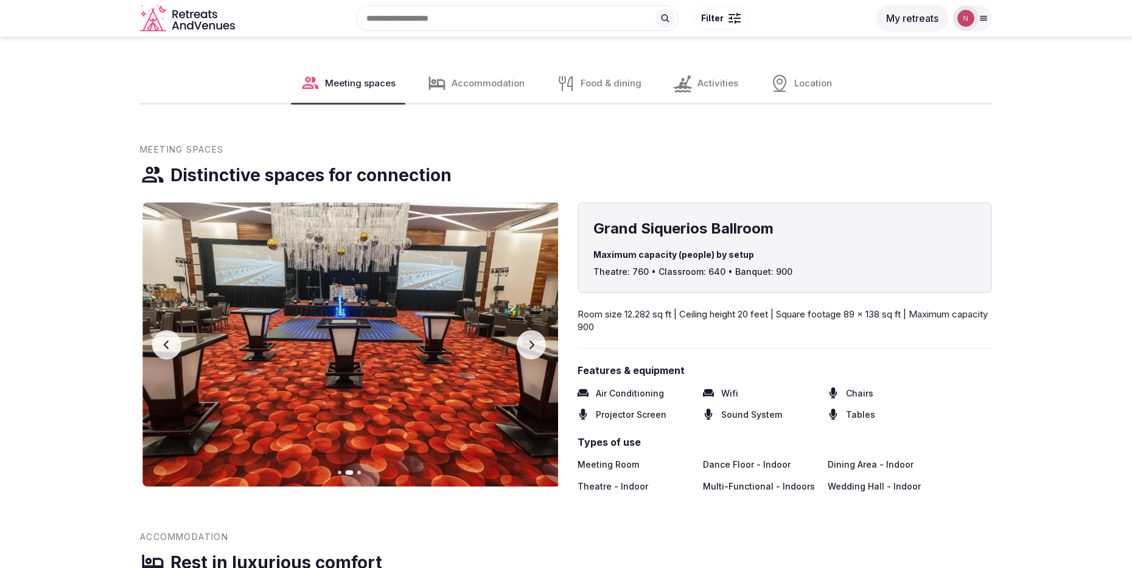
click at [537, 338] on button "Next slide" at bounding box center [531, 344] width 29 height 29
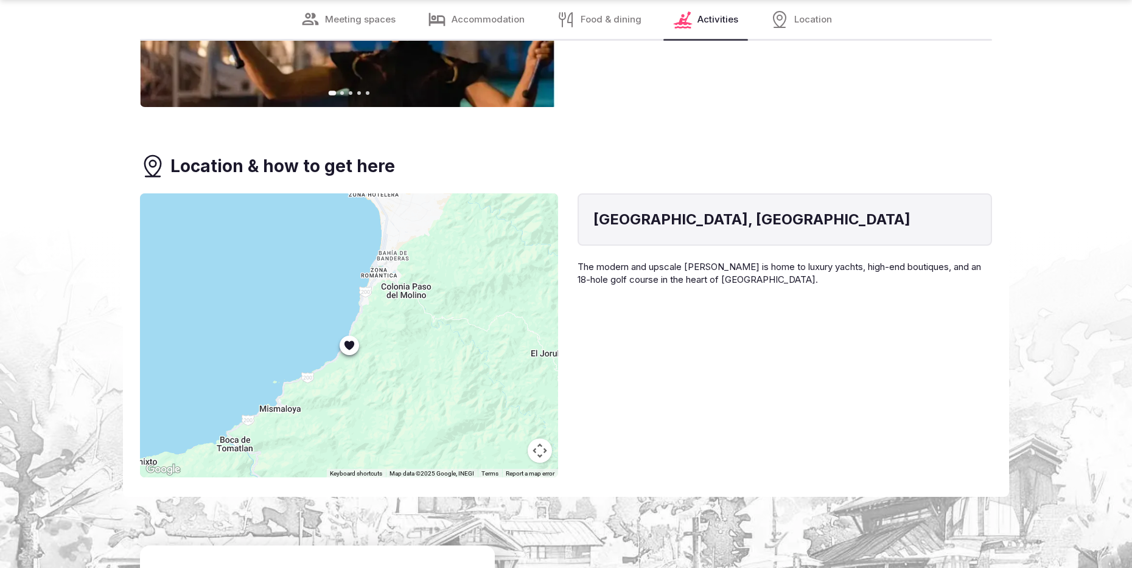
scroll to position [2785, 0]
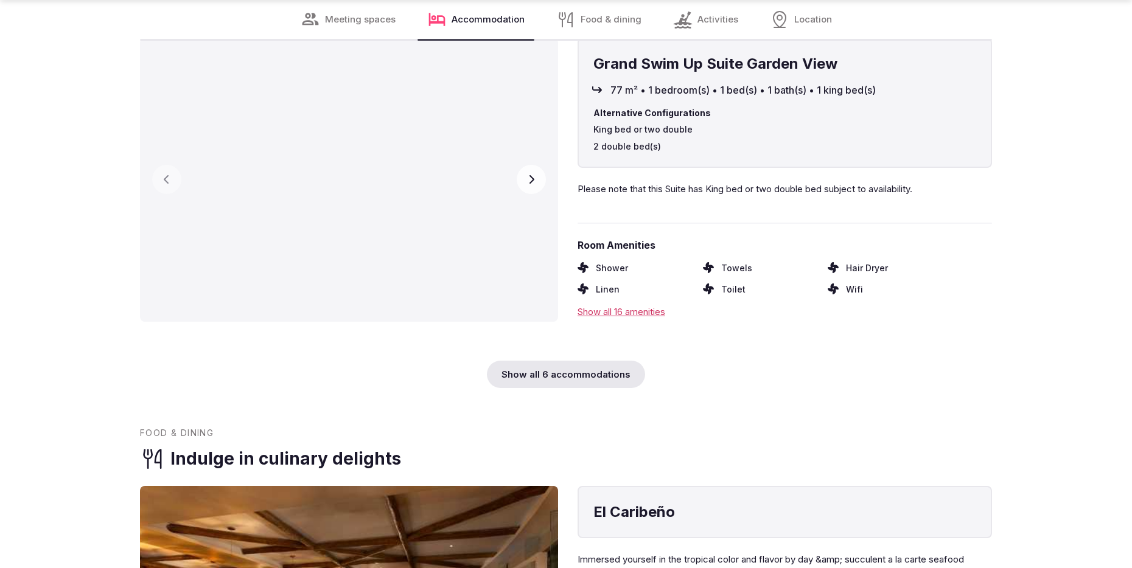
scroll to position [4337, 0]
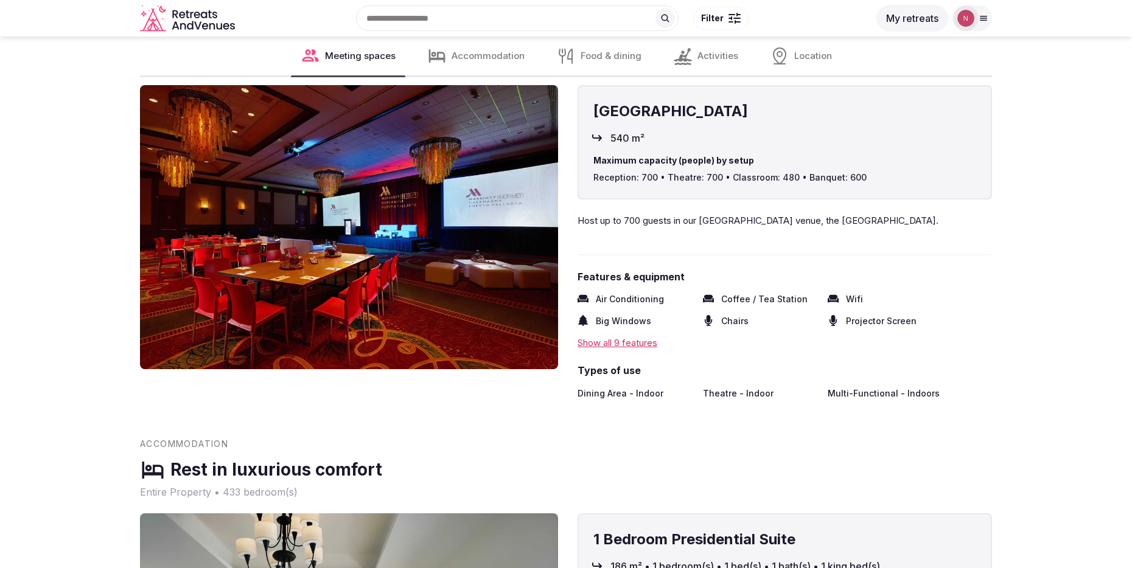
scroll to position [906, 0]
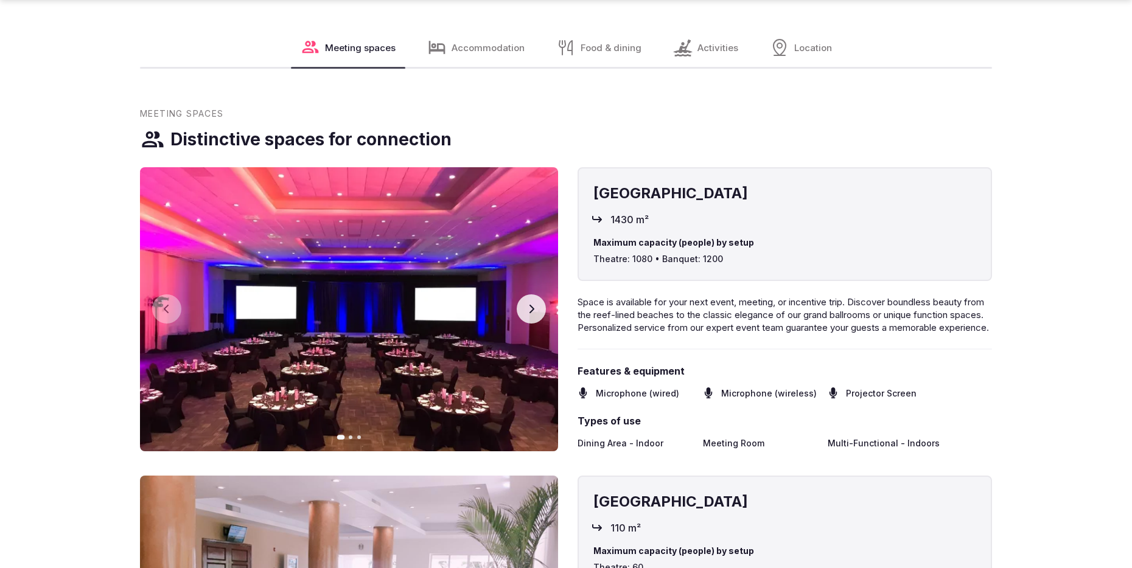
scroll to position [1281, 0]
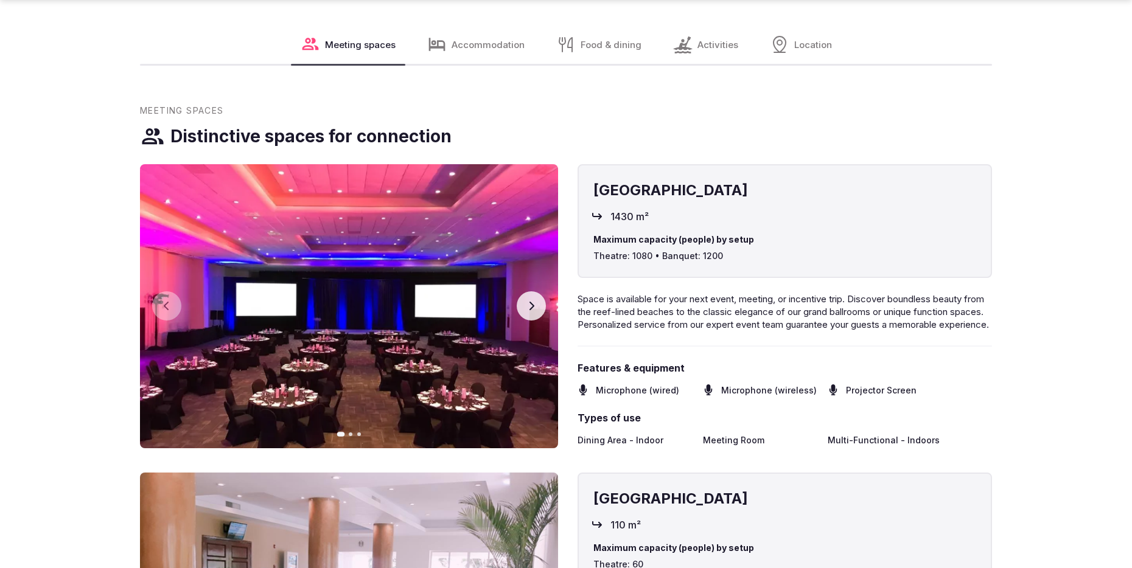
click at [534, 307] on icon "button" at bounding box center [531, 306] width 10 height 10
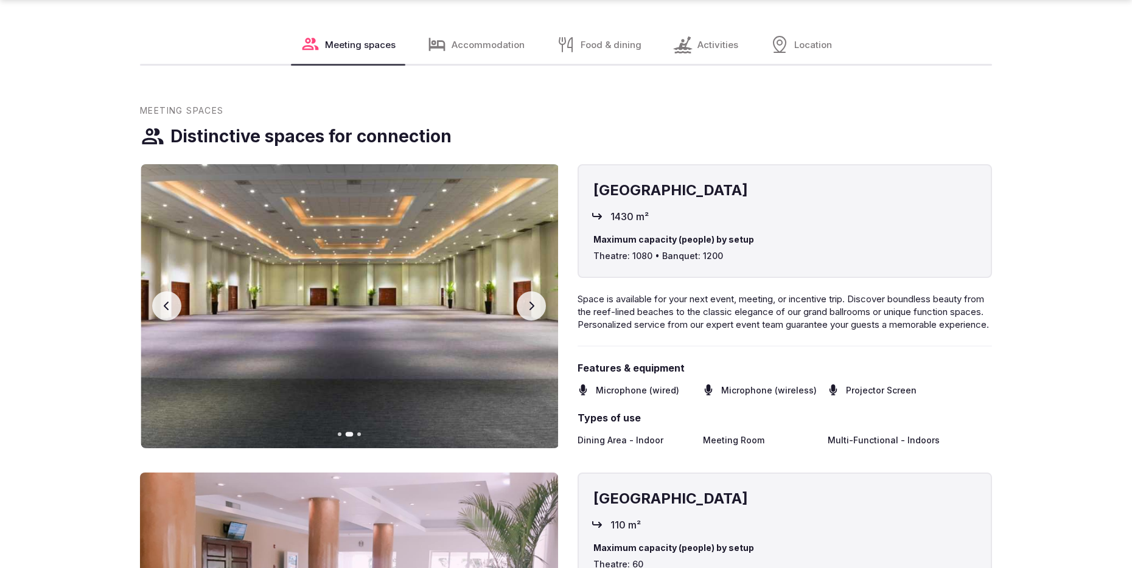
click at [534, 307] on icon "button" at bounding box center [531, 306] width 10 height 10
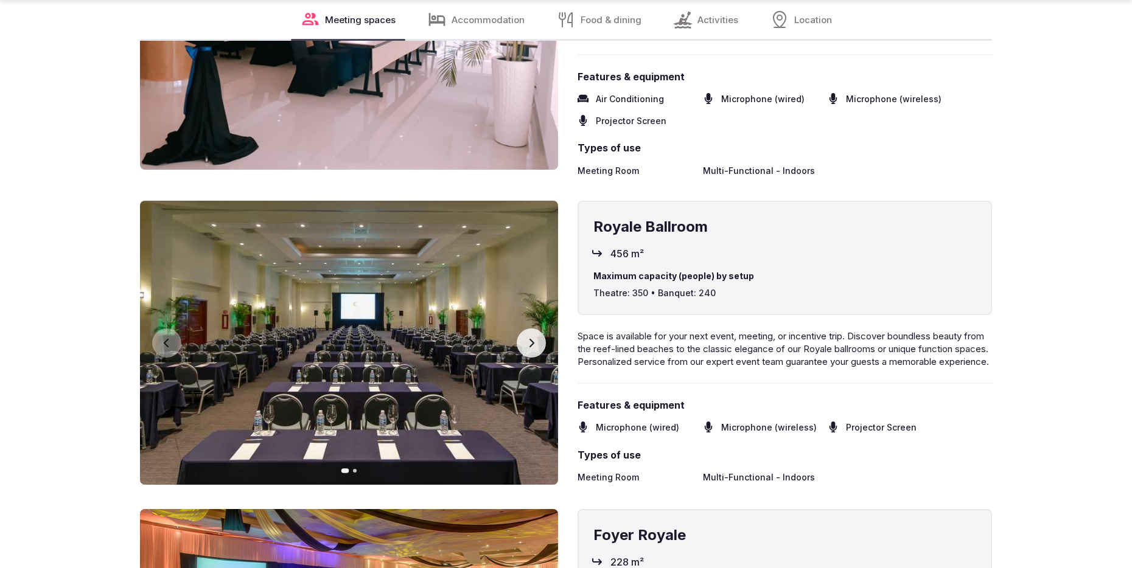
scroll to position [1870, 0]
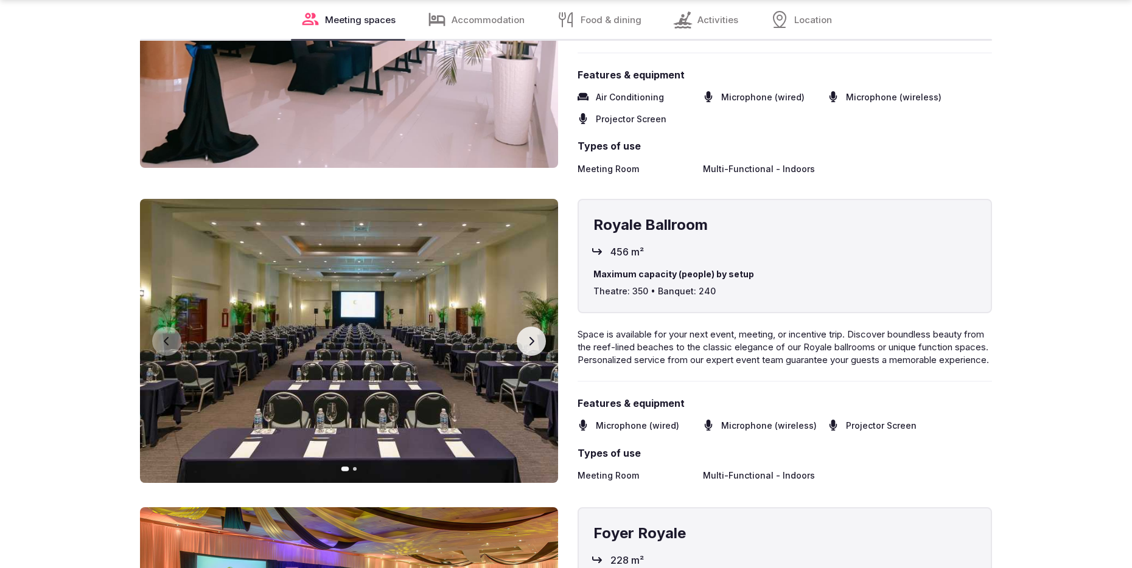
click at [529, 346] on icon "button" at bounding box center [531, 342] width 10 height 10
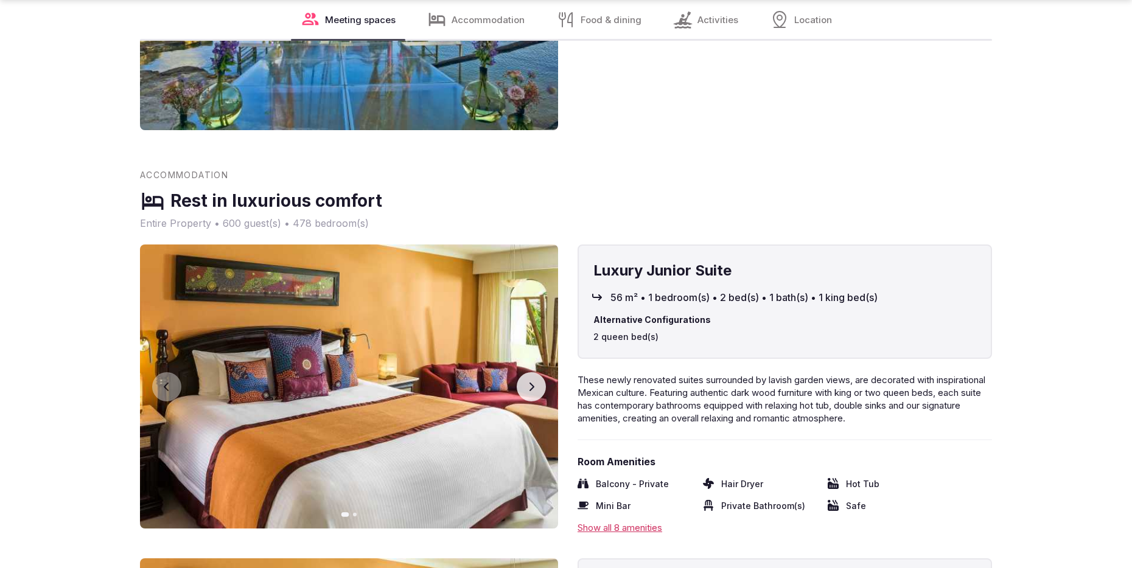
scroll to position [3152, 0]
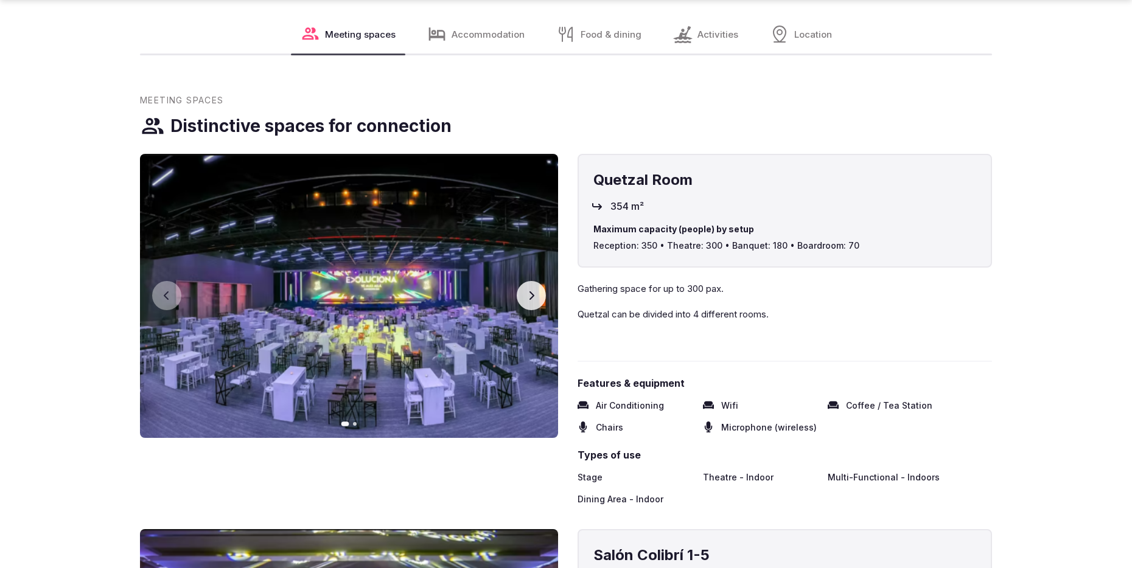
scroll to position [1332, 0]
click at [537, 286] on button "Next slide" at bounding box center [531, 295] width 29 height 29
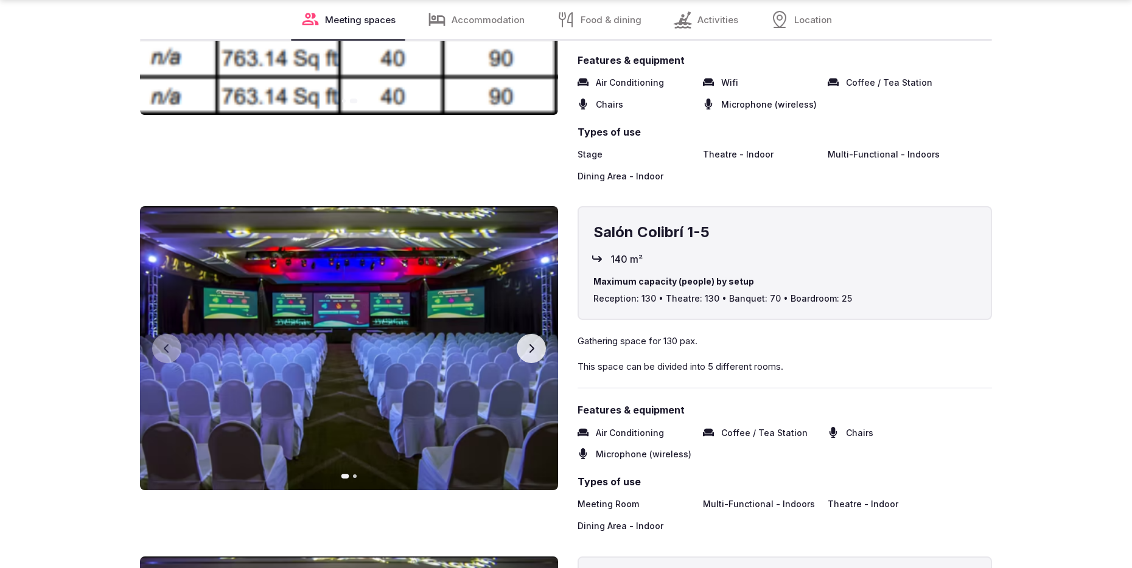
scroll to position [1660, 0]
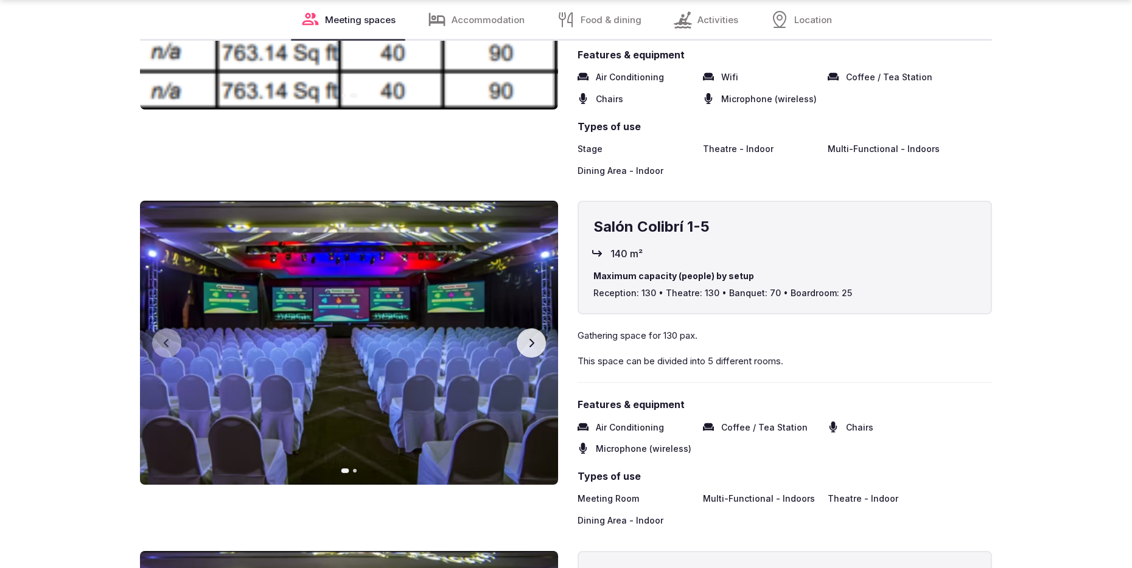
click at [534, 329] on button "Next slide" at bounding box center [531, 343] width 29 height 29
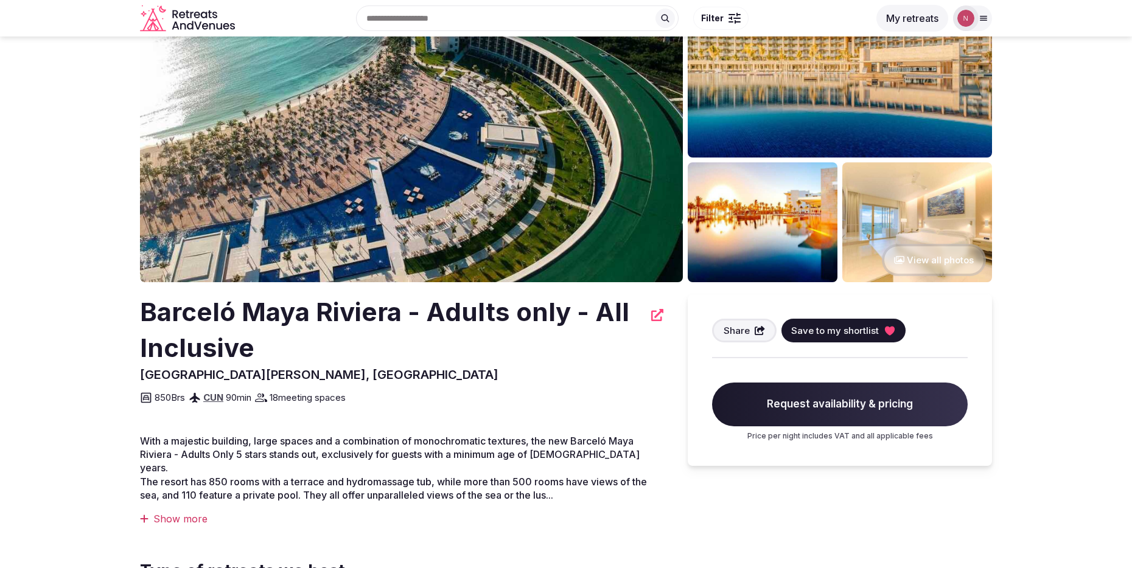
scroll to position [0, 0]
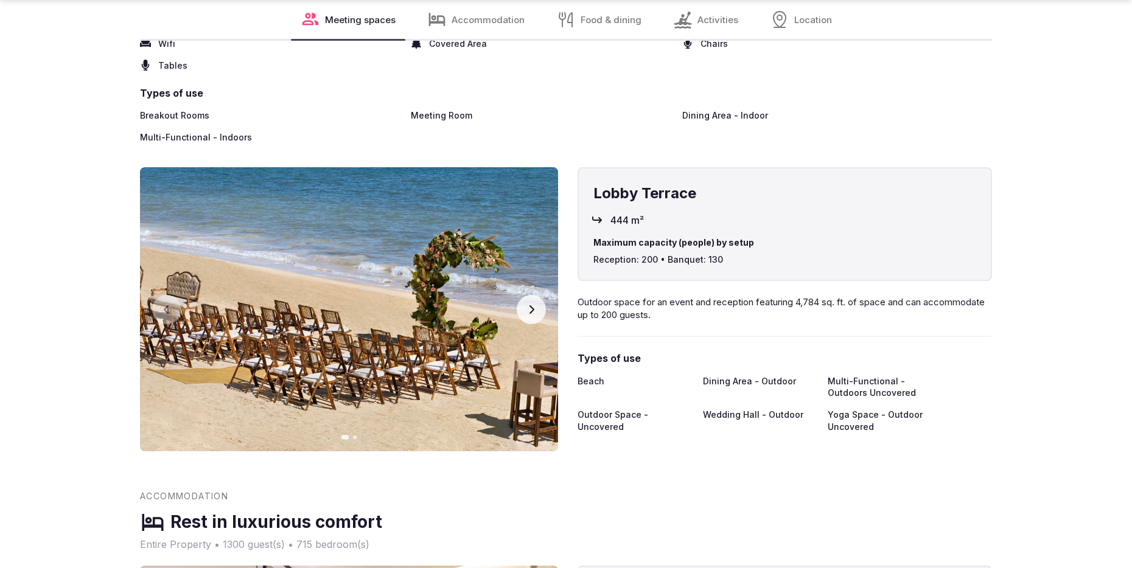
scroll to position [3319, 0]
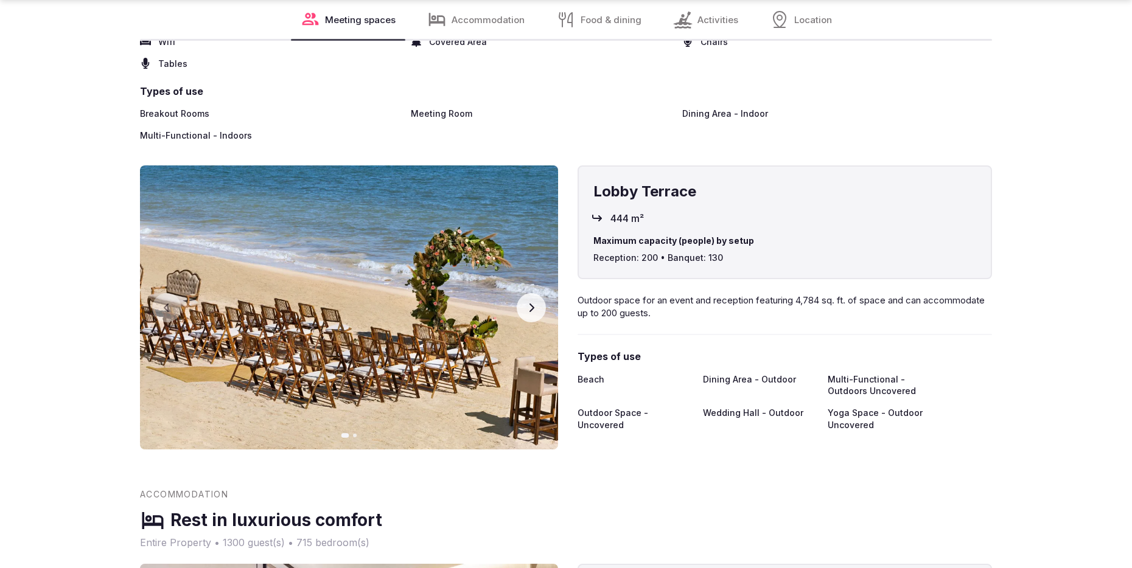
click at [528, 303] on icon "button" at bounding box center [531, 308] width 10 height 10
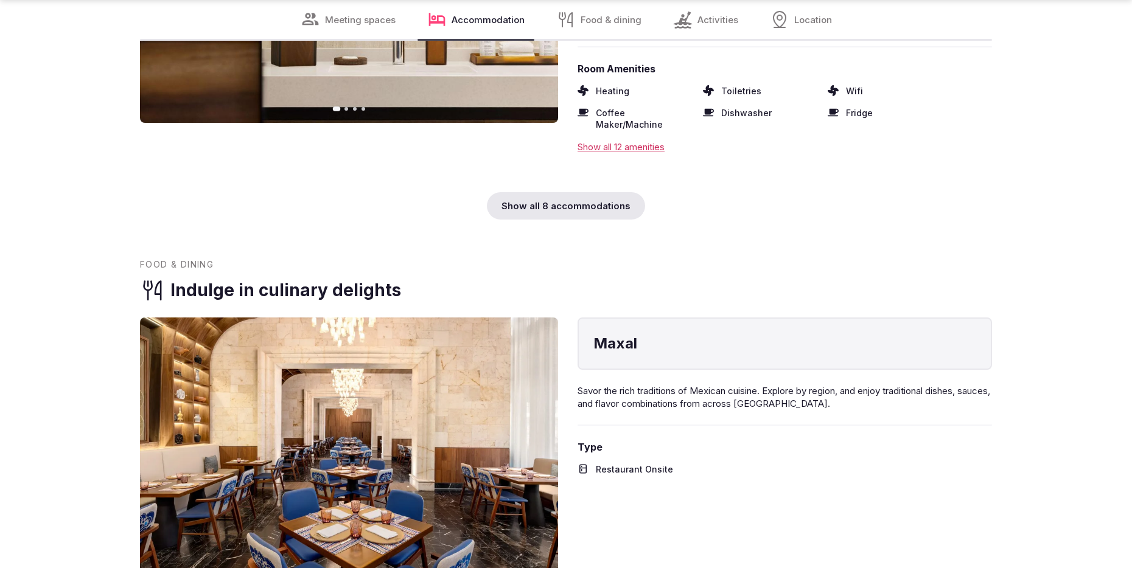
scroll to position [4393, 0]
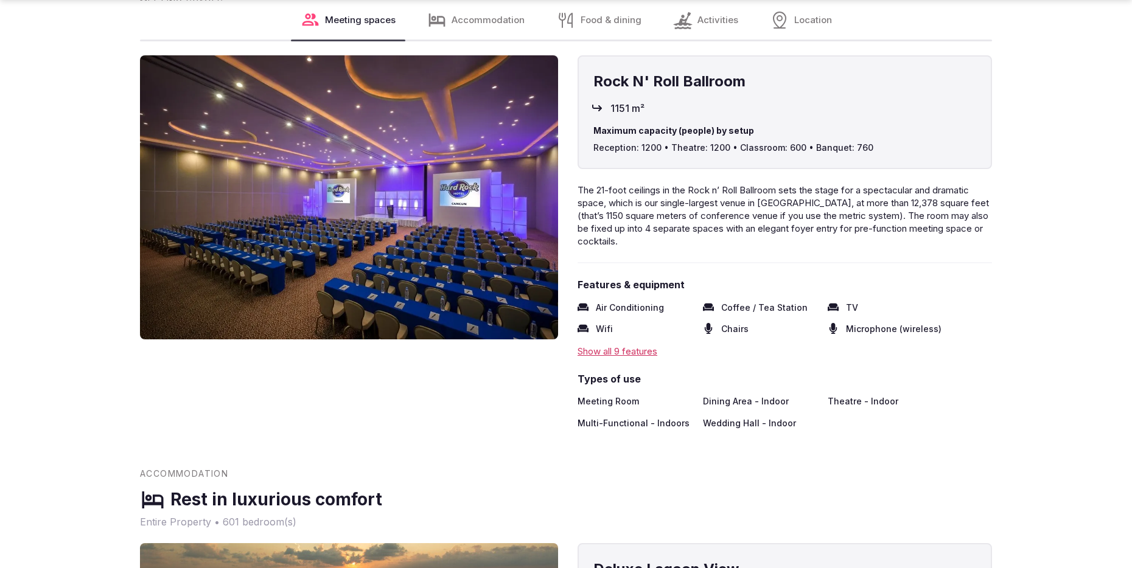
scroll to position [1407, 0]
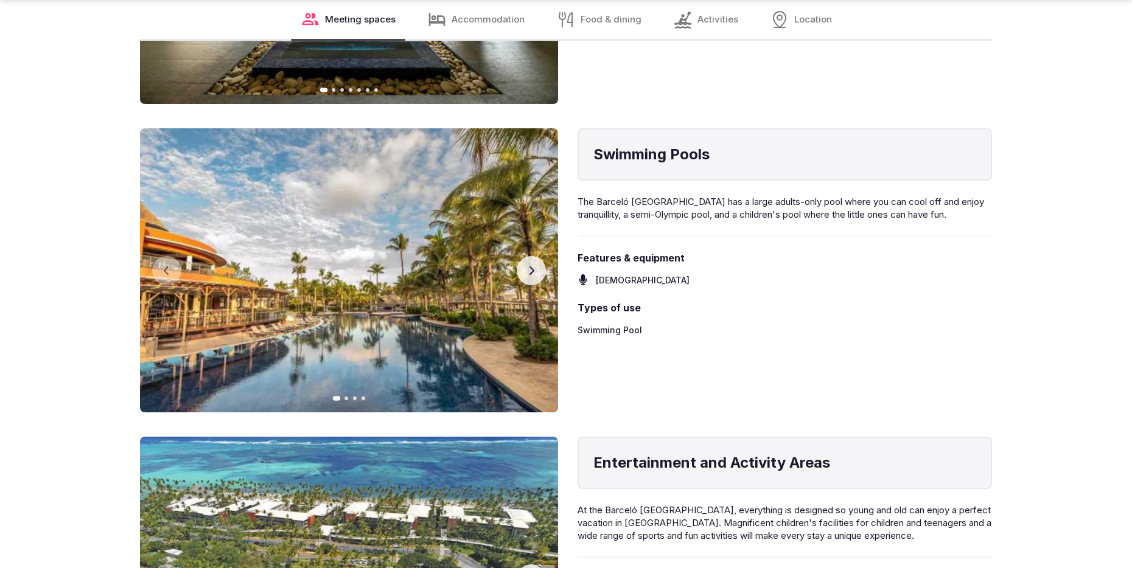
scroll to position [4716, 0]
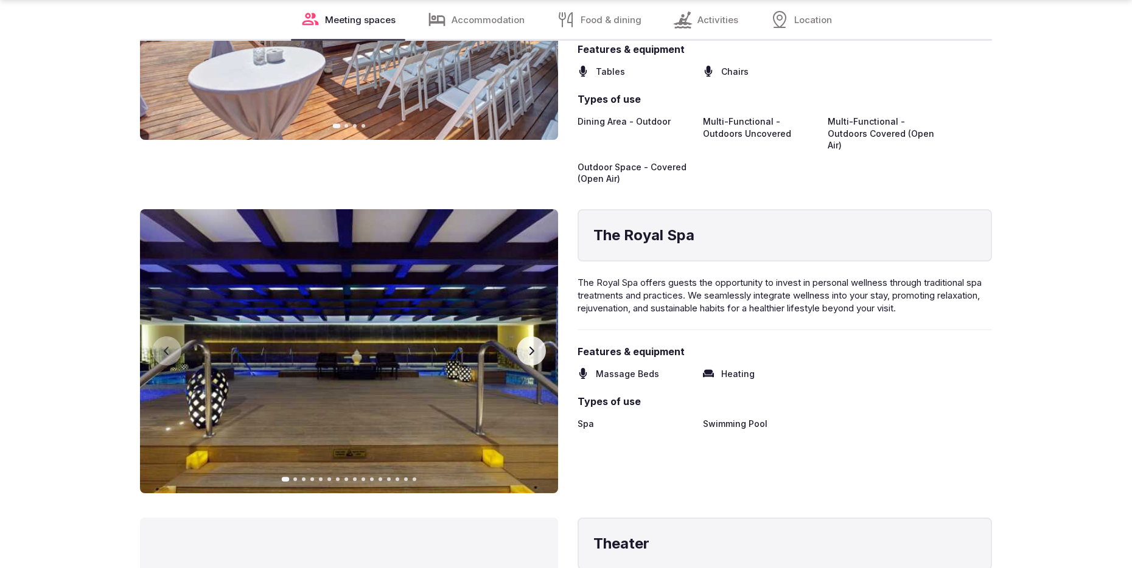
scroll to position [5261, 0]
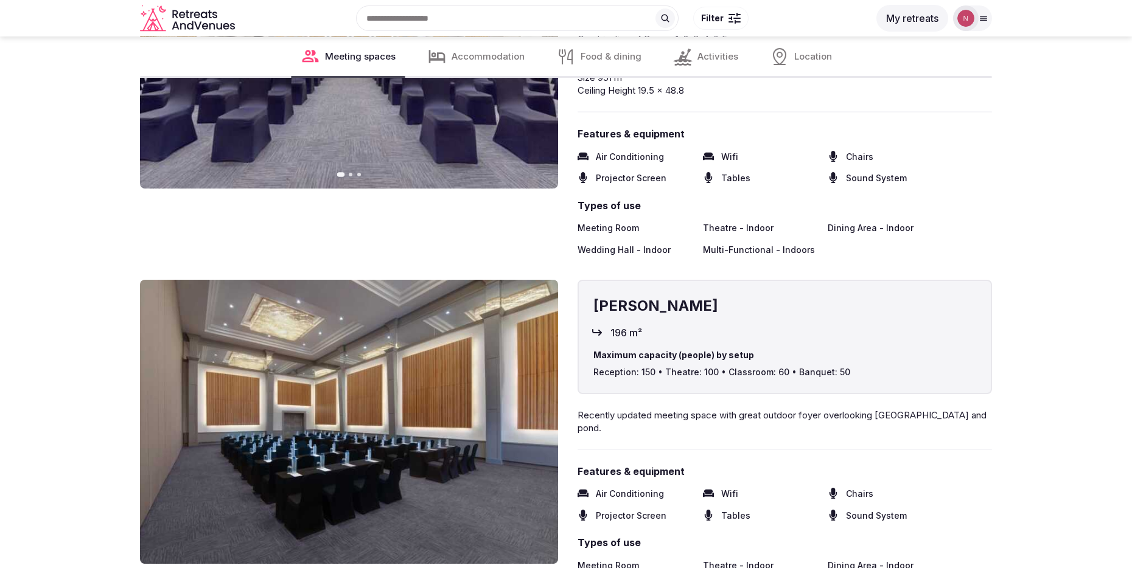
scroll to position [825, 0]
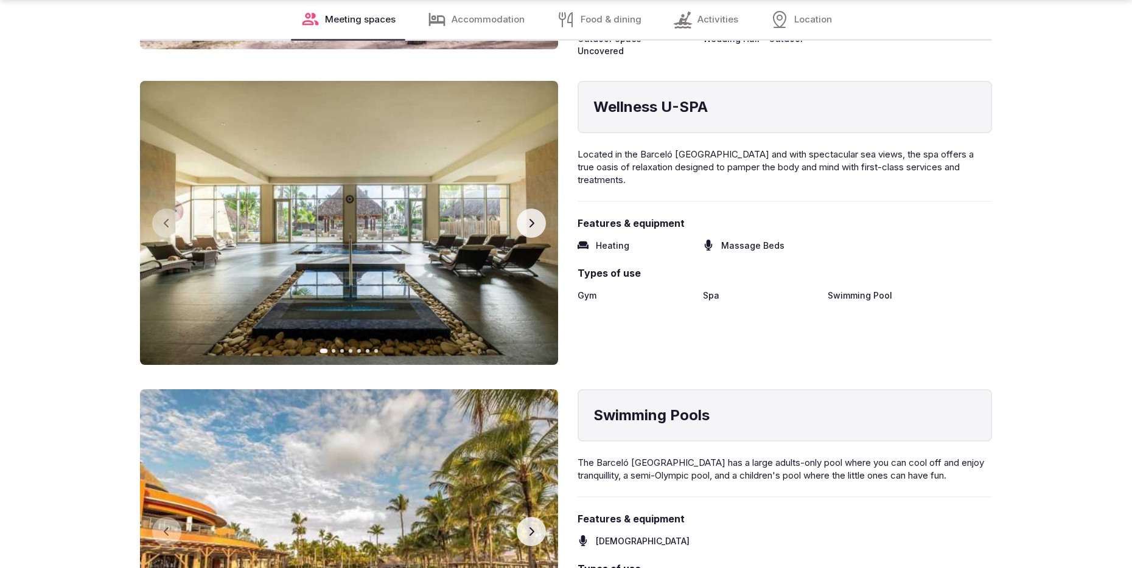
scroll to position [4461, 0]
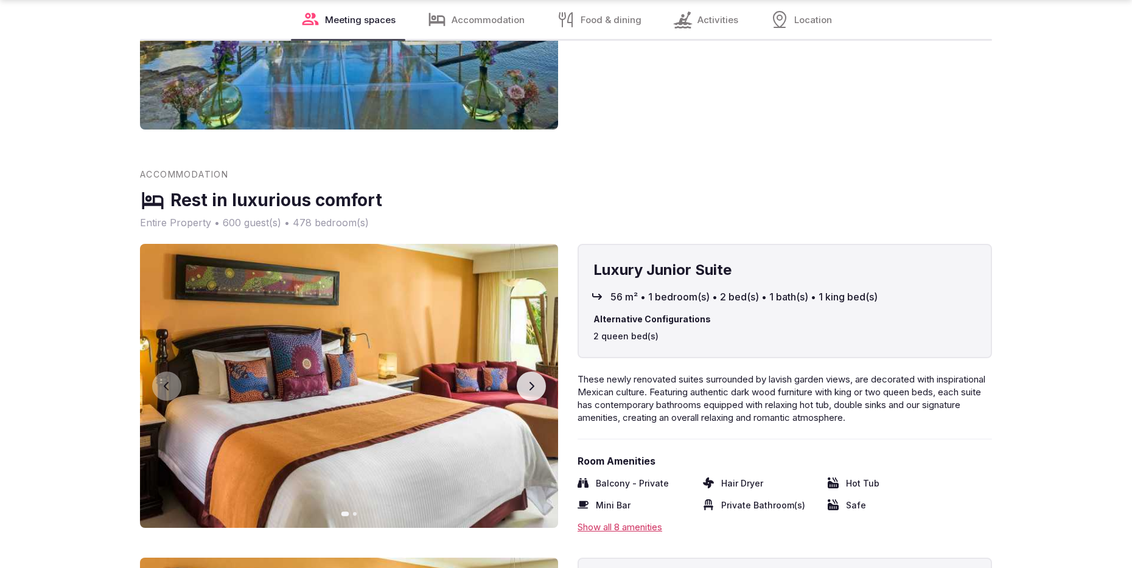
scroll to position [3151, 0]
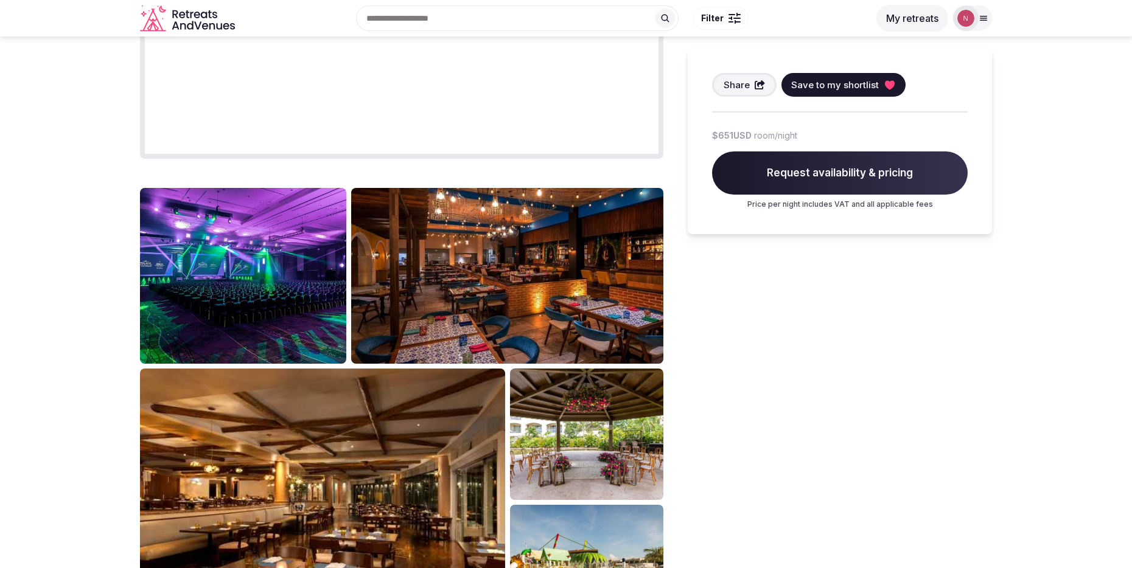
scroll to position [1023, 0]
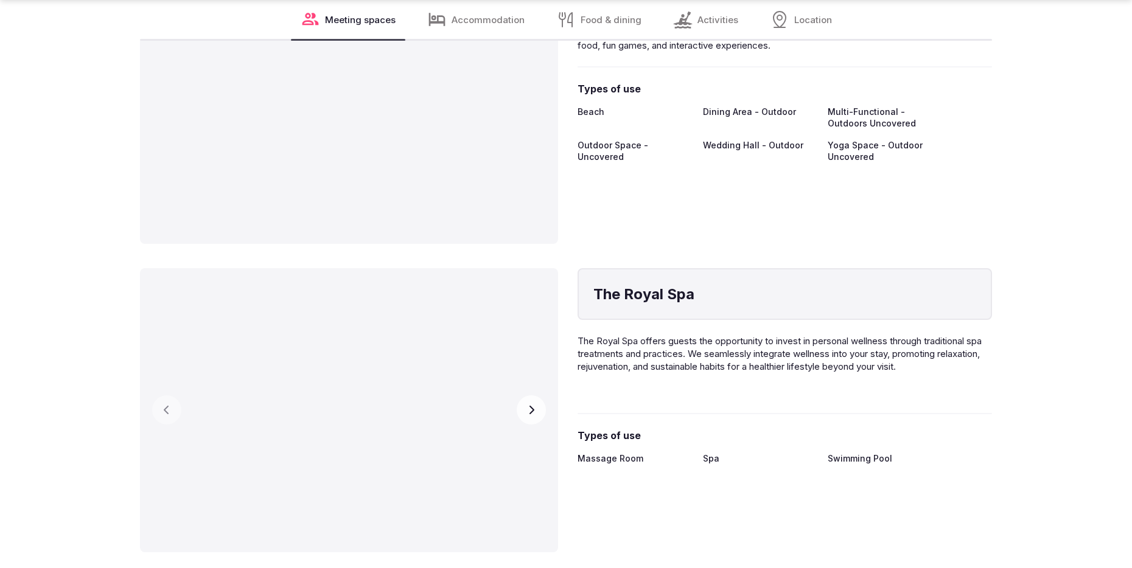
scroll to position [3562, 0]
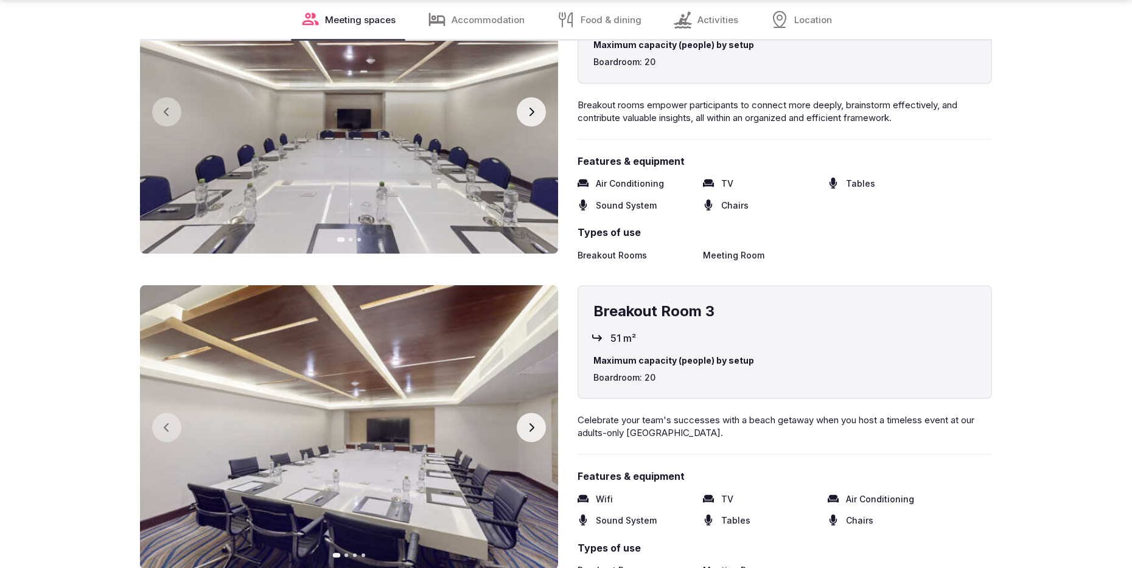
scroll to position [3281, 0]
